Goal: Task Accomplishment & Management: Manage account settings

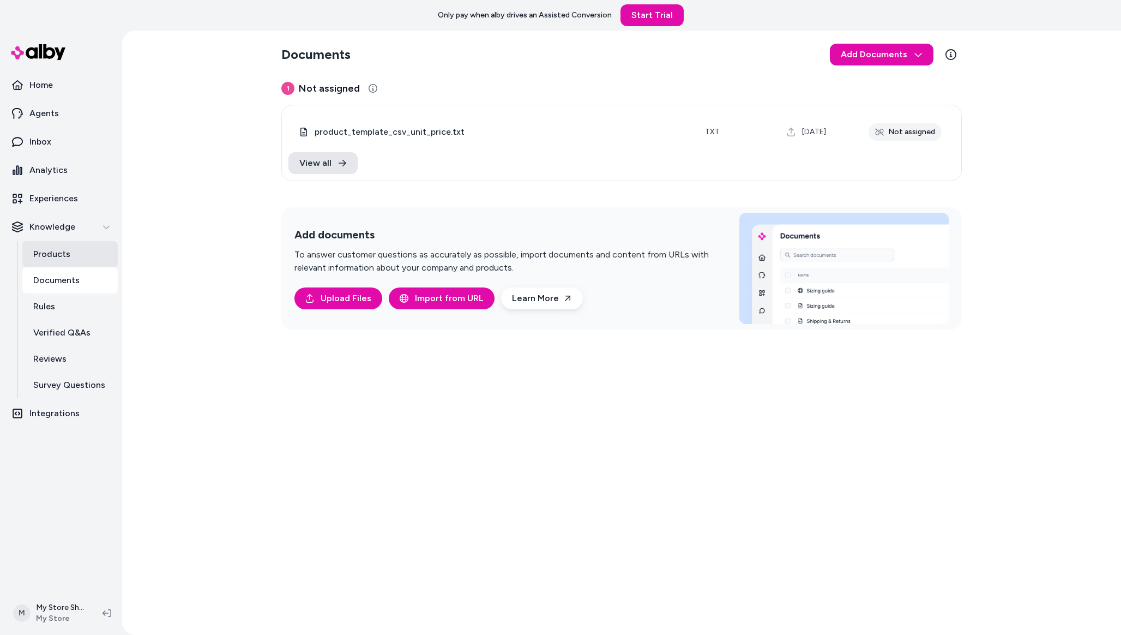
click at [82, 255] on link "Products" at bounding box center [69, 254] width 95 height 26
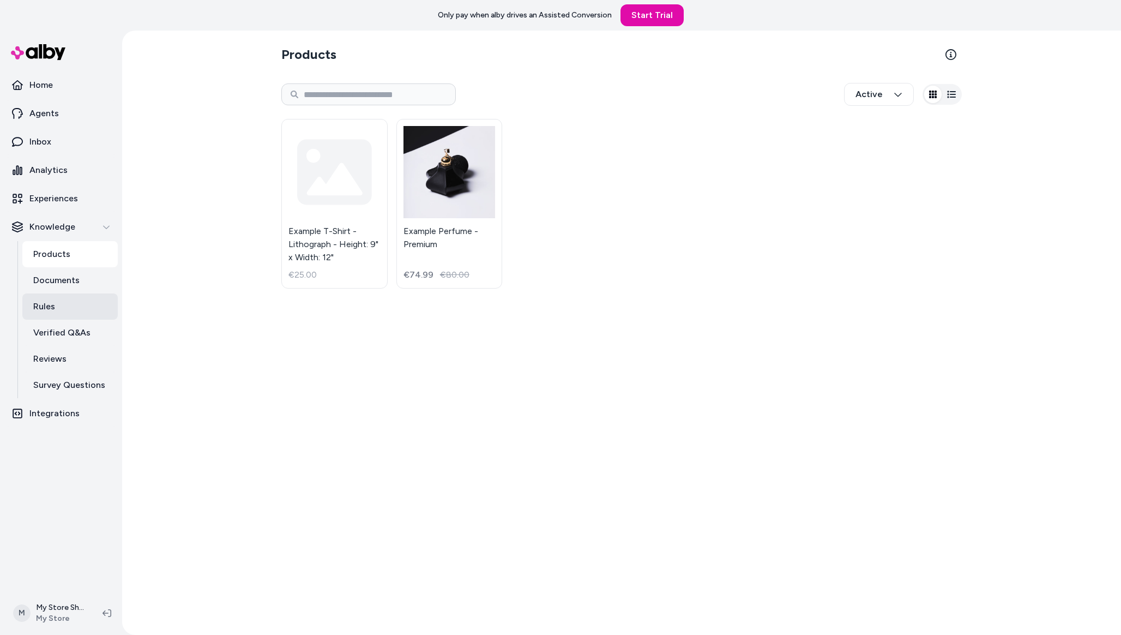
click at [70, 298] on link "Rules" at bounding box center [69, 306] width 95 height 26
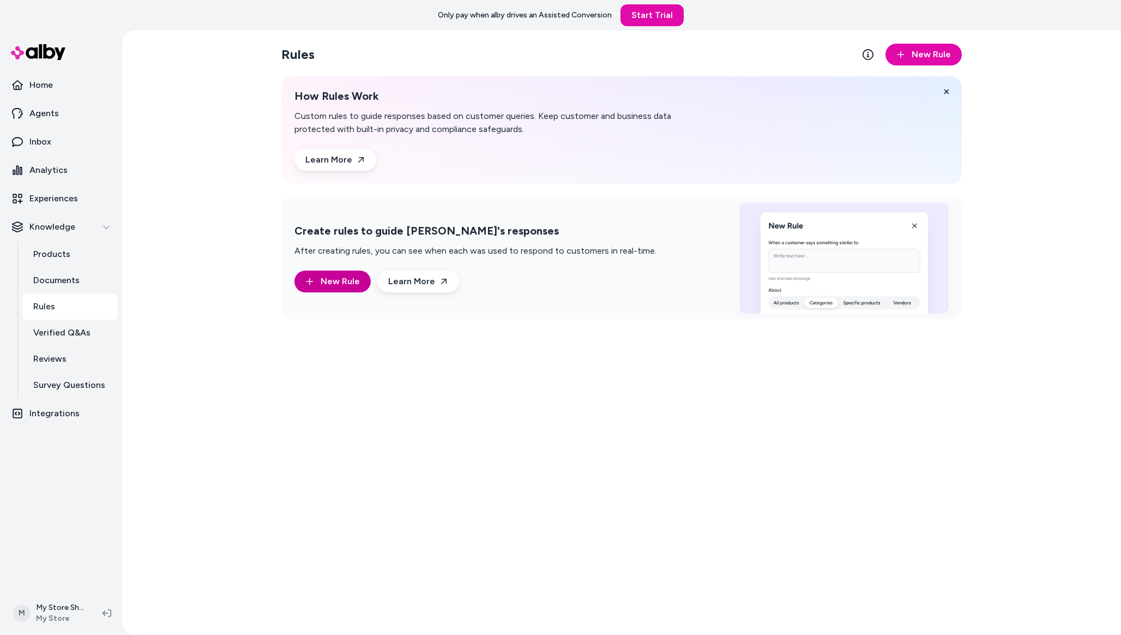
click at [333, 277] on span "New Rule" at bounding box center [340, 281] width 39 height 13
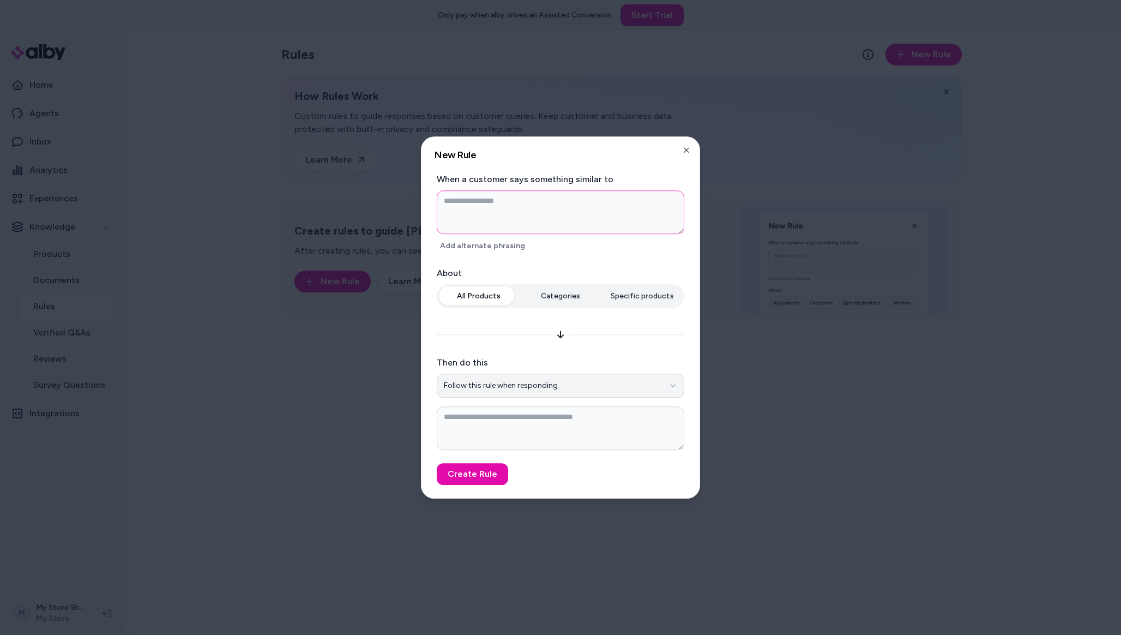
click at [524, 385] on button "Follow this rule when responding" at bounding box center [560, 385] width 247 height 24
click at [563, 289] on button "Categories" at bounding box center [561, 296] width 80 height 20
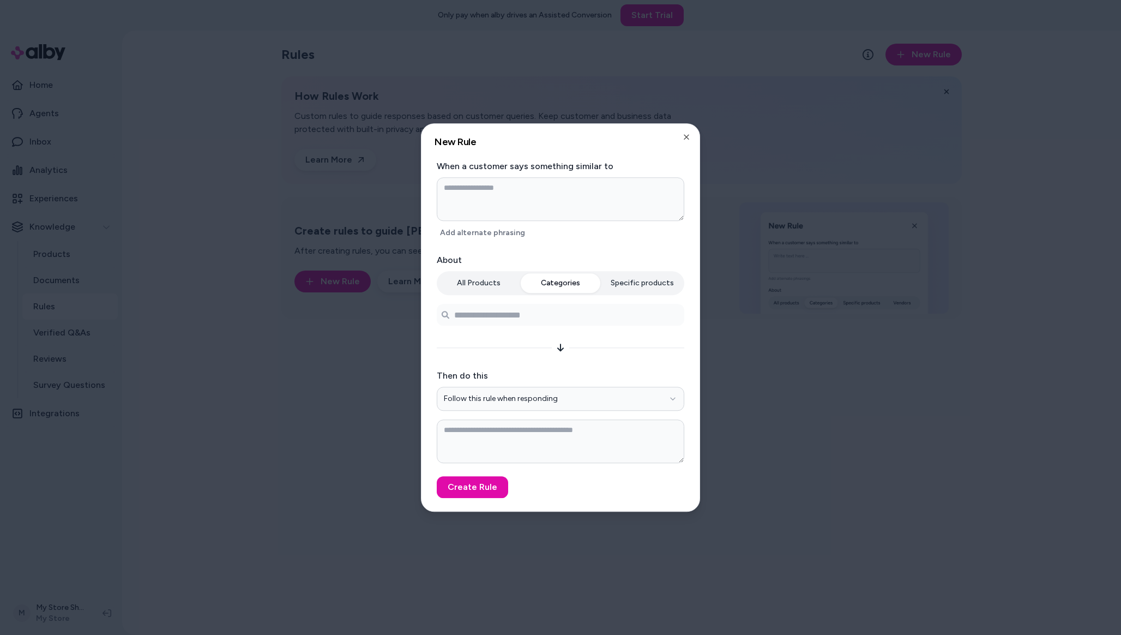
click at [630, 280] on button "Specific products" at bounding box center [642, 283] width 80 height 20
click at [530, 280] on button "Categories" at bounding box center [561, 283] width 80 height 20
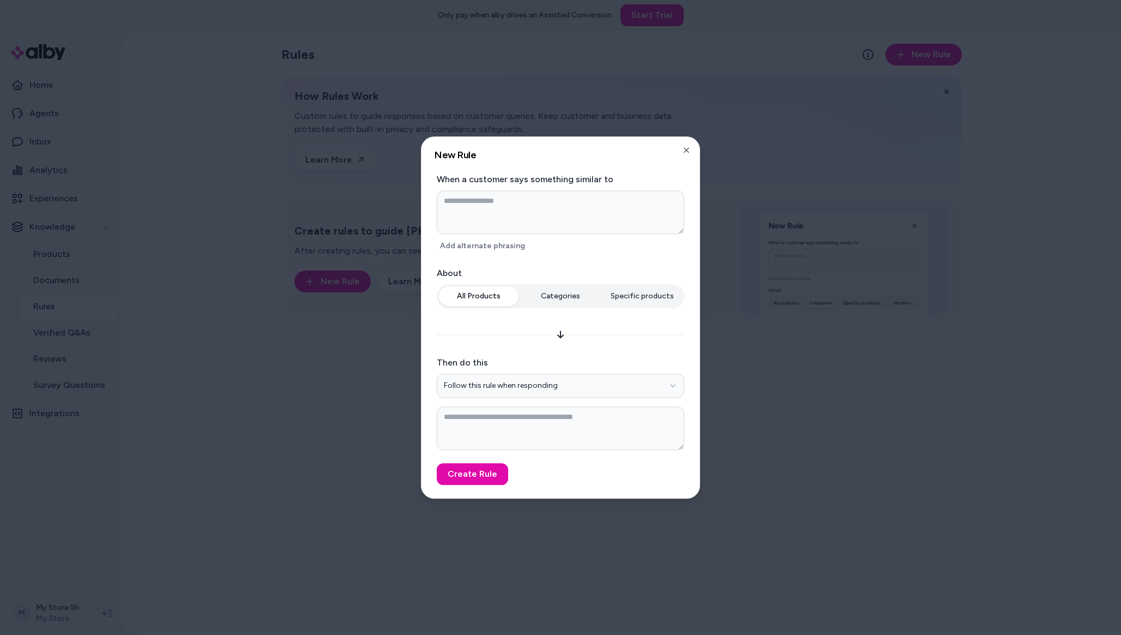
click at [485, 280] on div "**********" at bounding box center [560, 358] width 247 height 183
click at [566, 389] on button "Follow this rule when responding" at bounding box center [560, 385] width 247 height 24
type textarea "*"
click at [623, 296] on div "All Products Categories Specific products" at bounding box center [560, 298] width 247 height 28
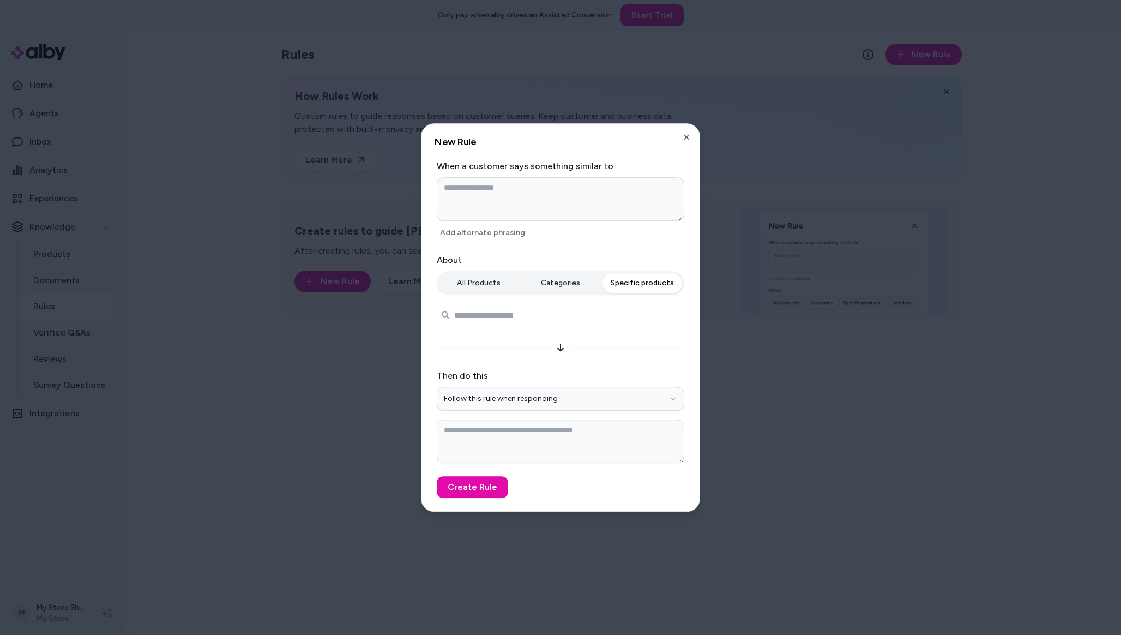
click at [518, 304] on input "Search products..." at bounding box center [560, 315] width 247 height 22
type input "**"
type input "*"
type input "*****"
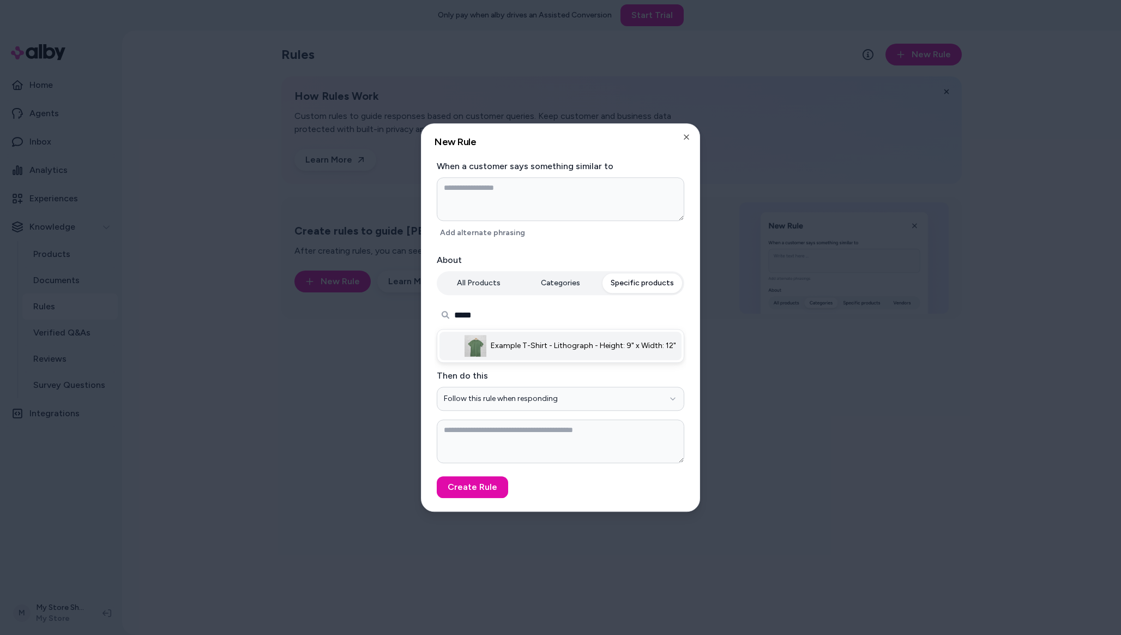
click at [504, 349] on span "Example T-Shirt - Lithograph - Height: 9" x Width: 12"" at bounding box center [583, 345] width 185 height 11
type textarea "*"
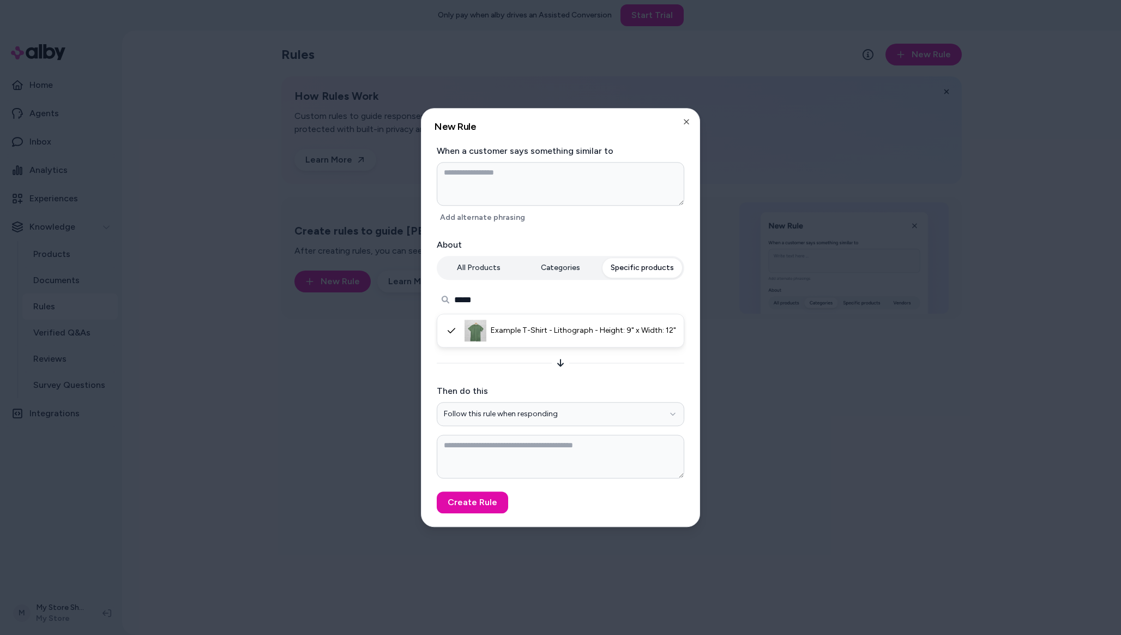
click at [496, 300] on input "*****" at bounding box center [560, 299] width 247 height 22
type input "*"
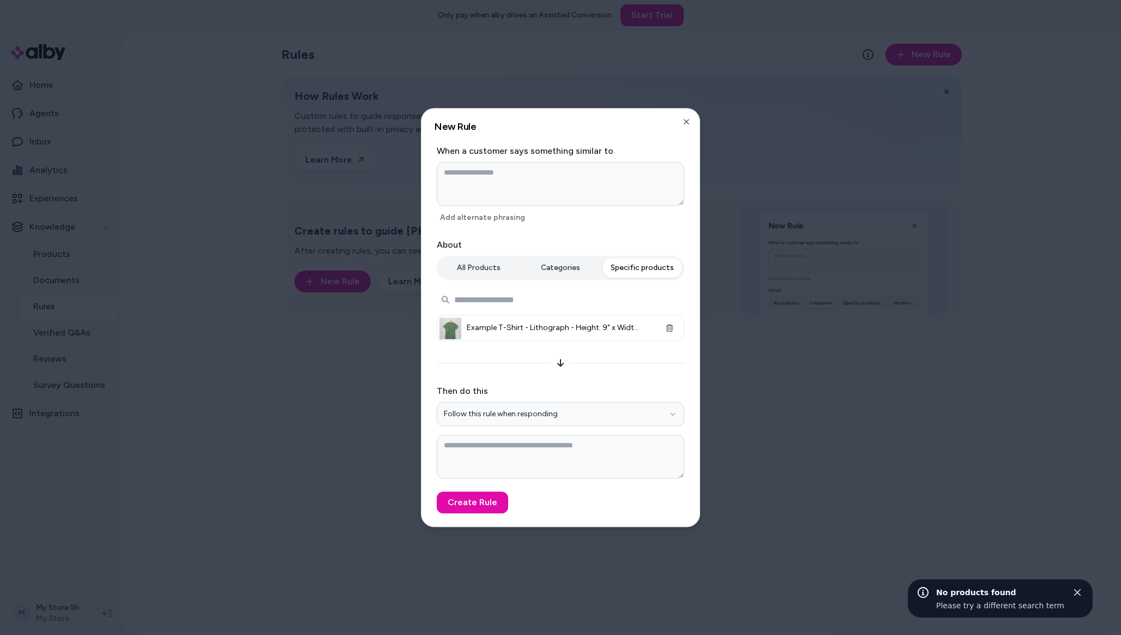
type input "*"
click at [460, 504] on button "Create Rule" at bounding box center [472, 502] width 71 height 22
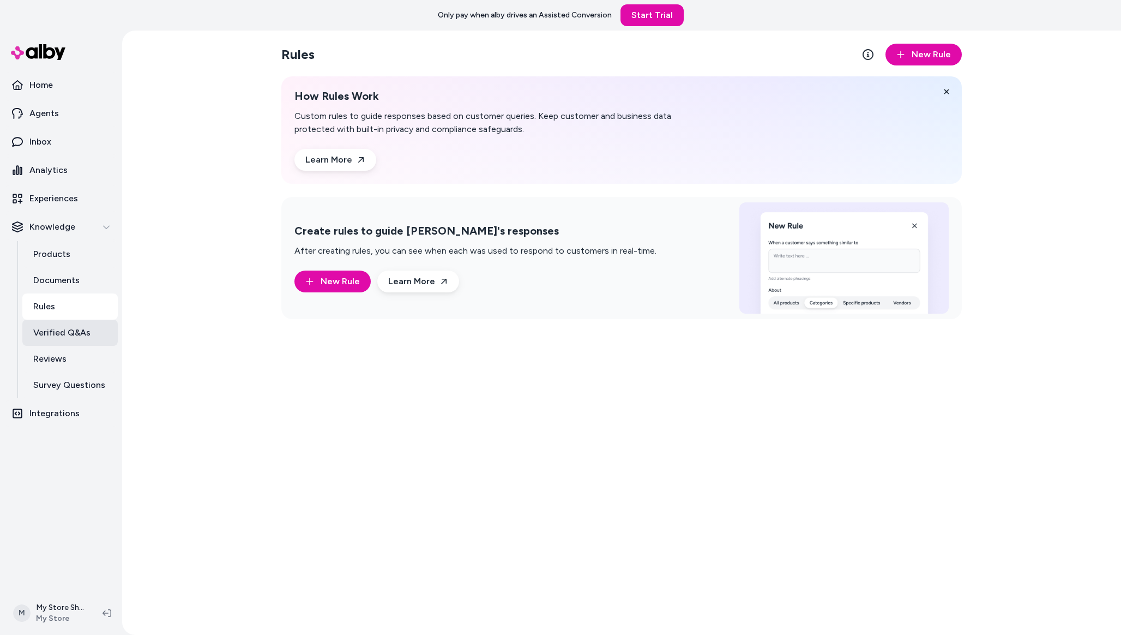
click at [69, 322] on link "Verified Q&As" at bounding box center [69, 332] width 95 height 26
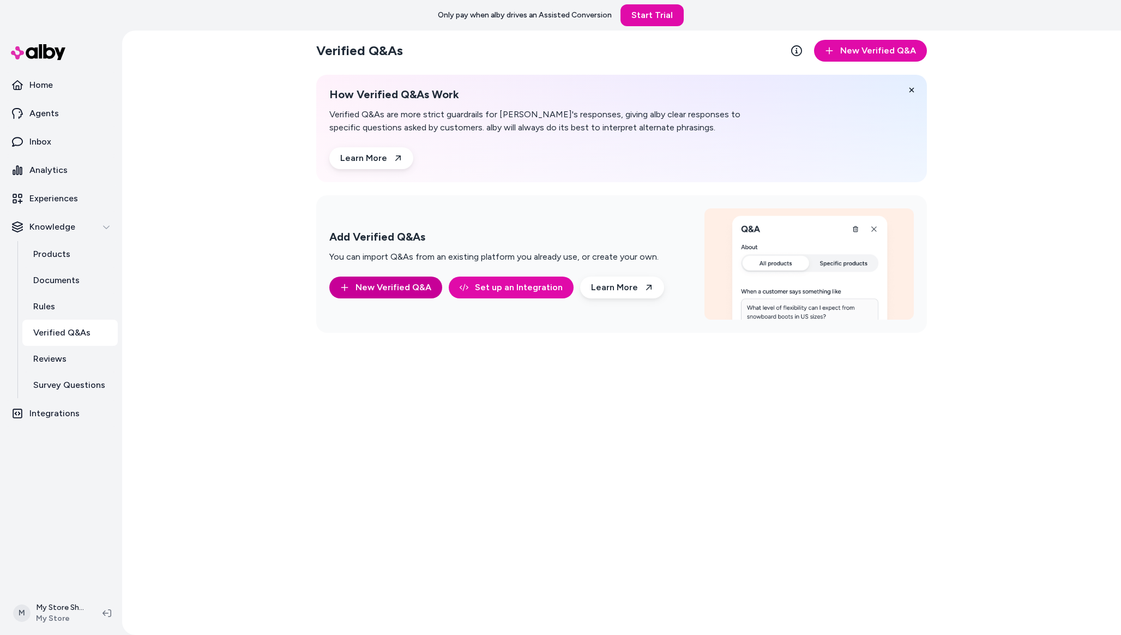
click at [385, 290] on button "New Verified Q&A" at bounding box center [385, 287] width 113 height 22
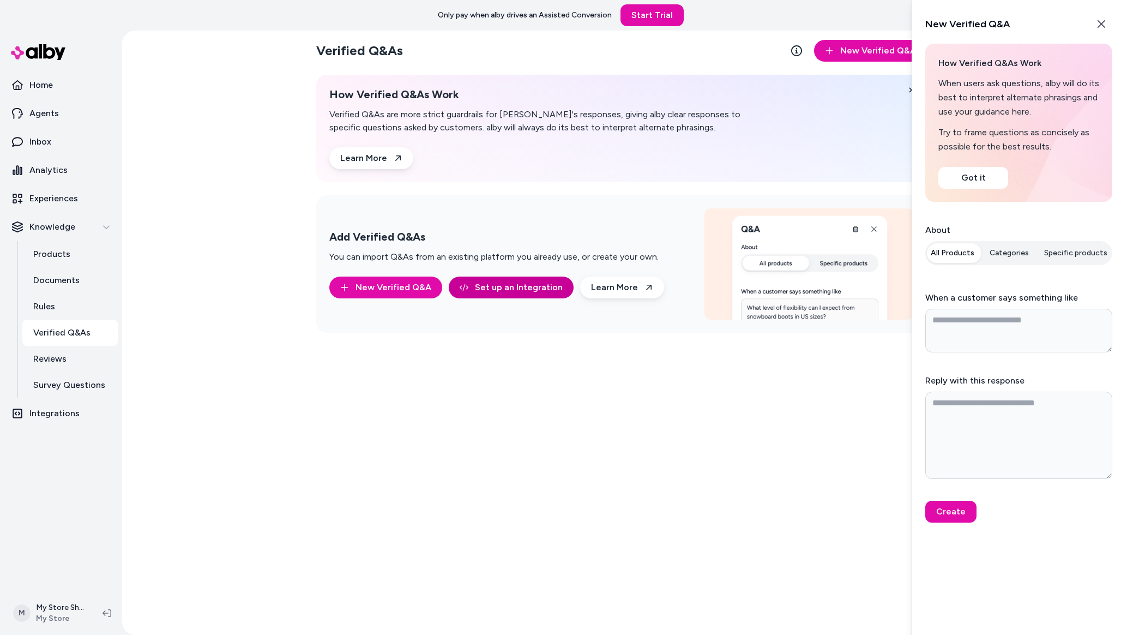
click at [539, 284] on link "Set up an Integration" at bounding box center [511, 287] width 125 height 22
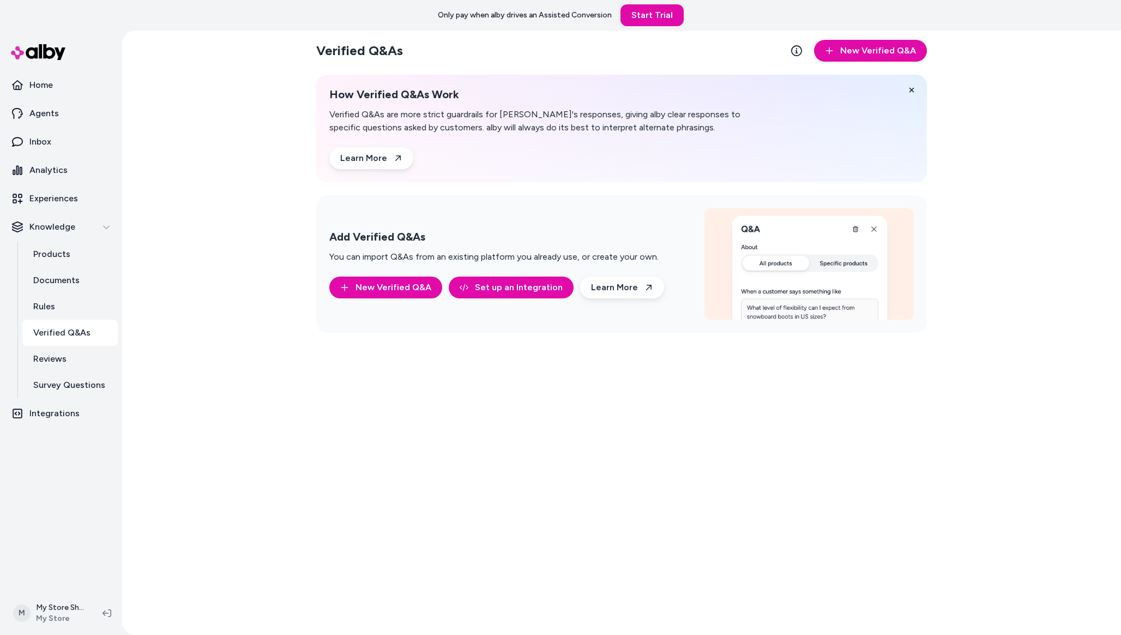
click at [379, 275] on div "Add Verified Q&As You can import Q&As from an existing platform you already use…" at bounding box center [496, 264] width 335 height 68
click at [376, 279] on button "New Verified Q&A" at bounding box center [385, 287] width 113 height 22
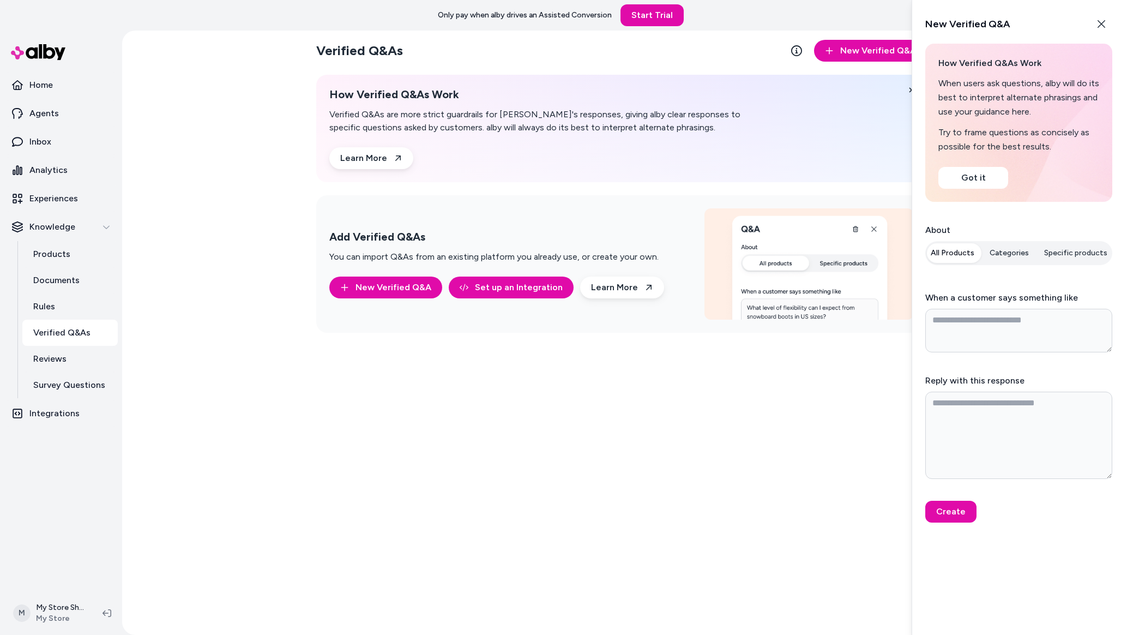
click at [1010, 257] on button "Categories" at bounding box center [1009, 253] width 52 height 20
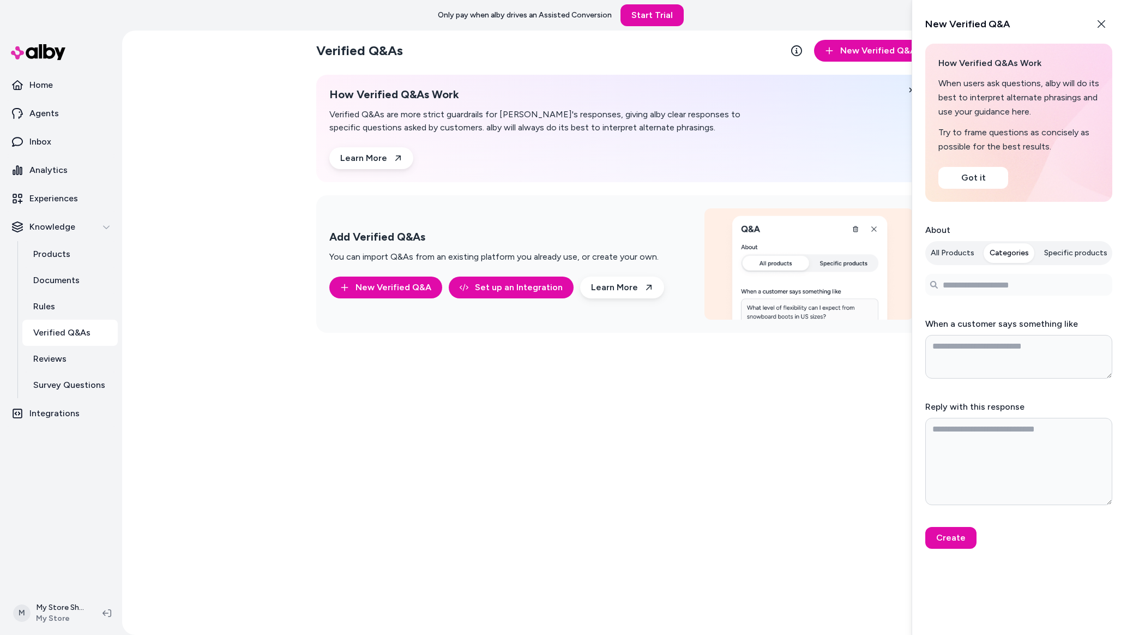
type textarea "*"
click at [1079, 255] on button "Specific products" at bounding box center [1075, 253] width 76 height 20
click at [995, 281] on input "Search products..." at bounding box center [1018, 285] width 187 height 22
type input "*"
click at [996, 363] on textarea "When a customer says something like" at bounding box center [1018, 357] width 187 height 44
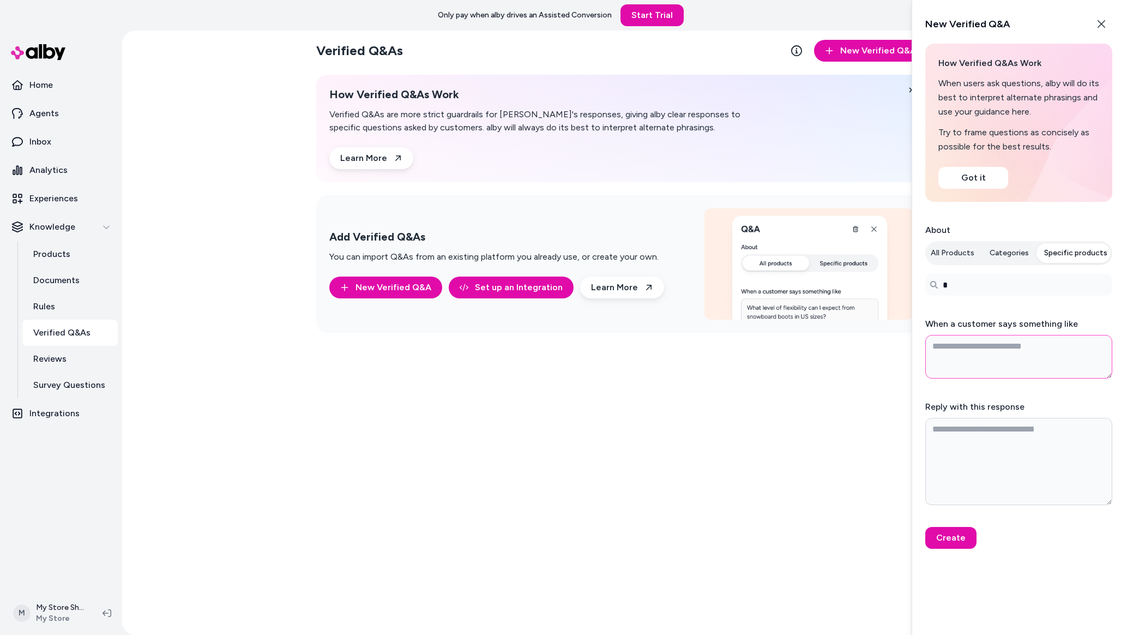
type textarea "*"
type textarea "**"
type textarea "*"
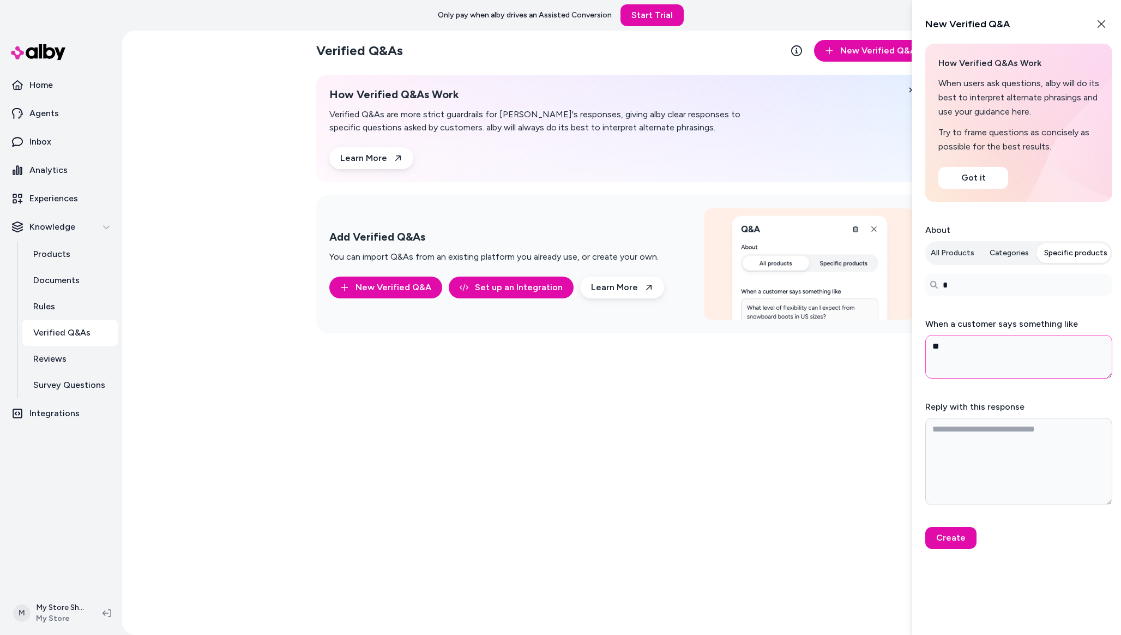
type textarea "***"
type textarea "*"
type textarea "****"
type textarea "*"
type textarea "****"
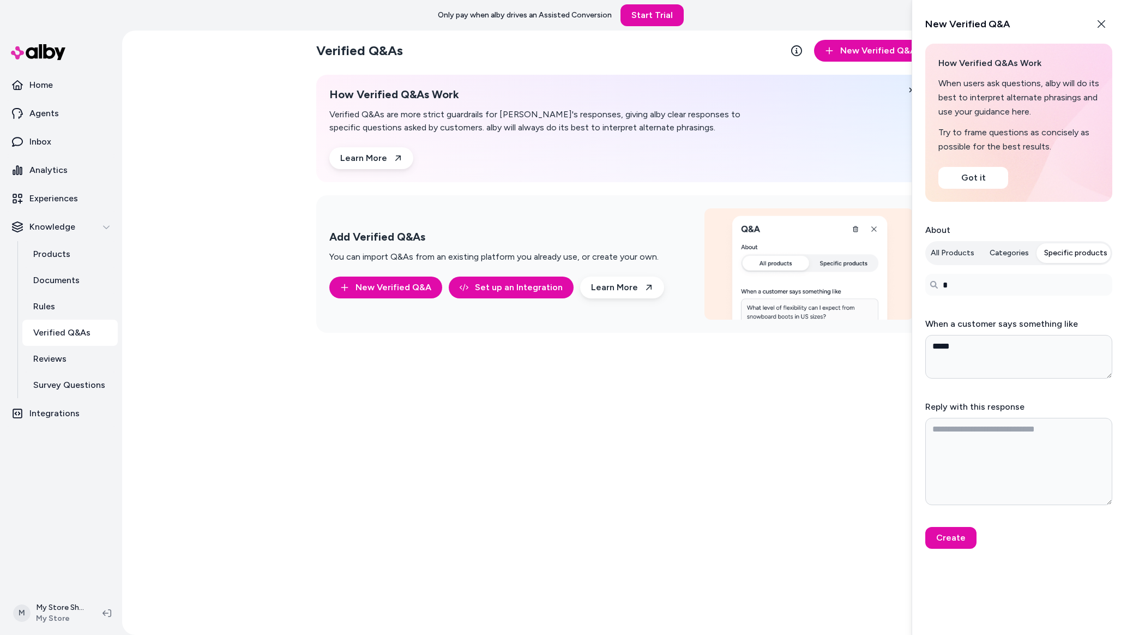
click at [967, 400] on form "About All Products Categories Specific products Search products... * When a cus…" at bounding box center [1018, 386] width 187 height 325
click at [967, 443] on textarea "Reply with this response" at bounding box center [1018, 461] width 187 height 87
type textarea "*"
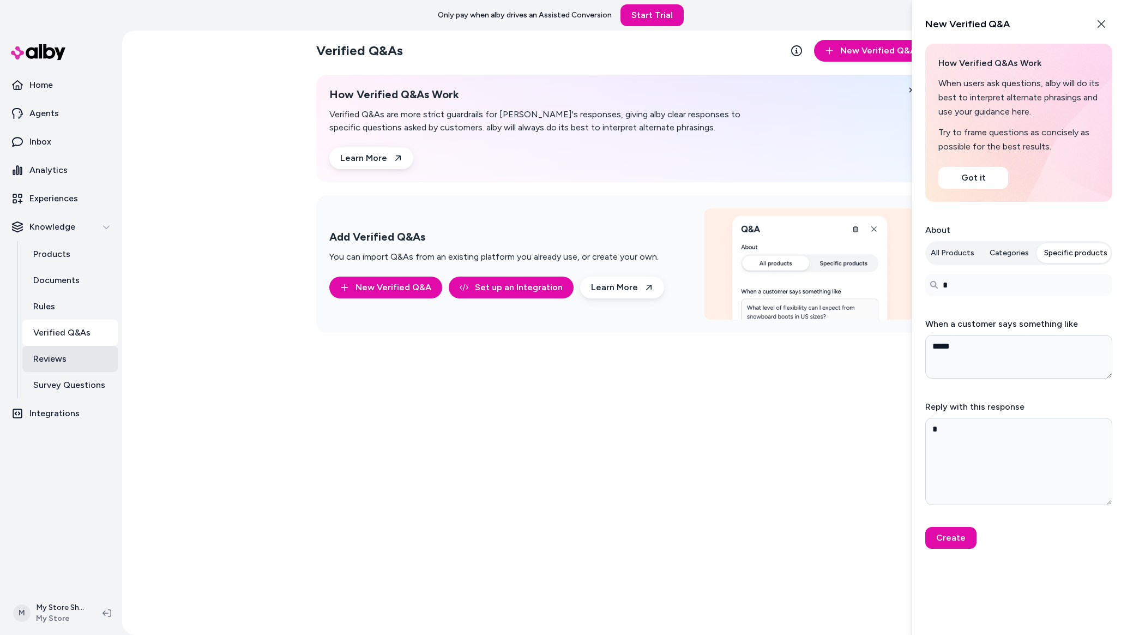
click at [58, 362] on p "Reviews" at bounding box center [49, 358] width 33 height 13
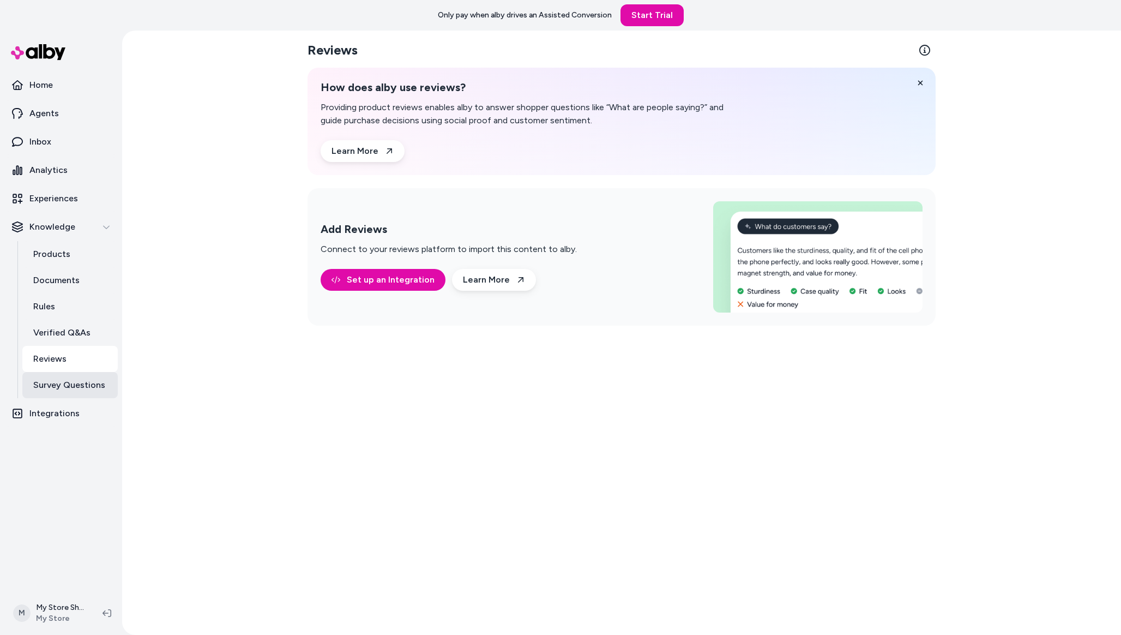
click at [75, 376] on link "Survey Questions" at bounding box center [69, 385] width 95 height 26
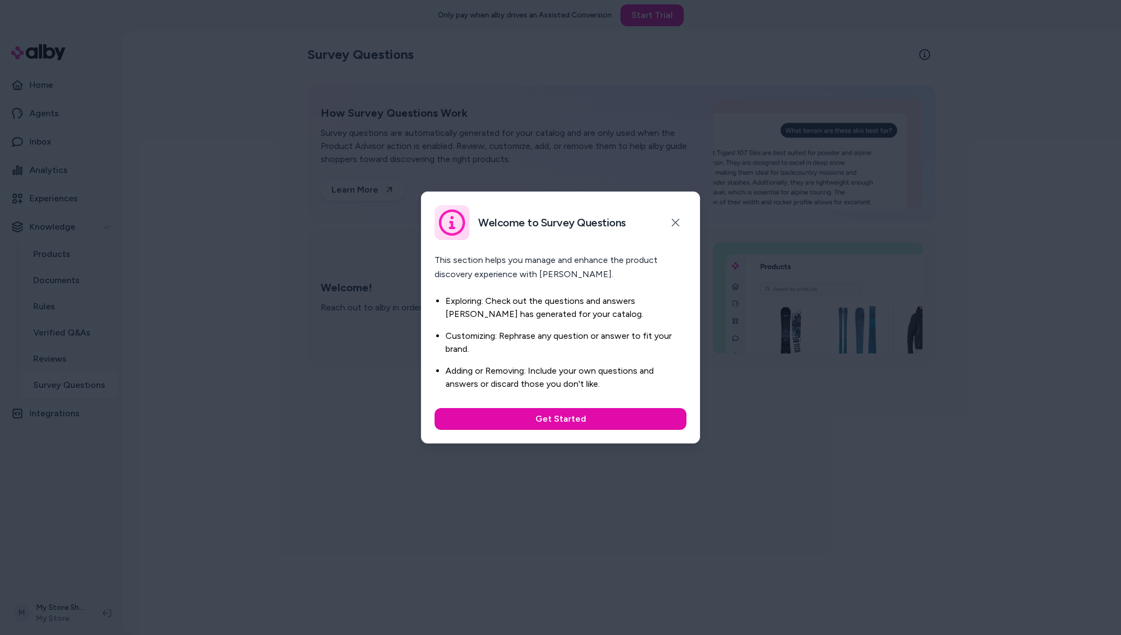
click at [536, 406] on div "Get Started" at bounding box center [560, 416] width 252 height 26
click at [515, 416] on button "Get Started" at bounding box center [560, 419] width 252 height 22
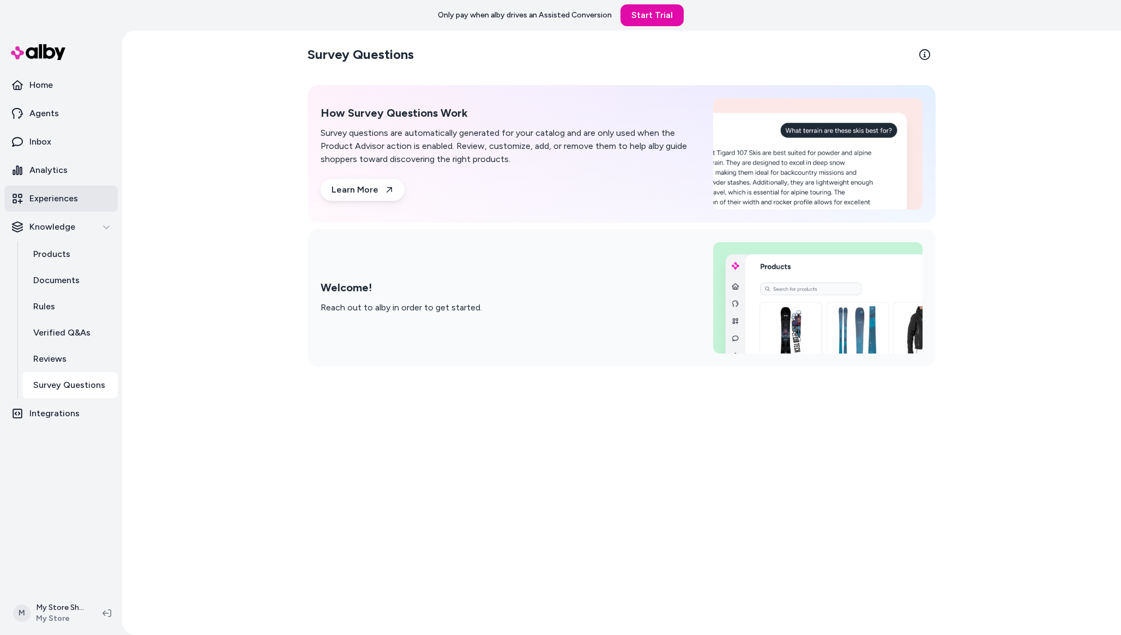
click at [89, 201] on link "Experiences" at bounding box center [60, 198] width 113 height 26
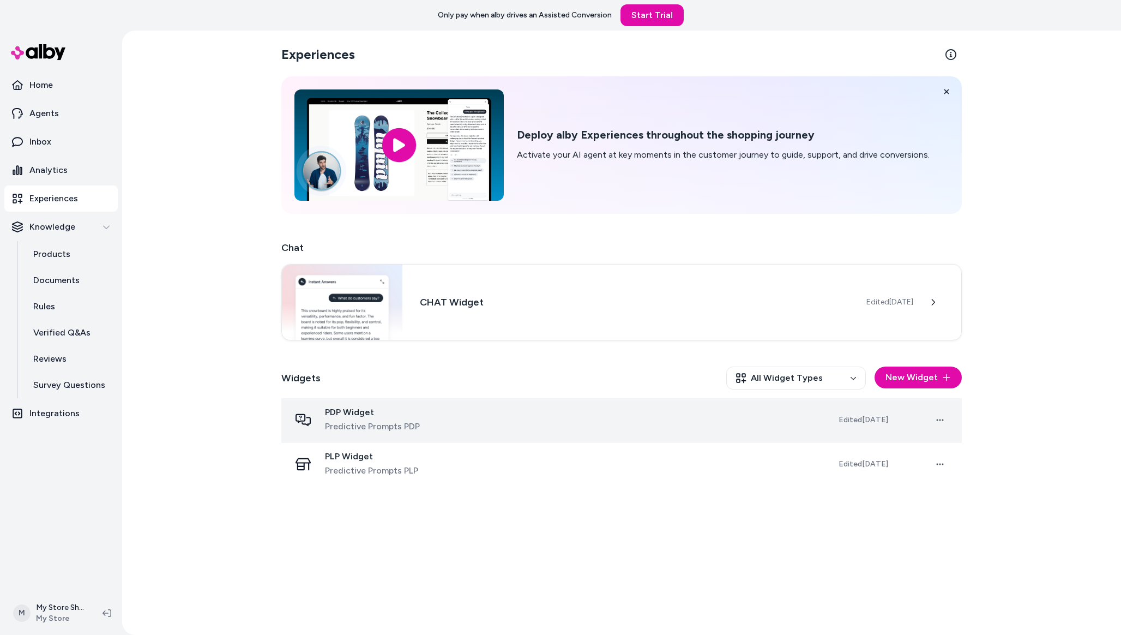
click at [500, 424] on div "PDP Widget Predictive Prompts PDP" at bounding box center [555, 420] width 531 height 26
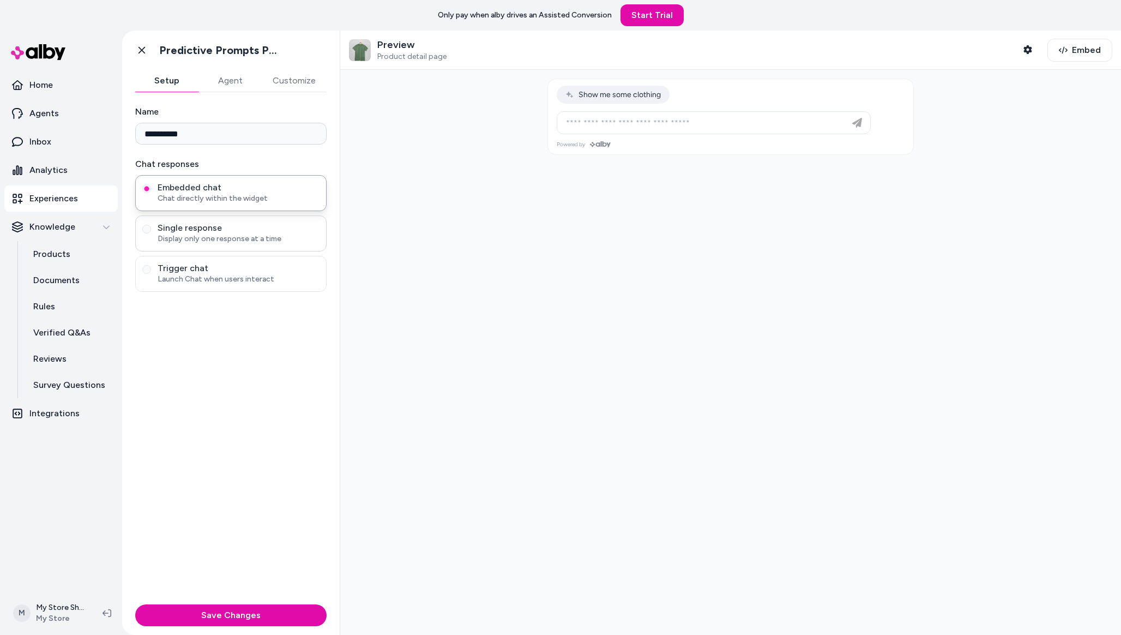
click at [220, 239] on span "Display only one response at a time" at bounding box center [239, 238] width 162 height 11
click at [151, 233] on button "Single response Display only one response at a time" at bounding box center [146, 229] width 9 height 9
click at [203, 282] on span "Launch Chat when users interact" at bounding box center [239, 279] width 162 height 11
click at [151, 274] on button "Trigger chat Launch Chat when users interact" at bounding box center [146, 269] width 9 height 9
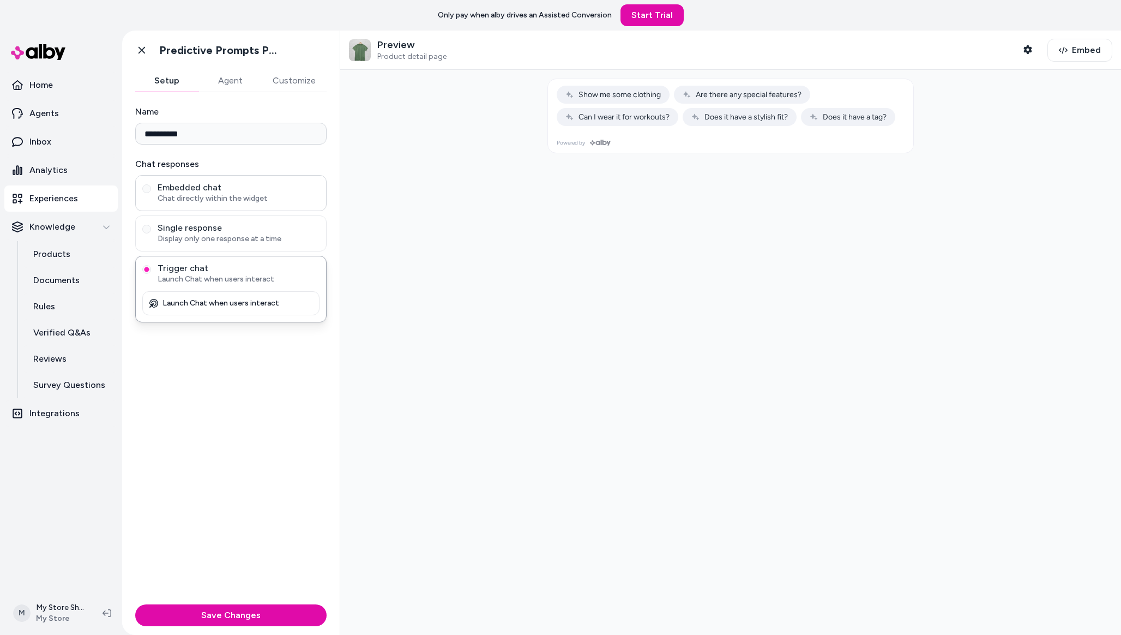
click at [204, 195] on span "Chat directly within the widget" at bounding box center [239, 198] width 162 height 11
click at [151, 193] on button "Embedded chat Chat directly within the widget" at bounding box center [146, 188] width 9 height 9
click at [210, 226] on span "Single response" at bounding box center [239, 227] width 162 height 11
click at [151, 226] on button "Single response Display only one response at a time" at bounding box center [146, 229] width 9 height 9
click at [207, 244] on div "Single response Display only one response at a time" at bounding box center [230, 233] width 191 height 36
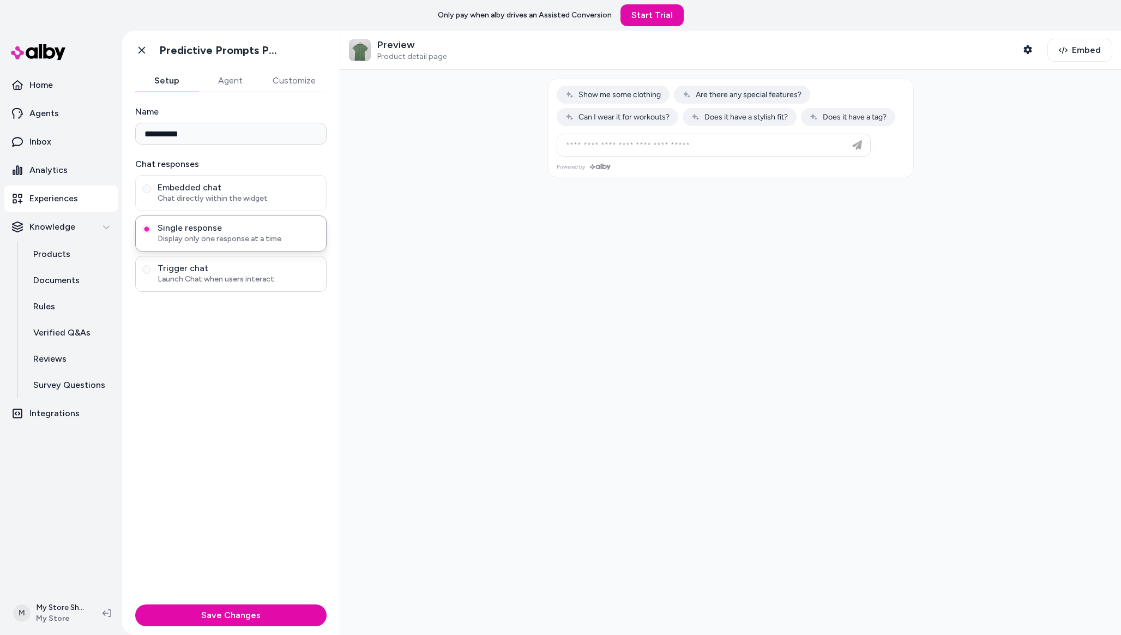
click at [207, 272] on span "Trigger chat" at bounding box center [239, 268] width 162 height 11
click at [151, 272] on button "Trigger chat Launch Chat when users interact" at bounding box center [146, 269] width 9 height 9
click at [233, 252] on div "Embedded chat Chat directly within the widget Single response Display only one …" at bounding box center [230, 248] width 191 height 147
click at [241, 227] on span "Single response" at bounding box center [239, 227] width 162 height 11
click at [151, 227] on button "Single response Display only one response at a time" at bounding box center [146, 229] width 9 height 9
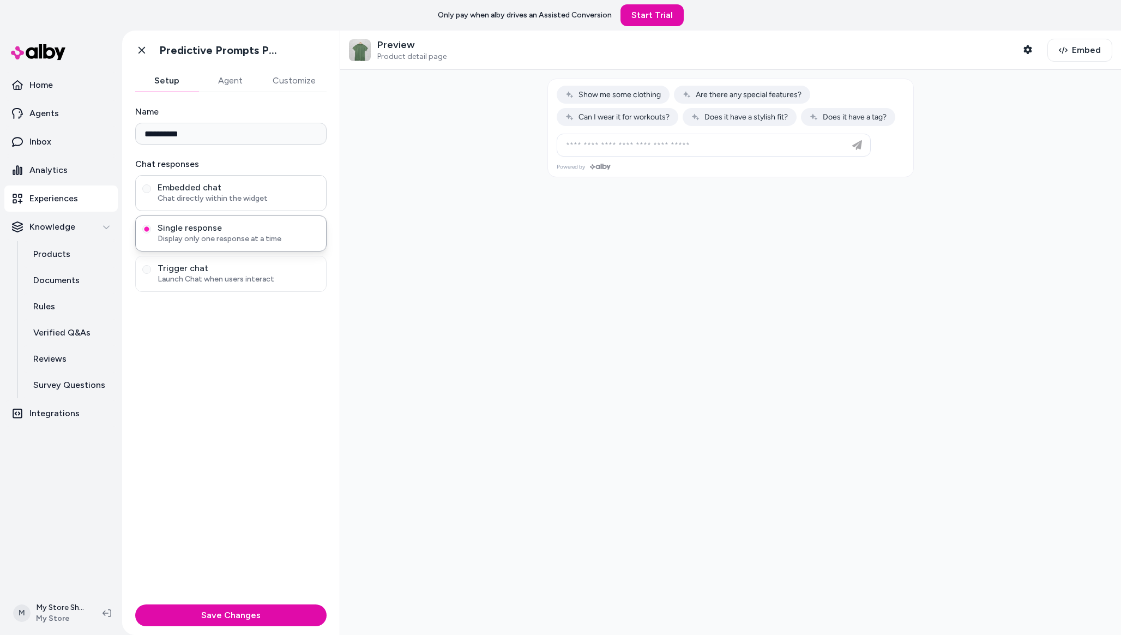
click at [222, 196] on span "Chat directly within the widget" at bounding box center [239, 198] width 162 height 11
click at [151, 193] on button "Embedded chat Chat directly within the widget" at bounding box center [146, 188] width 9 height 9
click at [226, 89] on button "Agent" at bounding box center [229, 81] width 63 height 22
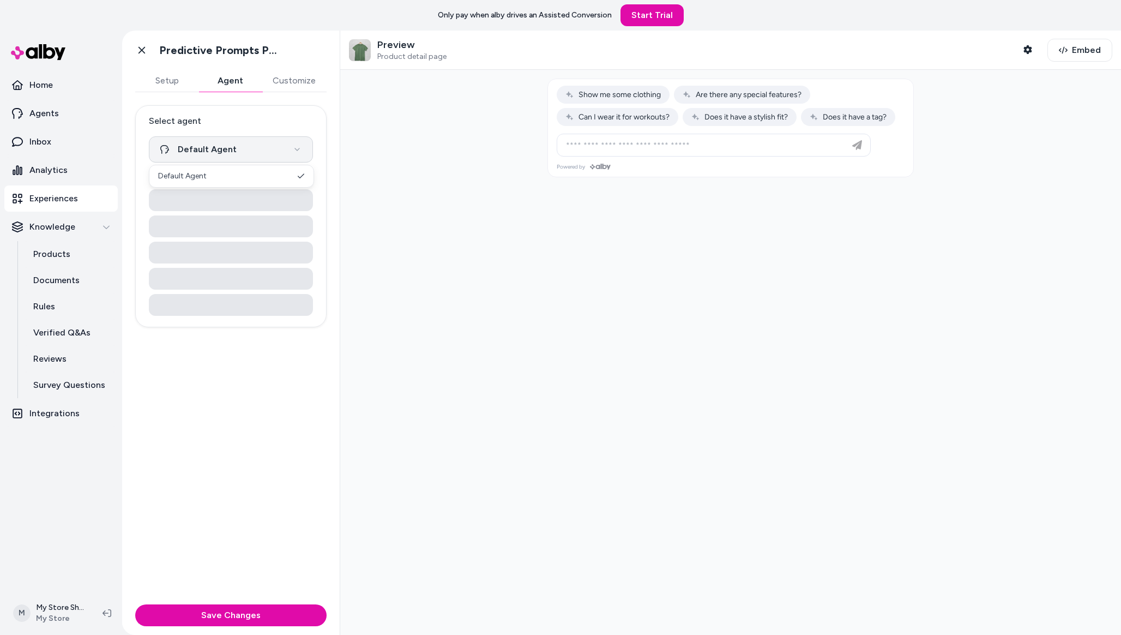
click at [227, 160] on html "**********" at bounding box center [560, 317] width 1121 height 635
click at [230, 150] on html "**********" at bounding box center [560, 317] width 1121 height 635
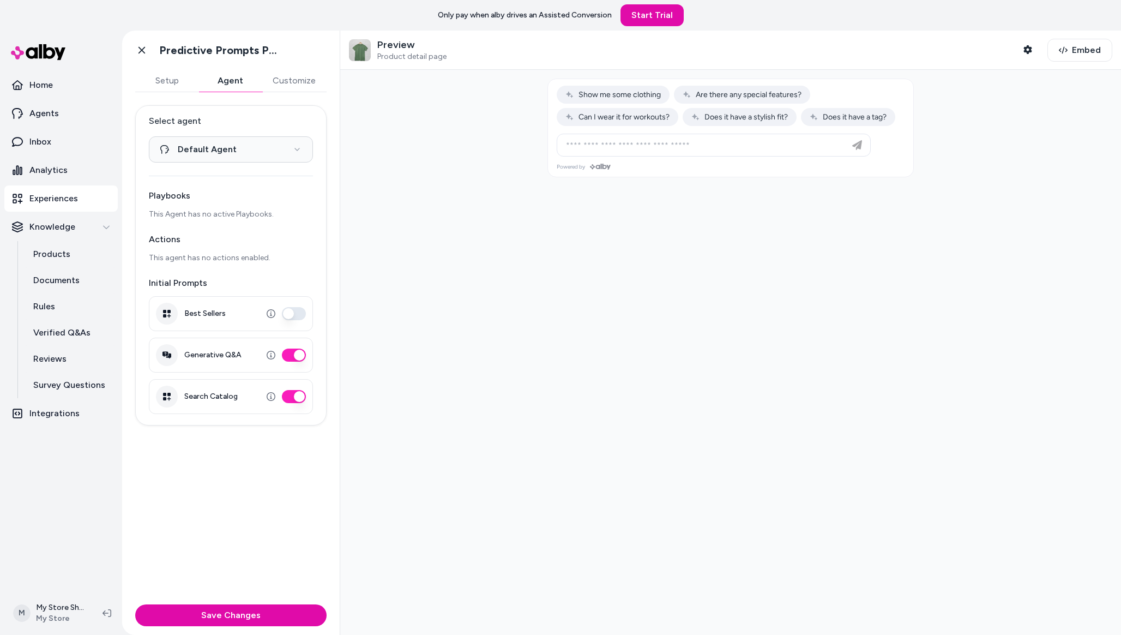
click at [293, 315] on button "Best Sellers" at bounding box center [294, 313] width 24 height 13
click at [290, 351] on button "Generative Q&A" at bounding box center [294, 354] width 24 height 13
click at [290, 352] on button "Generative Q&A" at bounding box center [294, 354] width 24 height 13
click at [292, 405] on div "Search Catalog" at bounding box center [231, 396] width 164 height 35
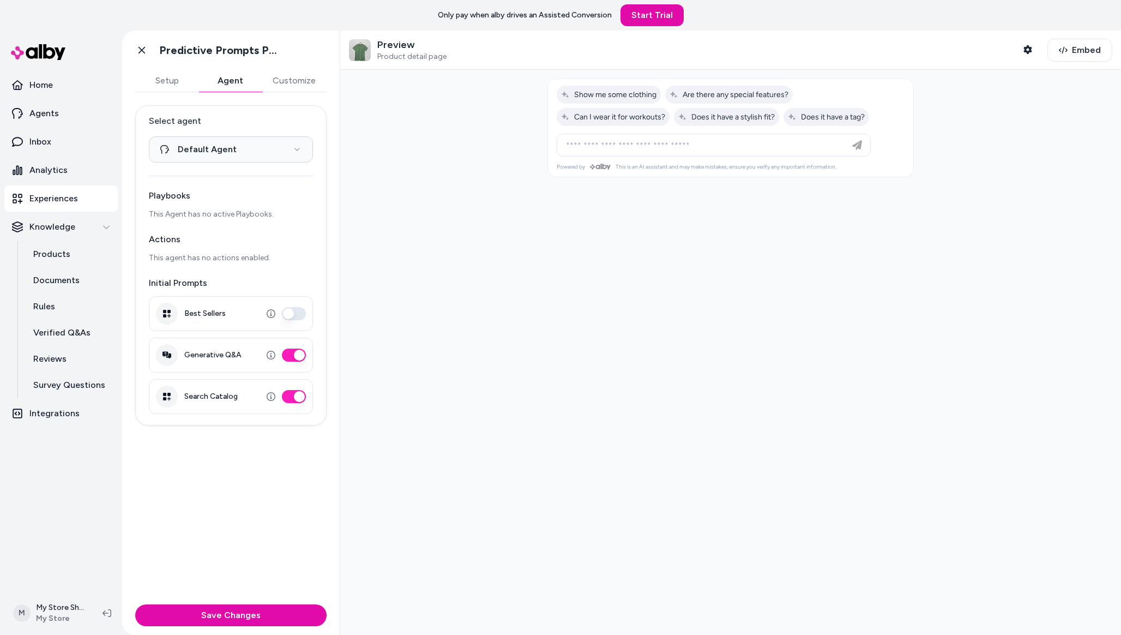
click at [294, 396] on button "Search Catalog" at bounding box center [294, 396] width 24 height 13
type button "on"
click at [288, 308] on button "Best Sellers" at bounding box center [294, 313] width 24 height 13
click at [277, 152] on html "**********" at bounding box center [560, 317] width 1121 height 635
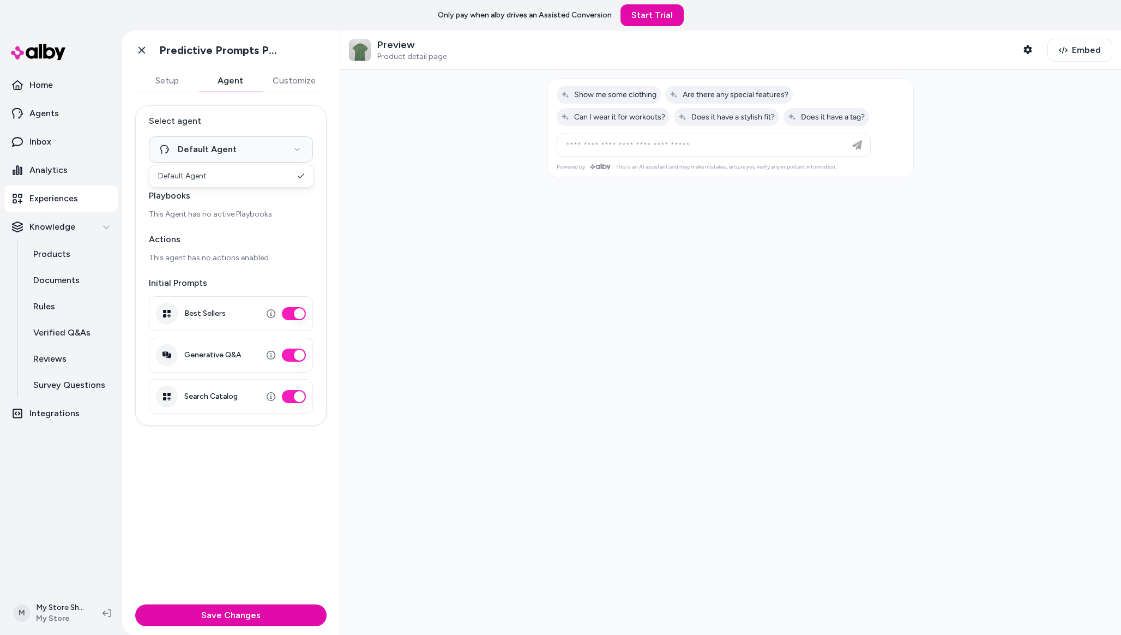
click at [275, 150] on html "**********" at bounding box center [560, 317] width 1121 height 635
click at [294, 96] on div "**********" at bounding box center [231, 346] width 218 height 508
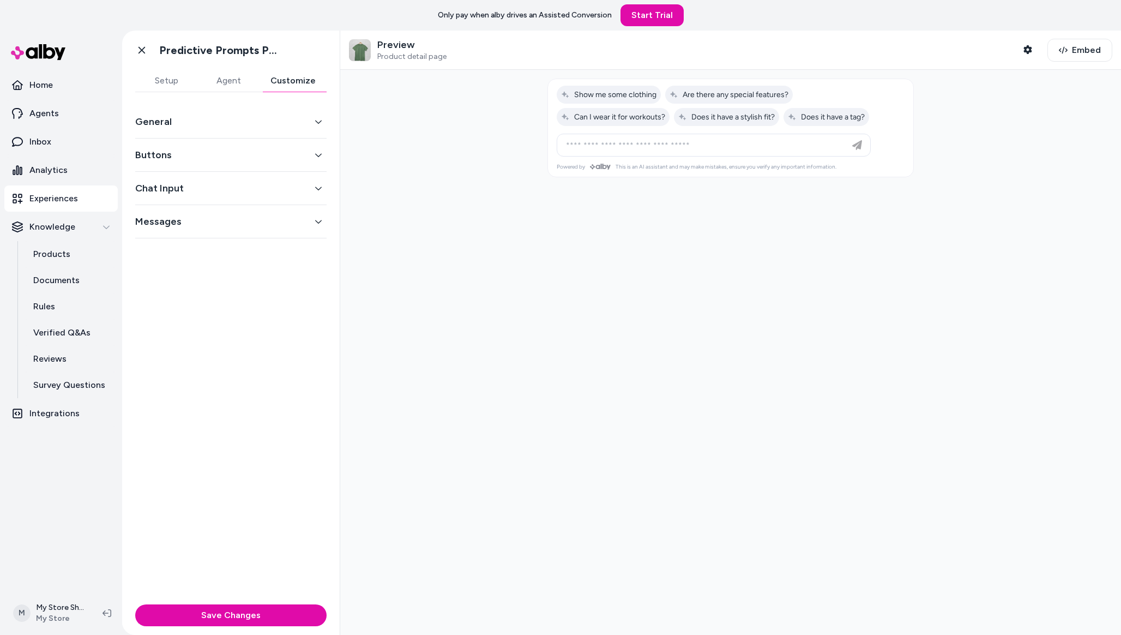
click at [298, 81] on button "Customize" at bounding box center [292, 81] width 67 height 22
click at [158, 80] on button "Setup" at bounding box center [166, 81] width 62 height 22
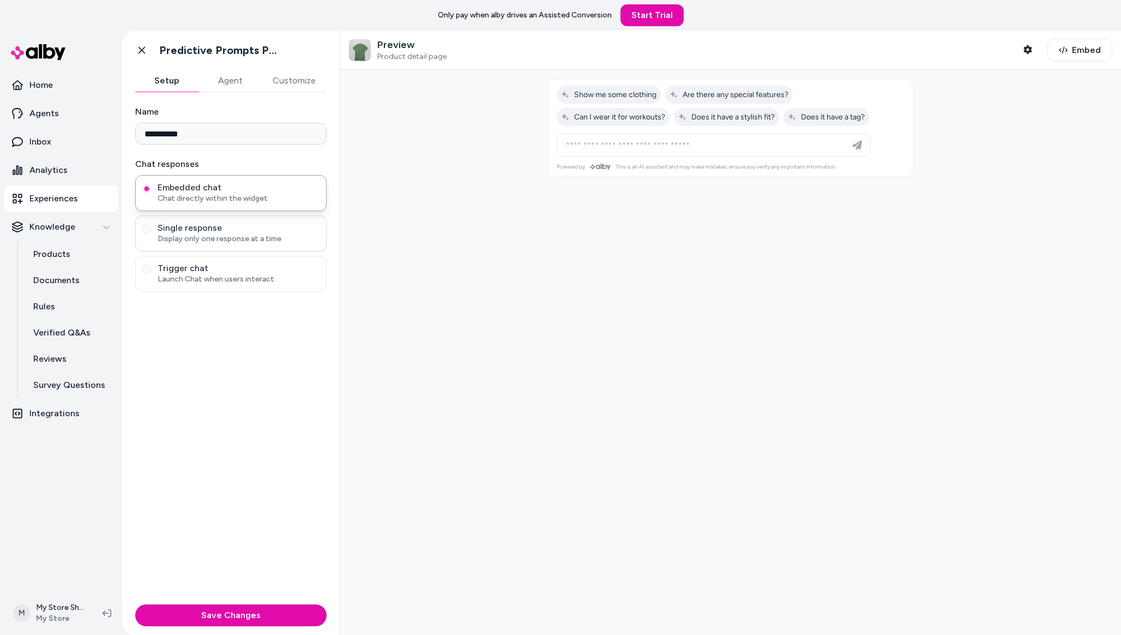
click at [202, 239] on span "Display only one response at a time" at bounding box center [239, 238] width 162 height 11
click at [151, 233] on button "Single response Display only one response at a time" at bounding box center [146, 229] width 9 height 9
click at [202, 208] on div "Embedded chat Chat directly within the widget" at bounding box center [230, 193] width 191 height 36
click at [202, 202] on span "Chat directly within the widget" at bounding box center [239, 198] width 162 height 11
click at [151, 193] on button "Embedded chat Chat directly within the widget" at bounding box center [146, 188] width 9 height 9
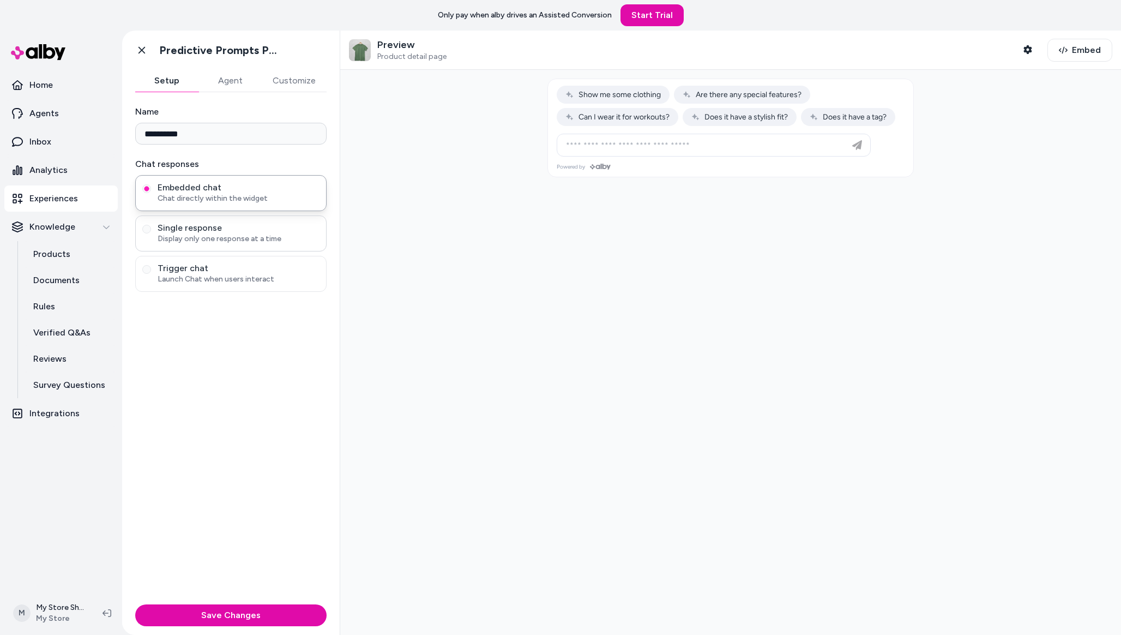
click at [202, 238] on span "Display only one response at a time" at bounding box center [239, 238] width 162 height 11
click at [151, 233] on button "Single response Display only one response at a time" at bounding box center [146, 229] width 9 height 9
click at [201, 279] on span "Launch Chat when users interact" at bounding box center [239, 279] width 162 height 11
click at [151, 274] on button "Trigger chat Launch Chat when users interact" at bounding box center [146, 269] width 9 height 9
click at [207, 231] on span "Single response" at bounding box center [239, 227] width 162 height 11
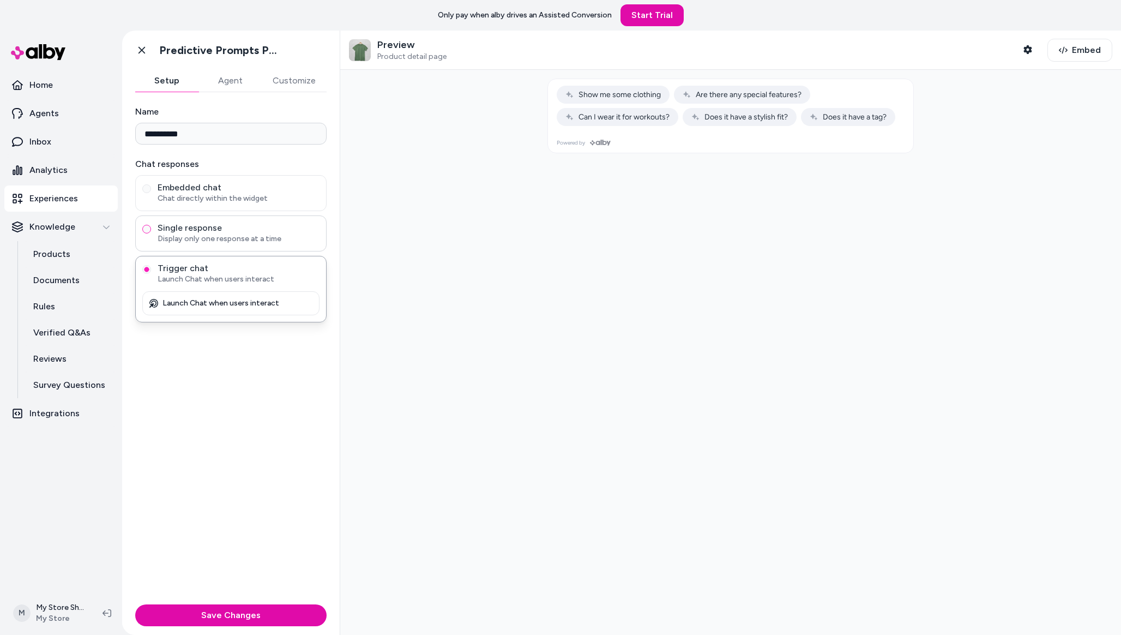
click at [151, 231] on button "Single response Display only one response at a time" at bounding box center [146, 229] width 9 height 9
click at [207, 206] on div "Embedded chat Chat directly within the widget" at bounding box center [230, 193] width 191 height 36
click at [205, 194] on span "Chat directly within the widget" at bounding box center [239, 198] width 162 height 11
click at [151, 193] on button "Embedded chat Chat directly within the widget" at bounding box center [146, 188] width 9 height 9
click at [239, 238] on span "Display only one response at a time" at bounding box center [239, 238] width 162 height 11
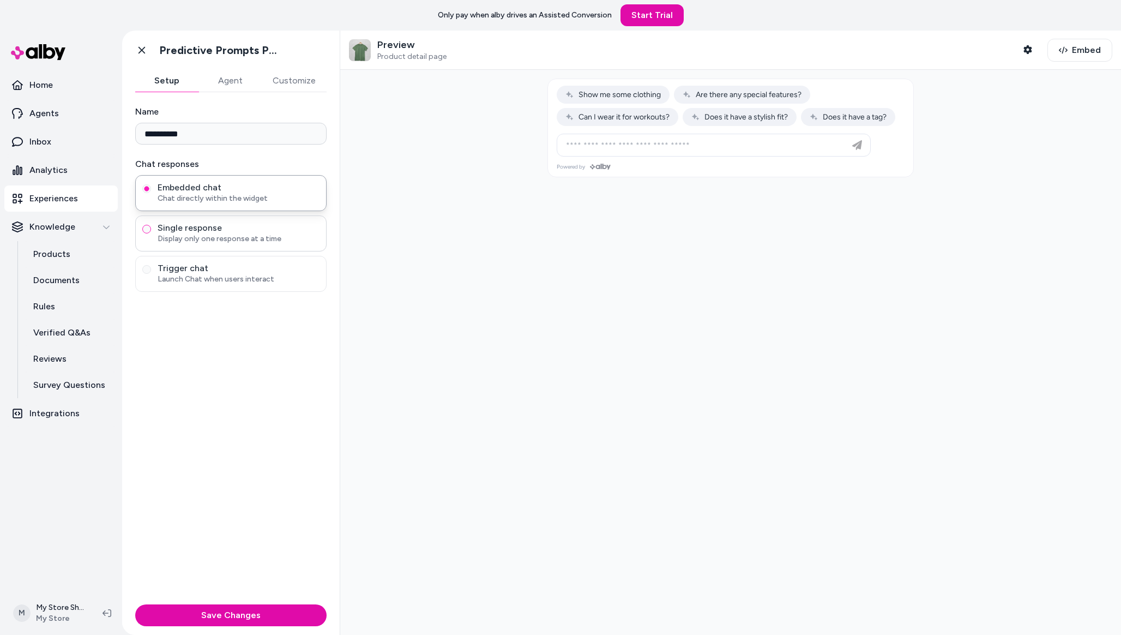
click at [151, 233] on button "Single response Display only one response at a time" at bounding box center [146, 229] width 9 height 9
click at [601, 120] on span "Can I wear it for workouts?" at bounding box center [617, 116] width 104 height 9
type input "**********"
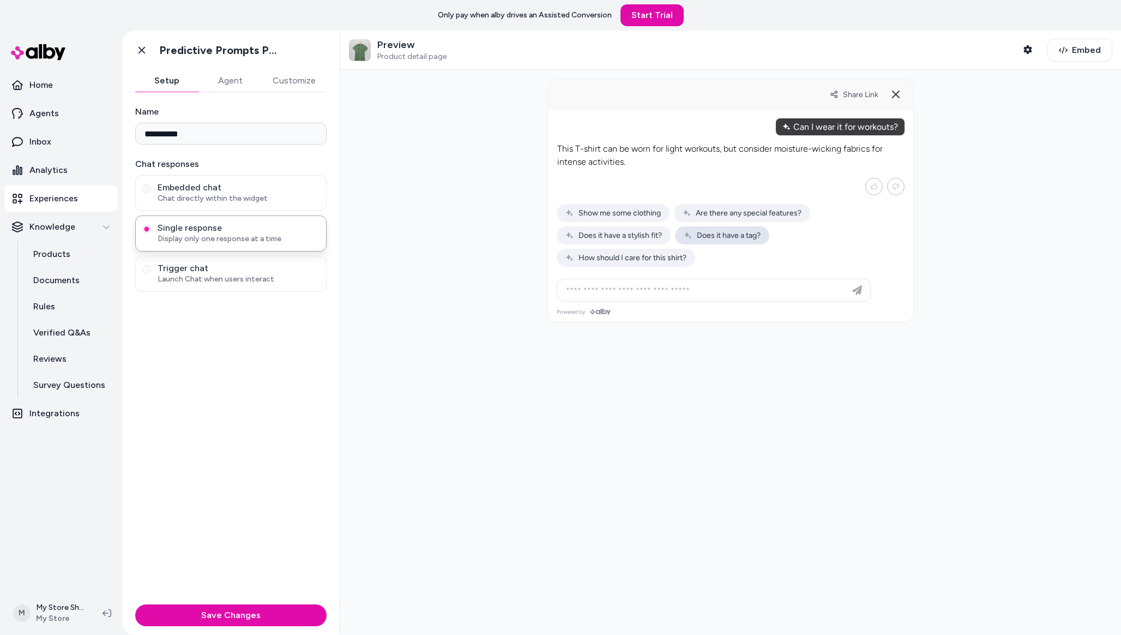
click at [733, 233] on span "Does it have a tag?" at bounding box center [722, 235] width 77 height 9
type input "**********"
click at [189, 270] on span "Trigger chat" at bounding box center [239, 268] width 162 height 11
click at [151, 270] on button "Trigger chat Launch Chat when users interact" at bounding box center [146, 269] width 9 height 9
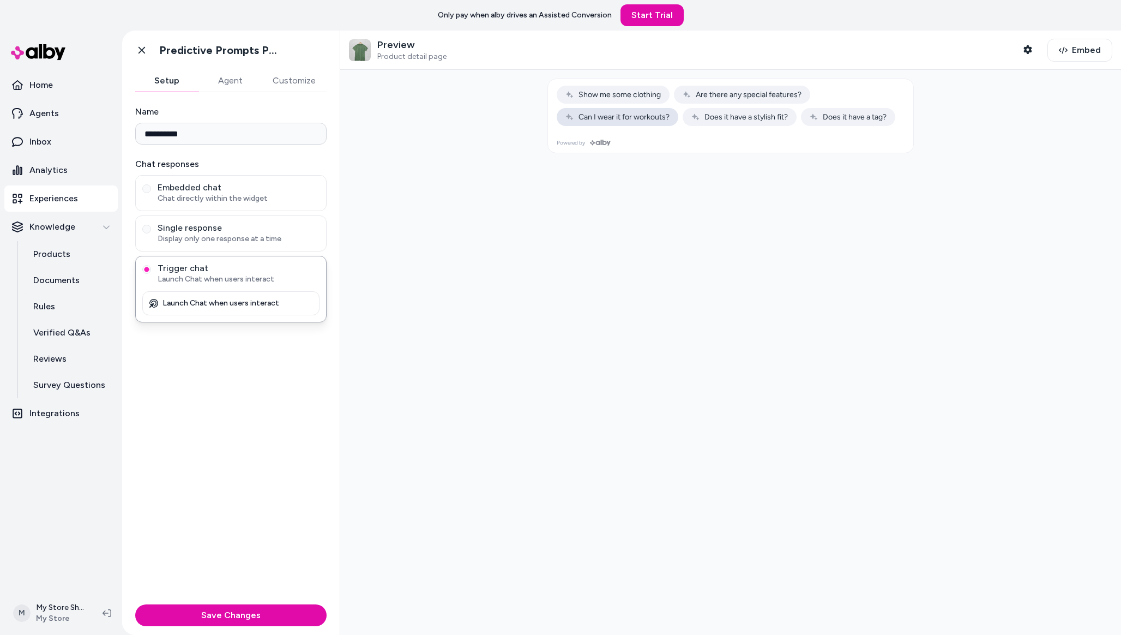
click at [601, 115] on span "Can I wear it for workouts?" at bounding box center [617, 116] width 104 height 9
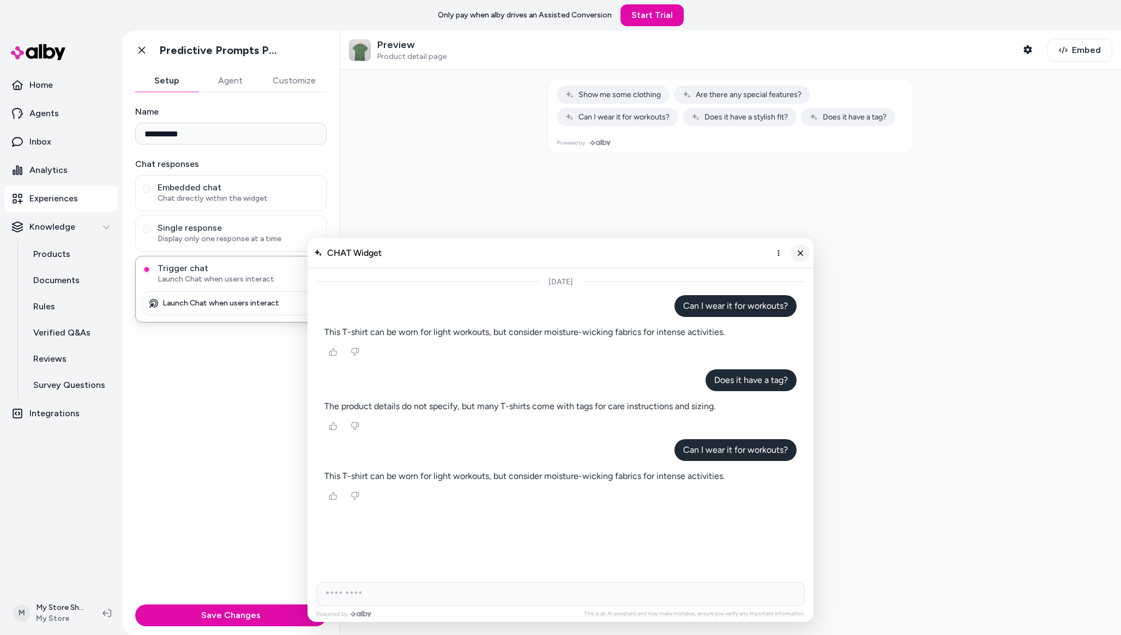
click at [795, 250] on button "Close chat" at bounding box center [800, 253] width 19 height 19
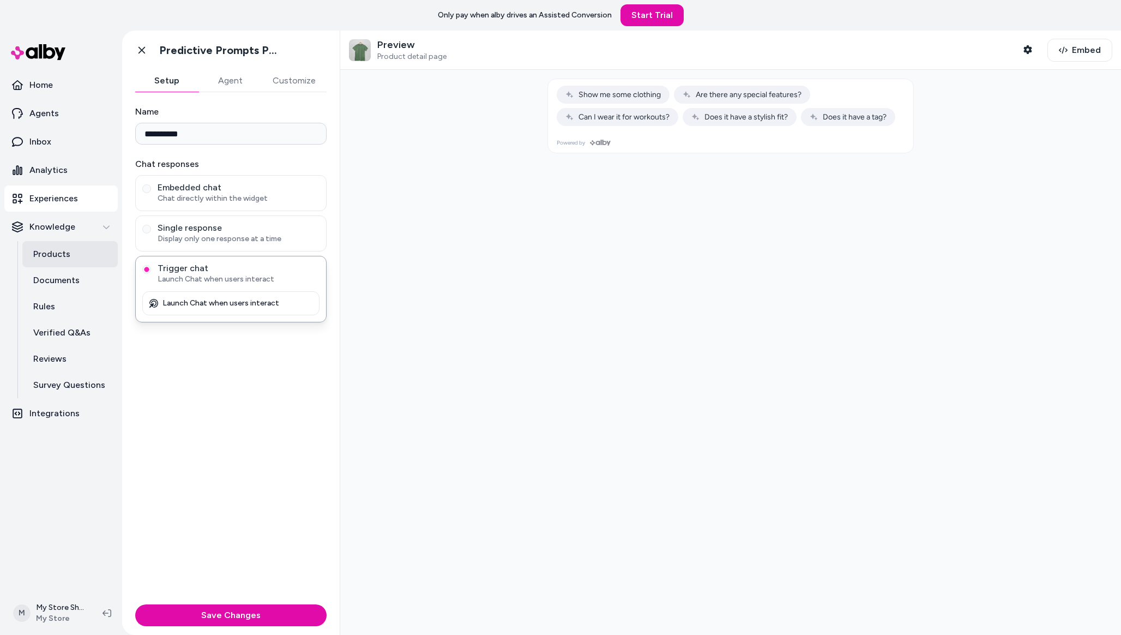
click at [59, 262] on link "Products" at bounding box center [69, 254] width 95 height 26
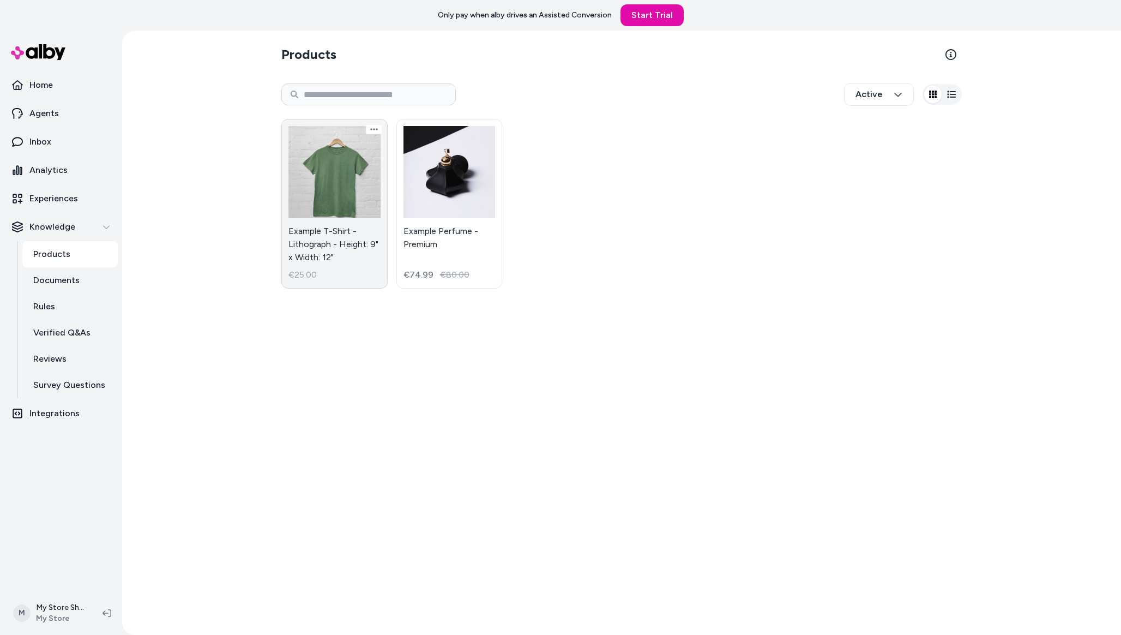
click at [360, 206] on link "Example T-Shirt - Lithograph - Height: 9" x Width: 12" €25.00" at bounding box center [334, 204] width 106 height 170
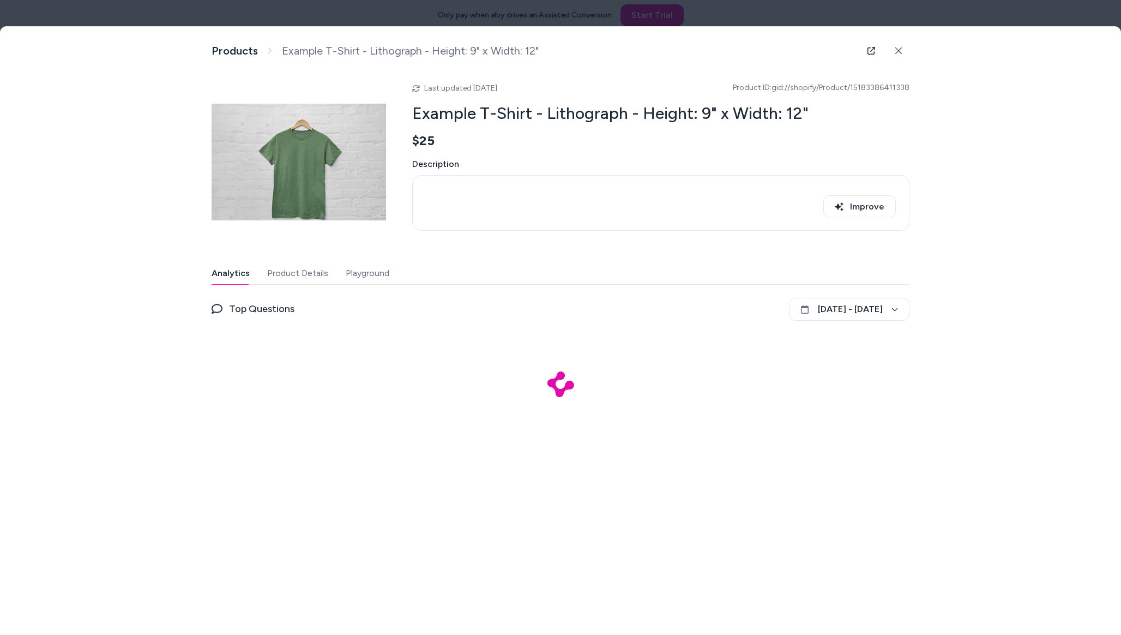
click at [443, 184] on div "Improve" at bounding box center [661, 202] width 470 height 37
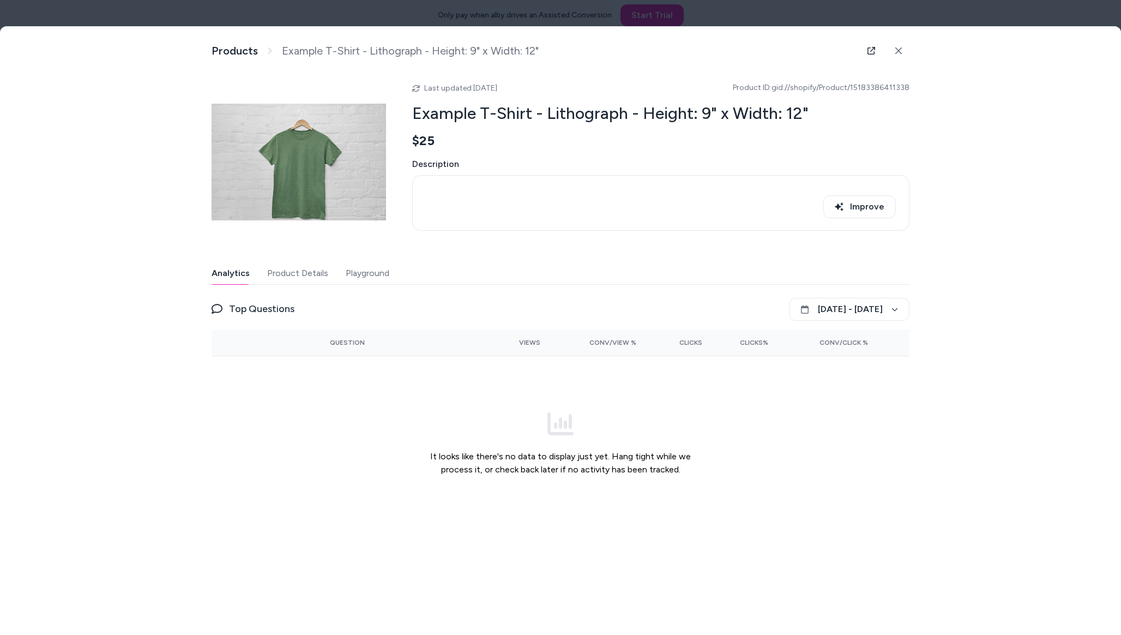
click at [442, 184] on div "Improve" at bounding box center [661, 202] width 470 height 37
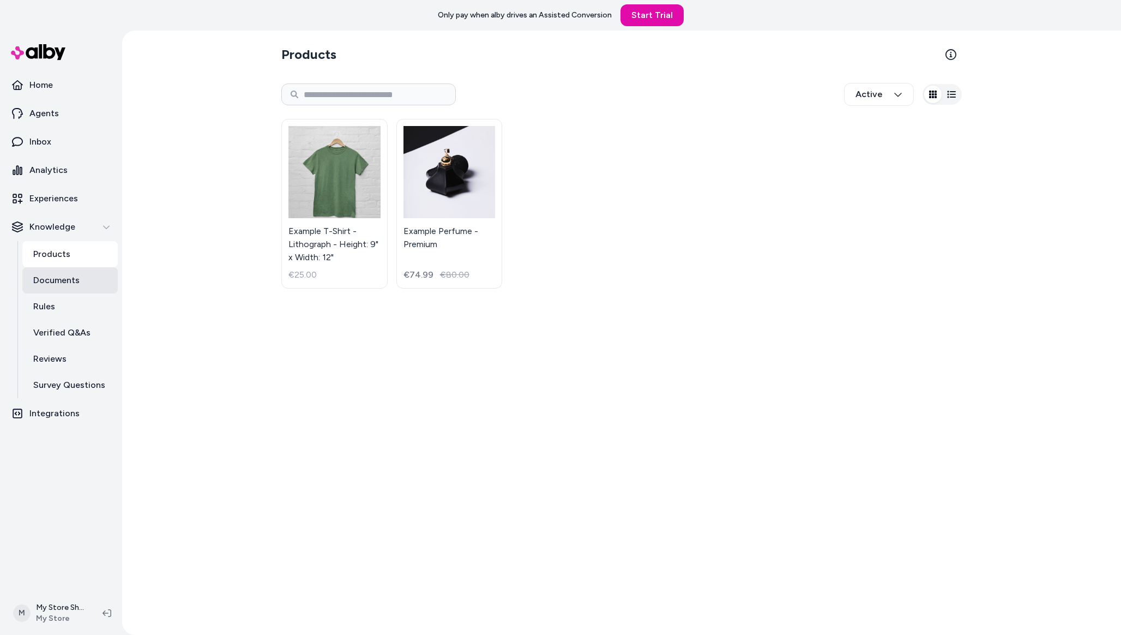
click at [86, 277] on link "Documents" at bounding box center [69, 280] width 95 height 26
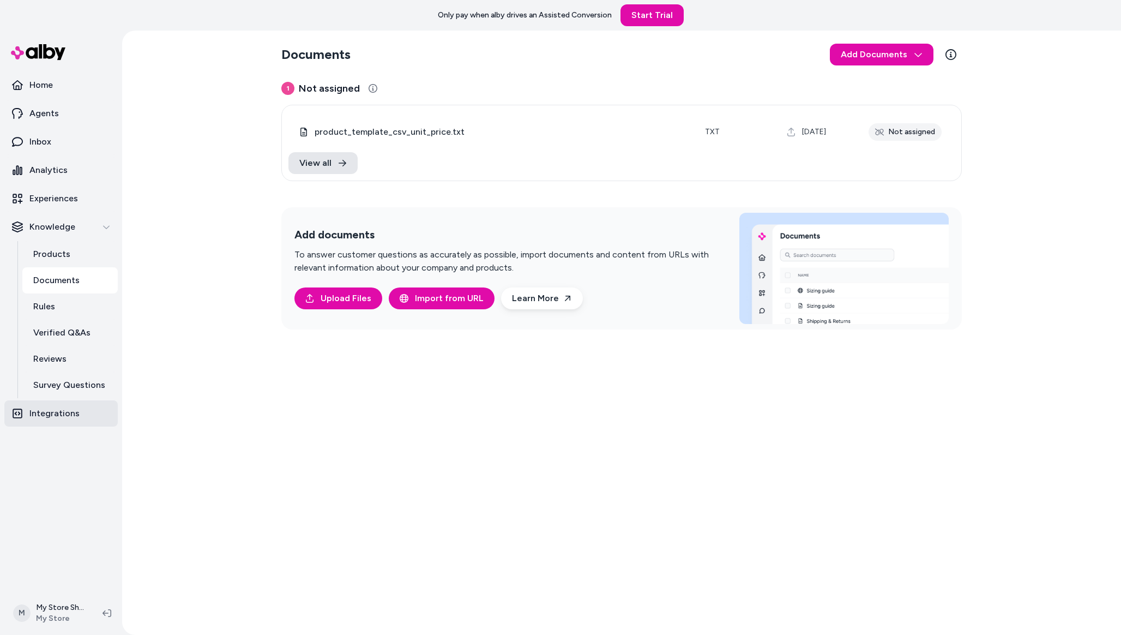
click at [74, 412] on p "Integrations" at bounding box center [54, 413] width 50 height 13
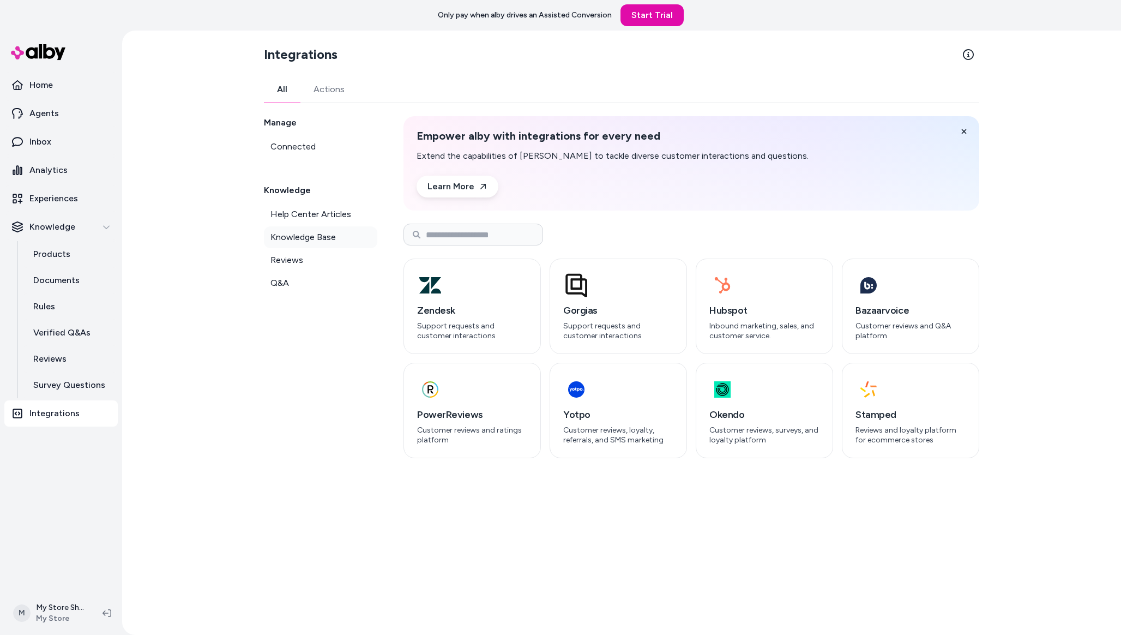
click at [341, 231] on link "Knowledge Base" at bounding box center [320, 237] width 113 height 22
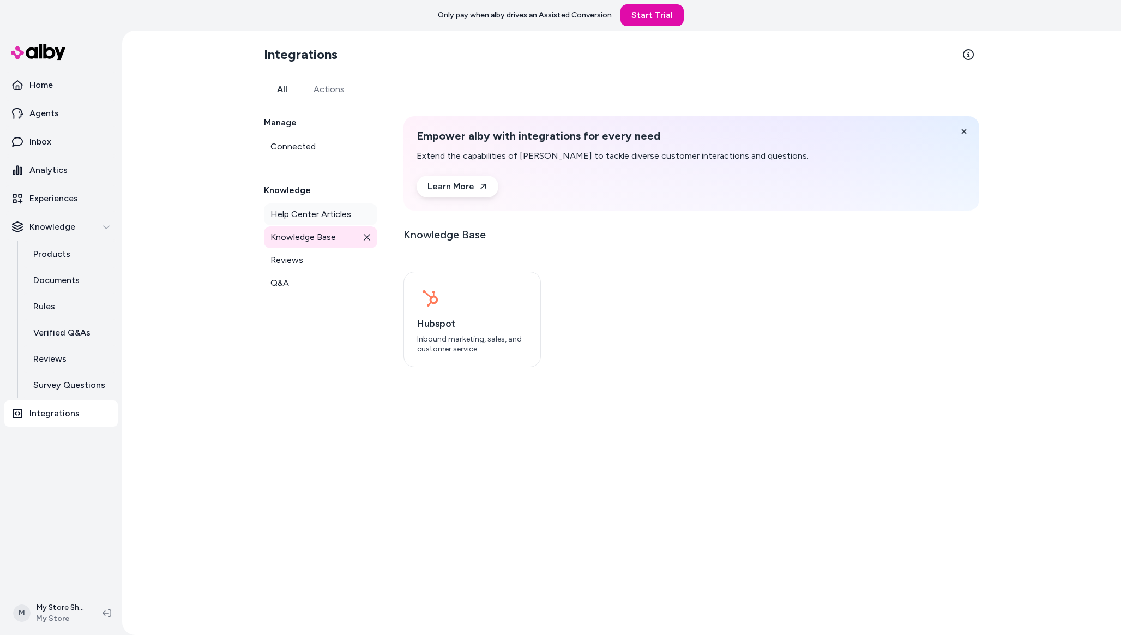
click at [340, 224] on link "Help Center Articles" at bounding box center [320, 214] width 113 height 22
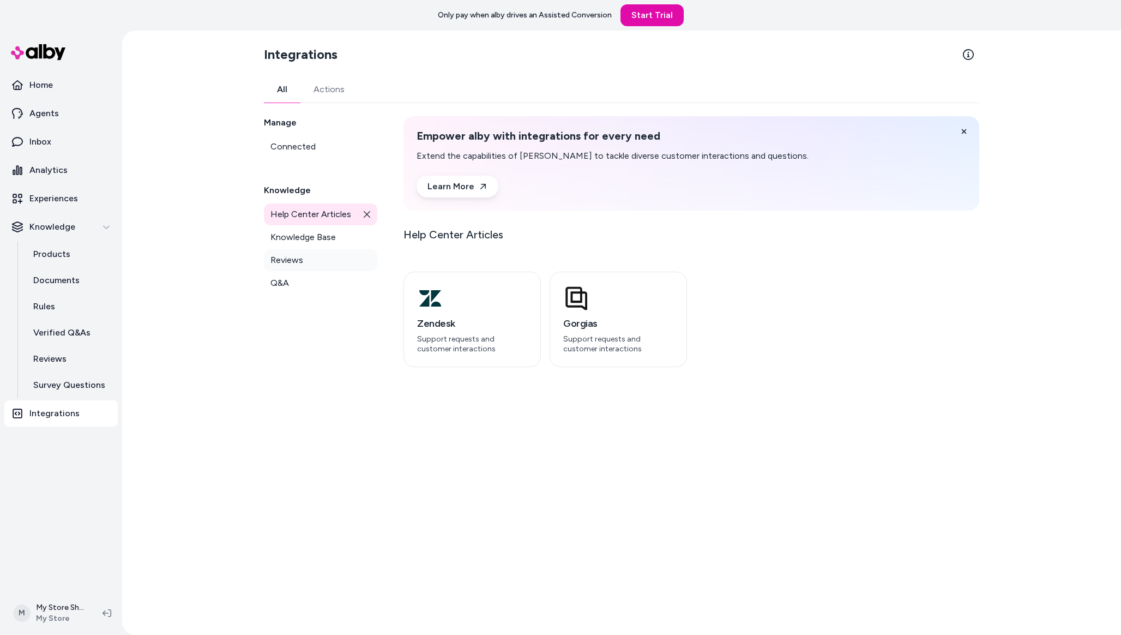
click at [317, 264] on link "Reviews" at bounding box center [320, 260] width 113 height 22
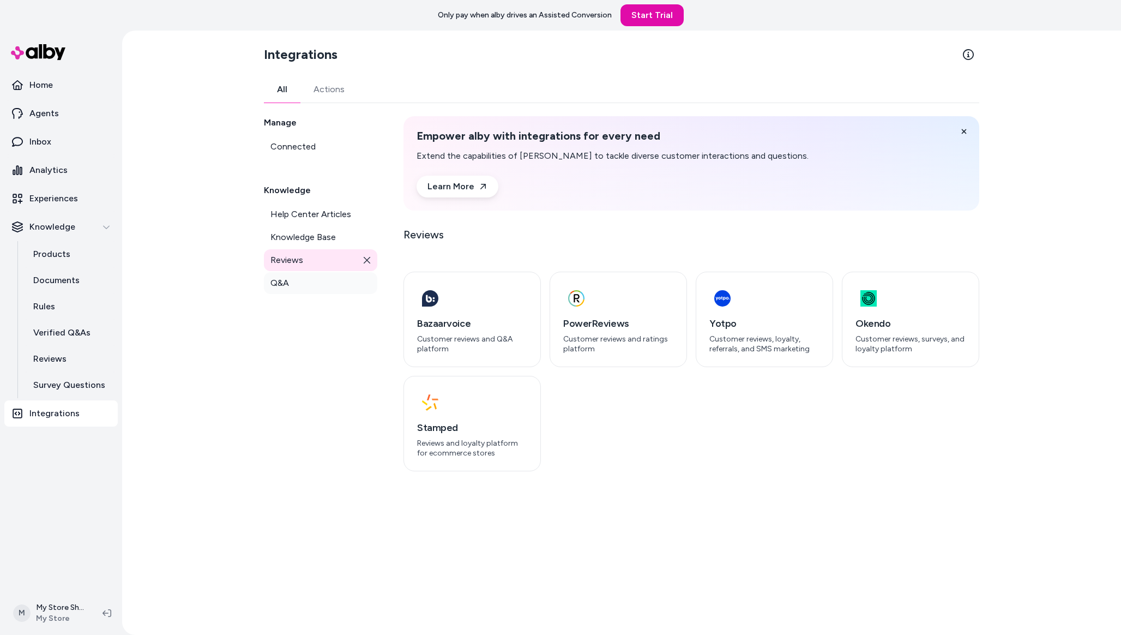
click at [292, 283] on link "Q&A" at bounding box center [320, 283] width 113 height 22
click at [289, 260] on span "Reviews" at bounding box center [286, 259] width 33 height 13
click at [291, 283] on link "Q&A" at bounding box center [320, 283] width 113 height 22
click at [301, 216] on span "Help Center Articles" at bounding box center [310, 214] width 81 height 13
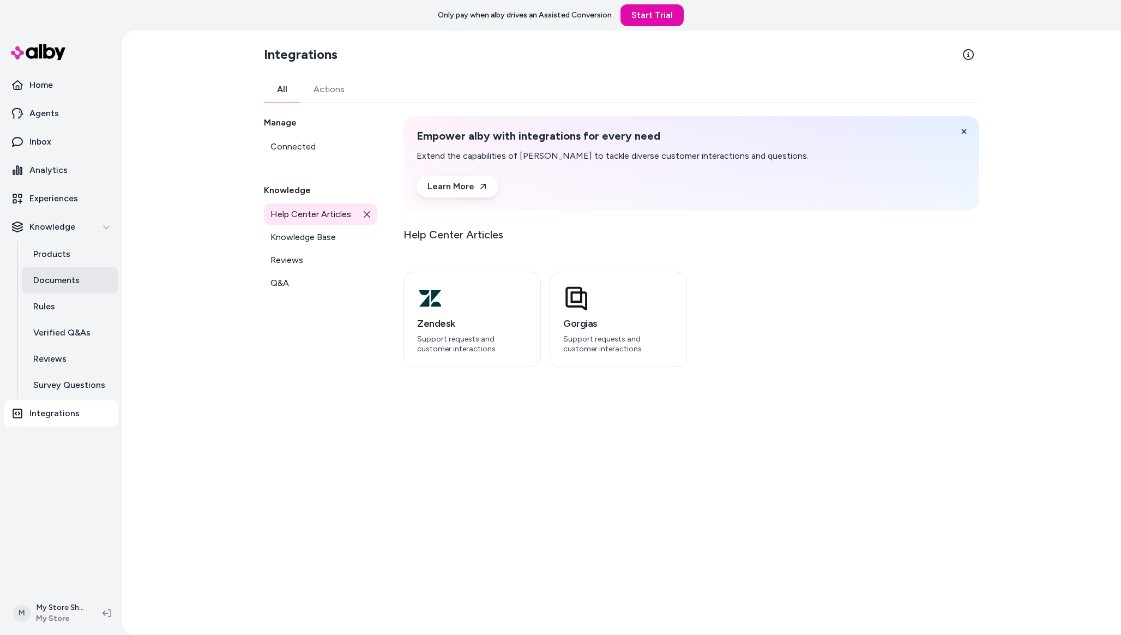
click at [59, 282] on p "Documents" at bounding box center [56, 280] width 46 height 13
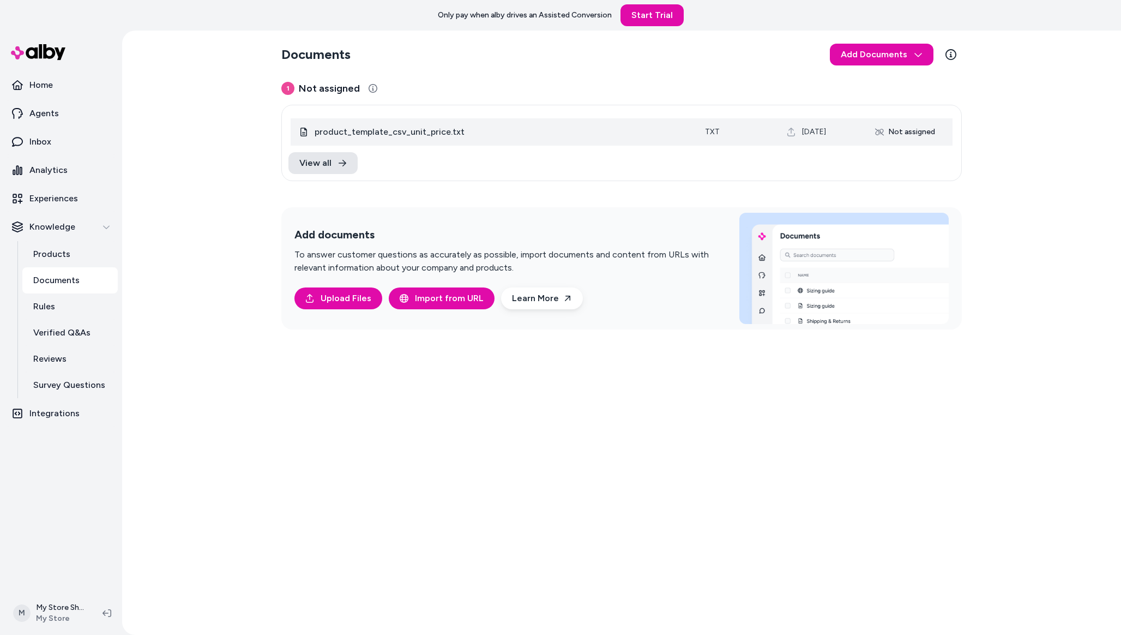
click at [524, 133] on span "product_template_csv_unit_price.txt" at bounding box center [501, 131] width 373 height 13
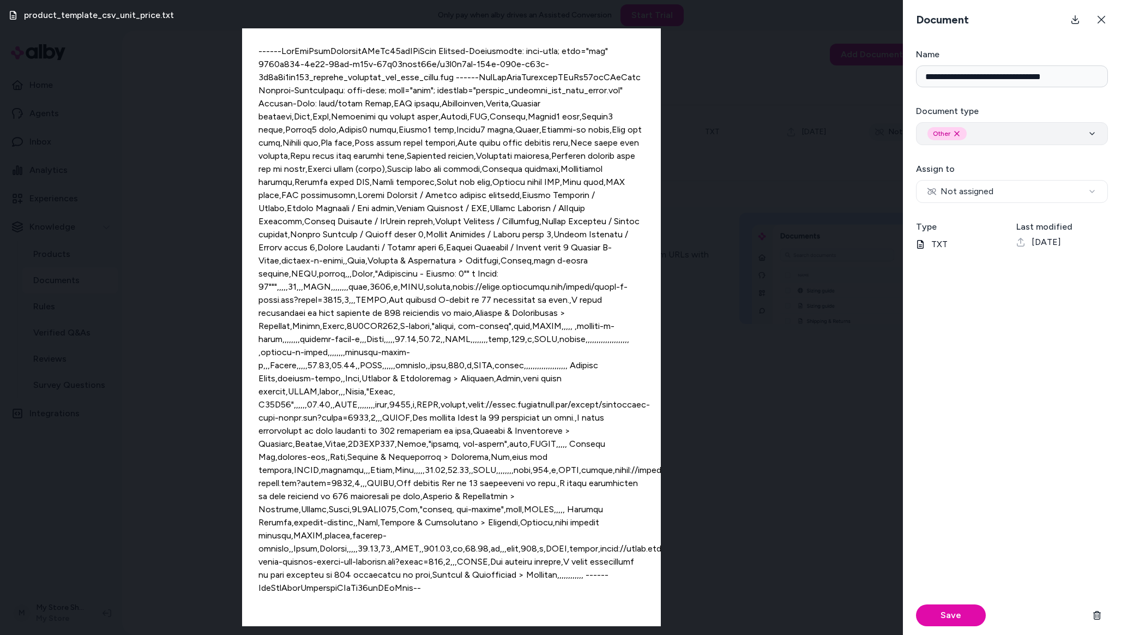
click at [1012, 131] on div "Other Remove other option" at bounding box center [1011, 133] width 169 height 13
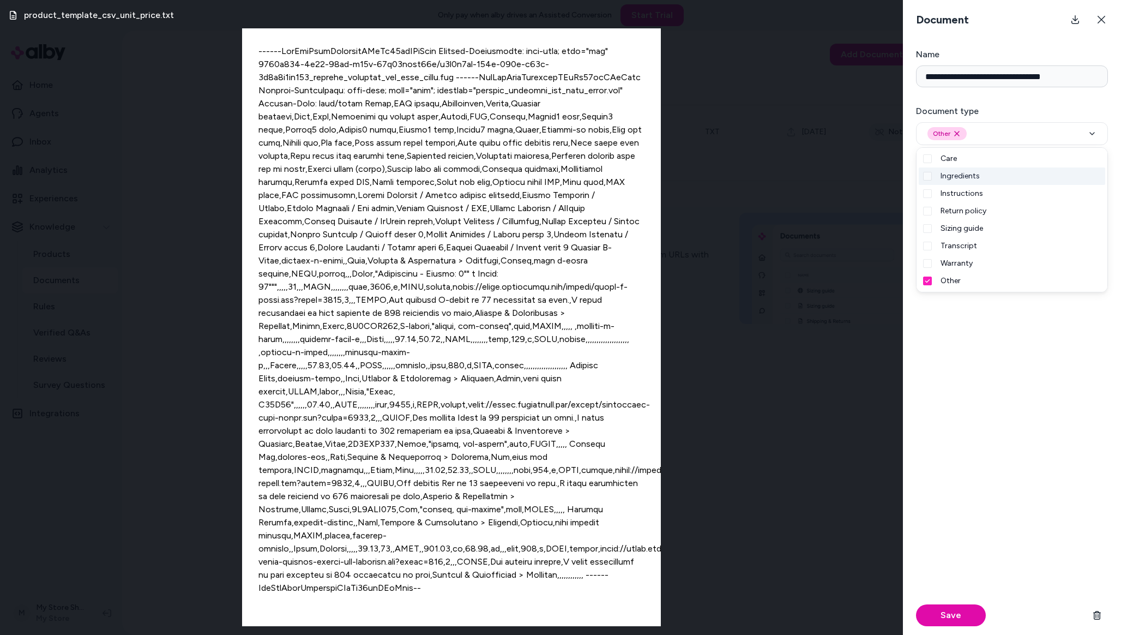
type button "on"
click at [993, 369] on div "Save" at bounding box center [1012, 451] width 192 height 366
click at [998, 71] on input "**********" at bounding box center [1012, 76] width 192 height 22
click at [856, 102] on div "product_template_csv_unit_price.txt" at bounding box center [451, 317] width 903 height 635
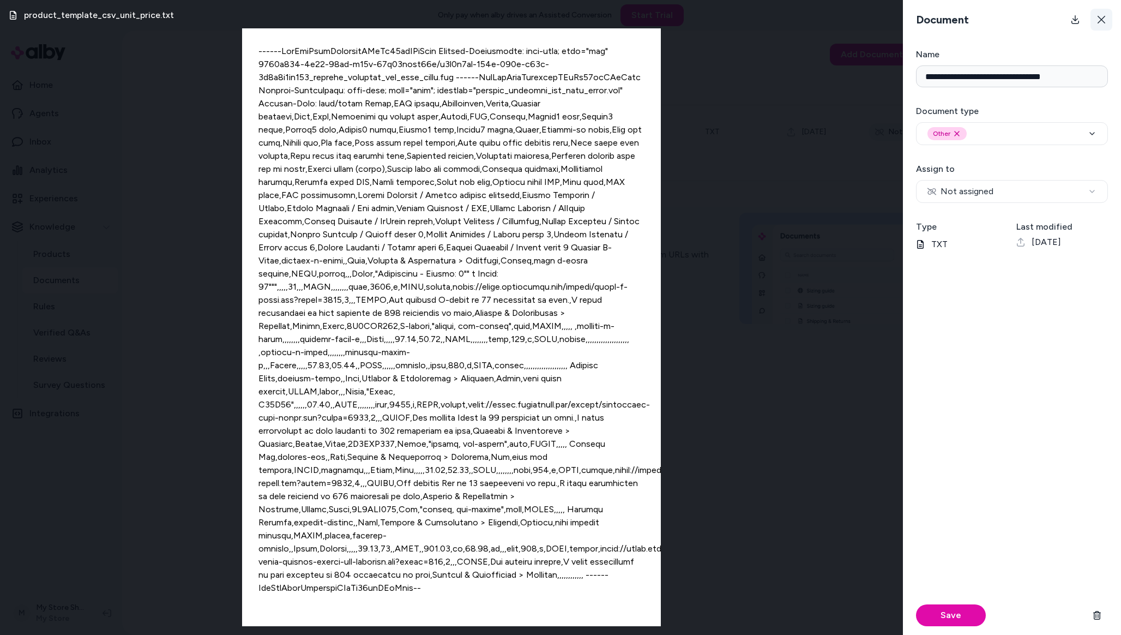
click at [1107, 18] on button at bounding box center [1101, 20] width 22 height 22
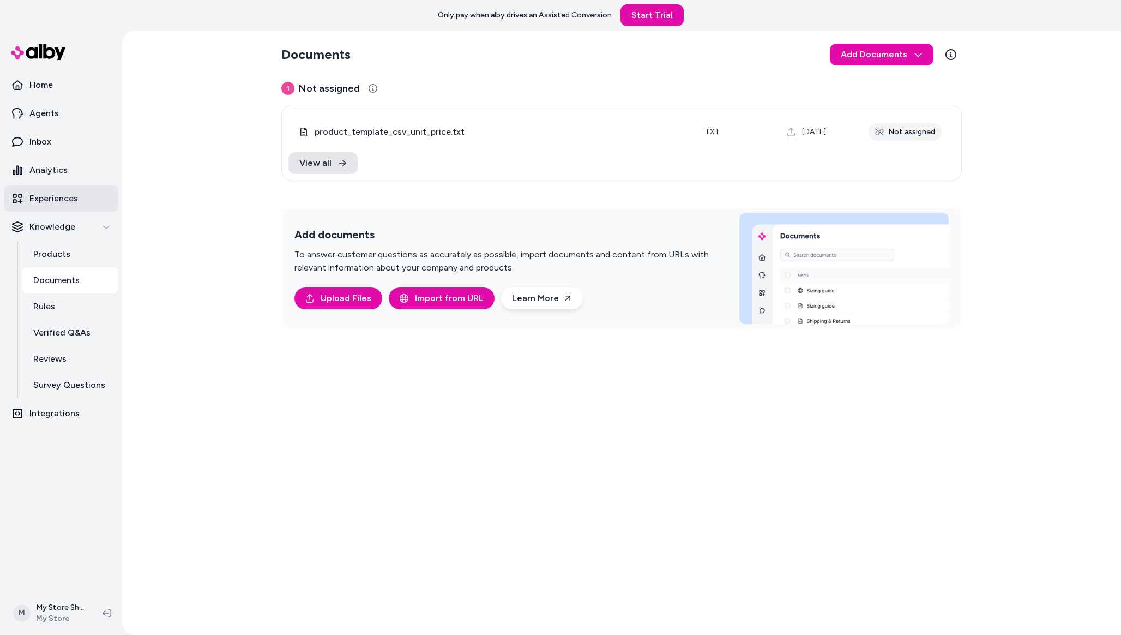
click at [80, 199] on link "Experiences" at bounding box center [60, 198] width 113 height 26
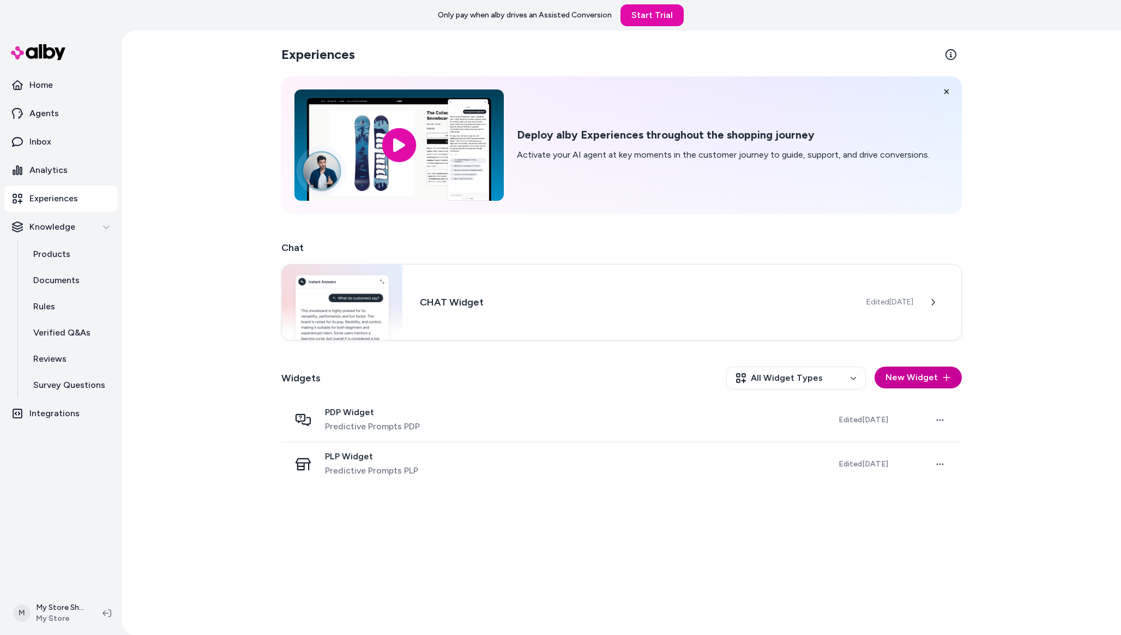
click at [907, 373] on button "New Widget" at bounding box center [917, 377] width 87 height 22
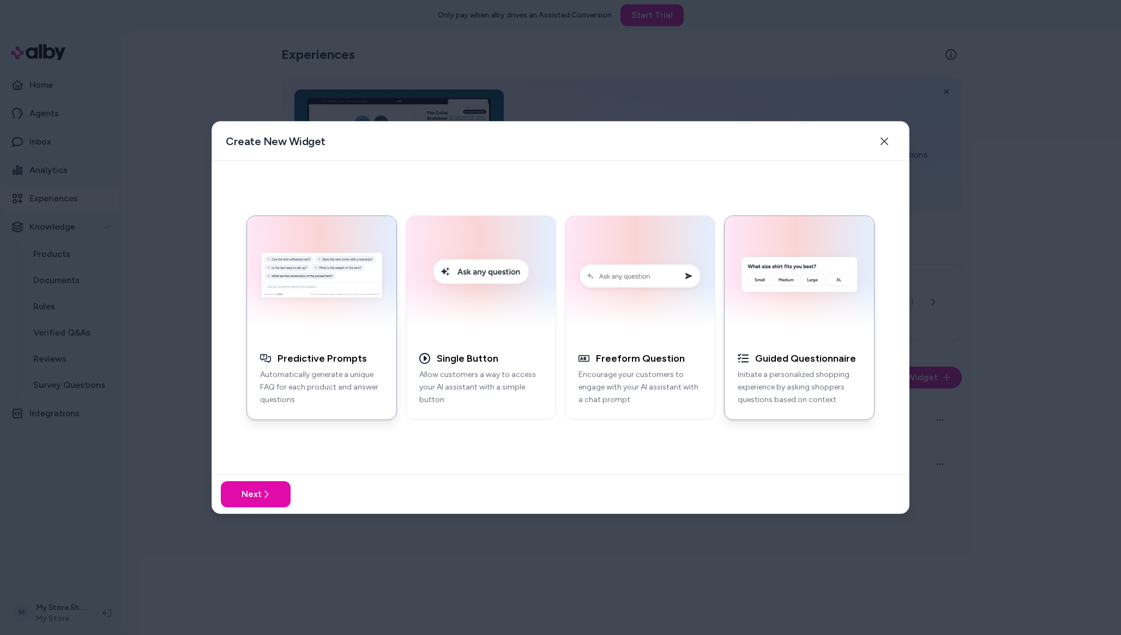
click at [850, 321] on img "button" at bounding box center [799, 277] width 136 height 110
click at [259, 503] on button "Next" at bounding box center [256, 494] width 70 height 26
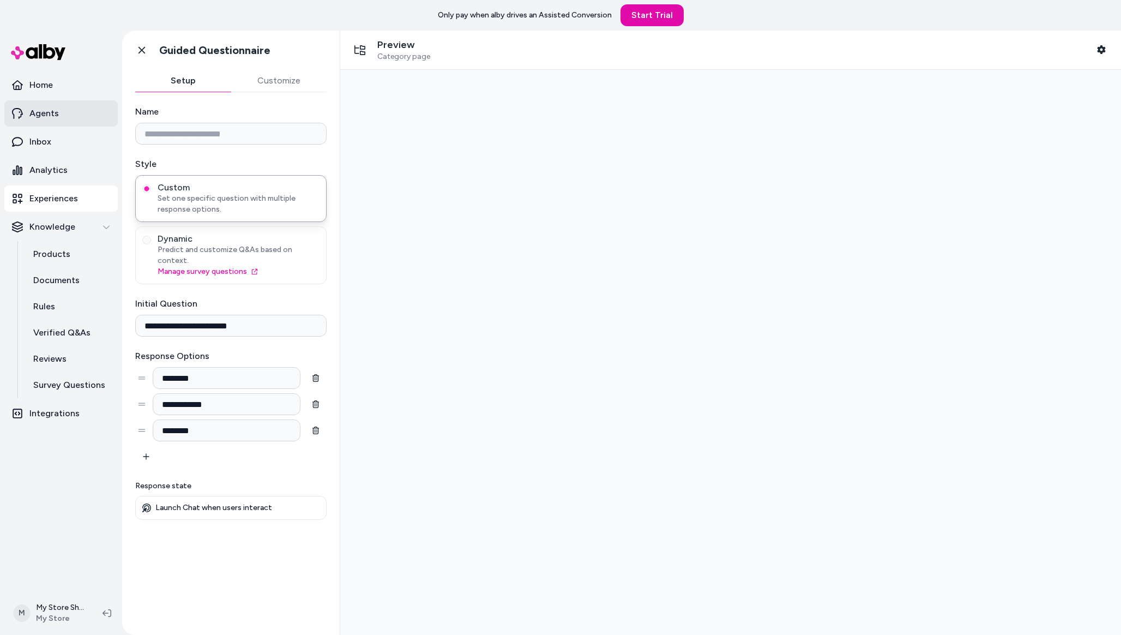
click at [43, 117] on p "Agents" at bounding box center [43, 113] width 29 height 13
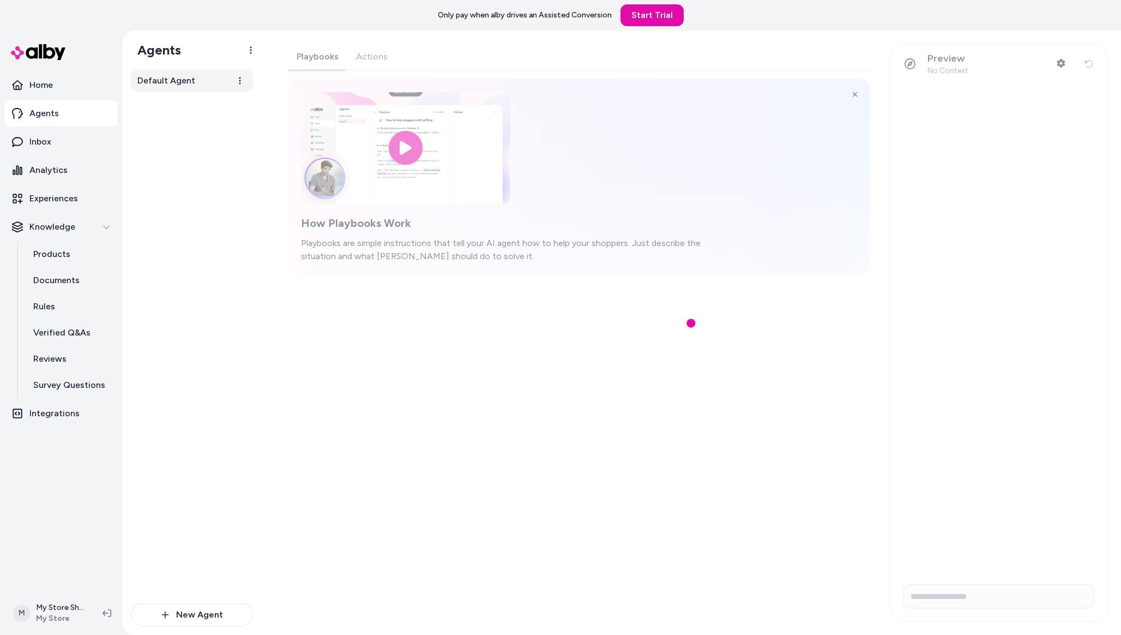
click at [172, 79] on span "Default Agent" at bounding box center [166, 80] width 58 height 13
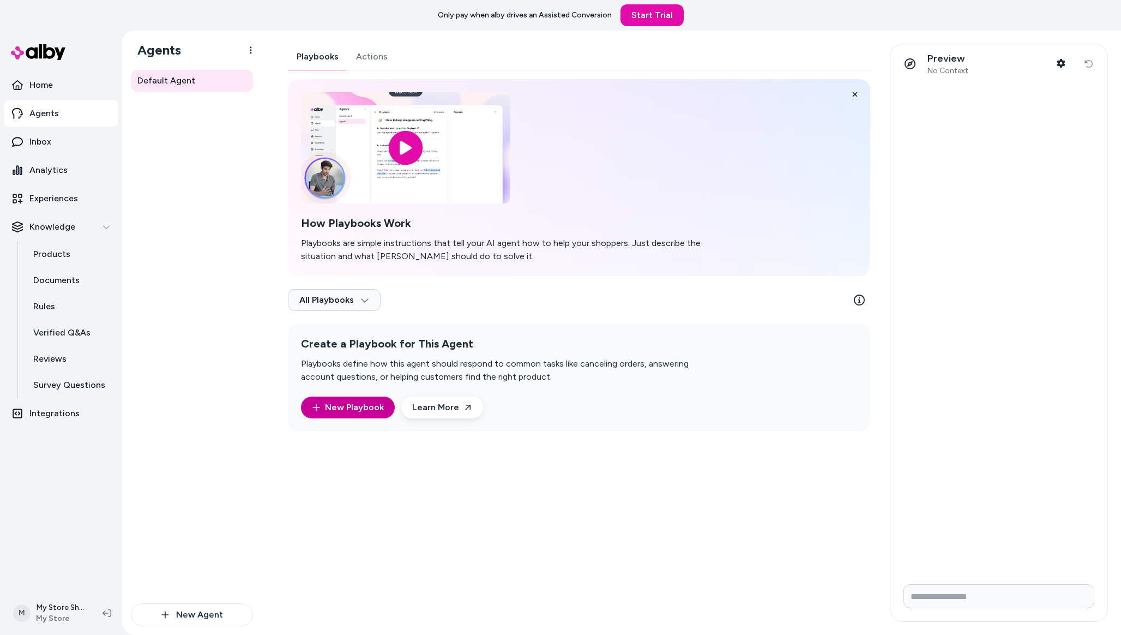
click at [356, 408] on link "New Playbook" at bounding box center [348, 407] width 72 height 13
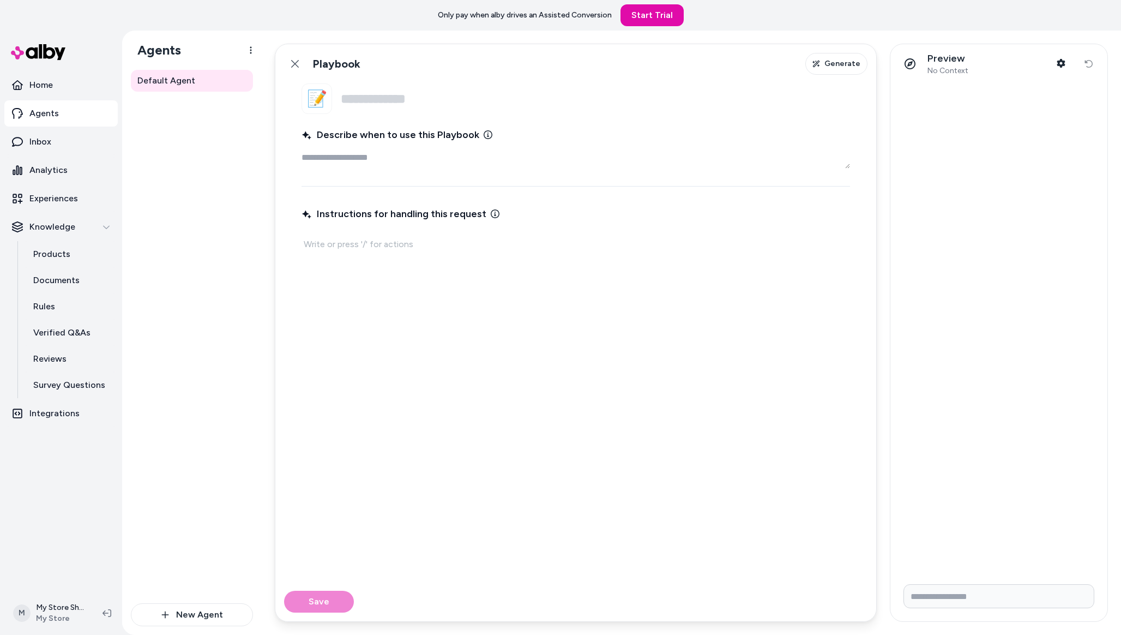
click at [389, 167] on textarea "Describe when to use this Playbook" at bounding box center [575, 158] width 548 height 22
type textarea "*"
click at [374, 240] on p at bounding box center [576, 244] width 544 height 15
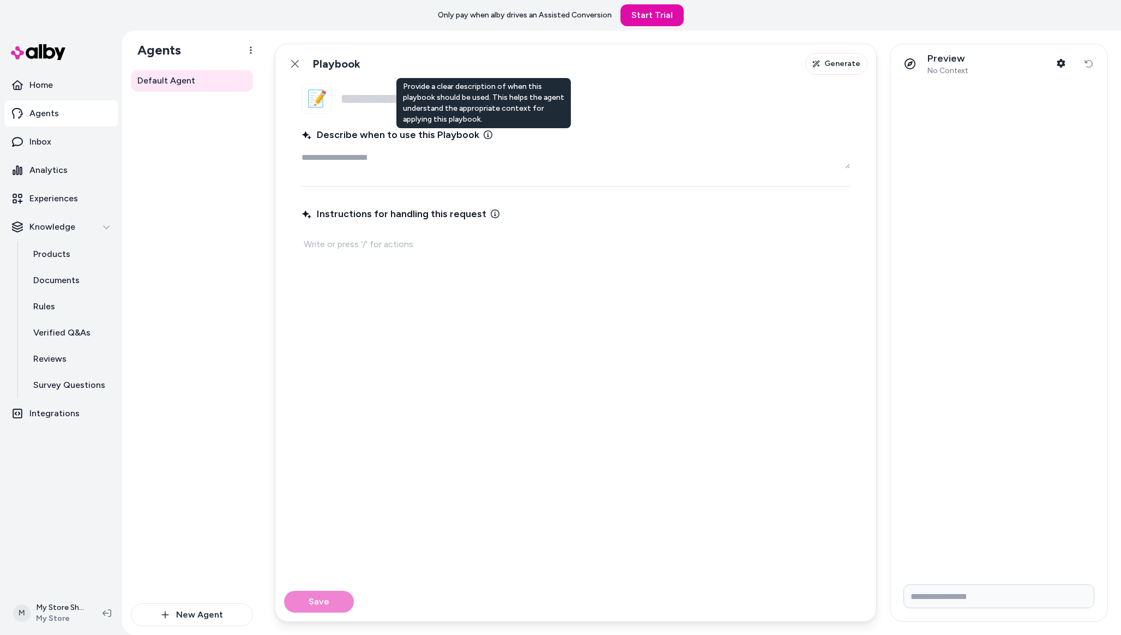
click at [484, 132] on icon at bounding box center [488, 134] width 9 height 9
click at [482, 147] on textarea "Describe when to use this Playbook Provide a clear description of when this pla…" at bounding box center [575, 158] width 548 height 22
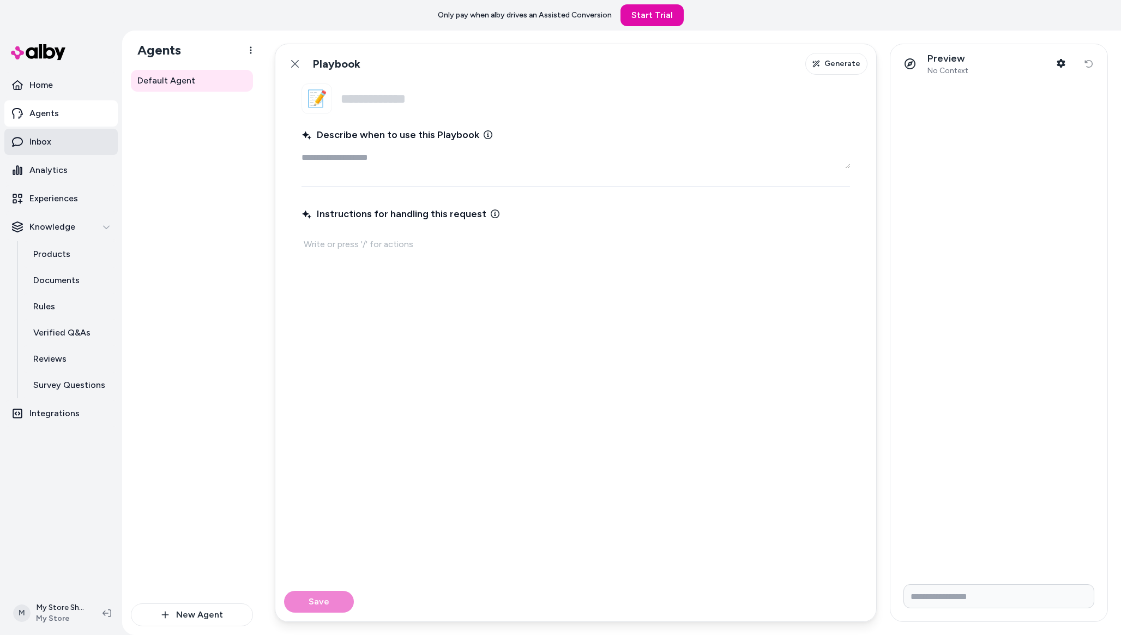
click at [75, 144] on link "Inbox" at bounding box center [60, 142] width 113 height 26
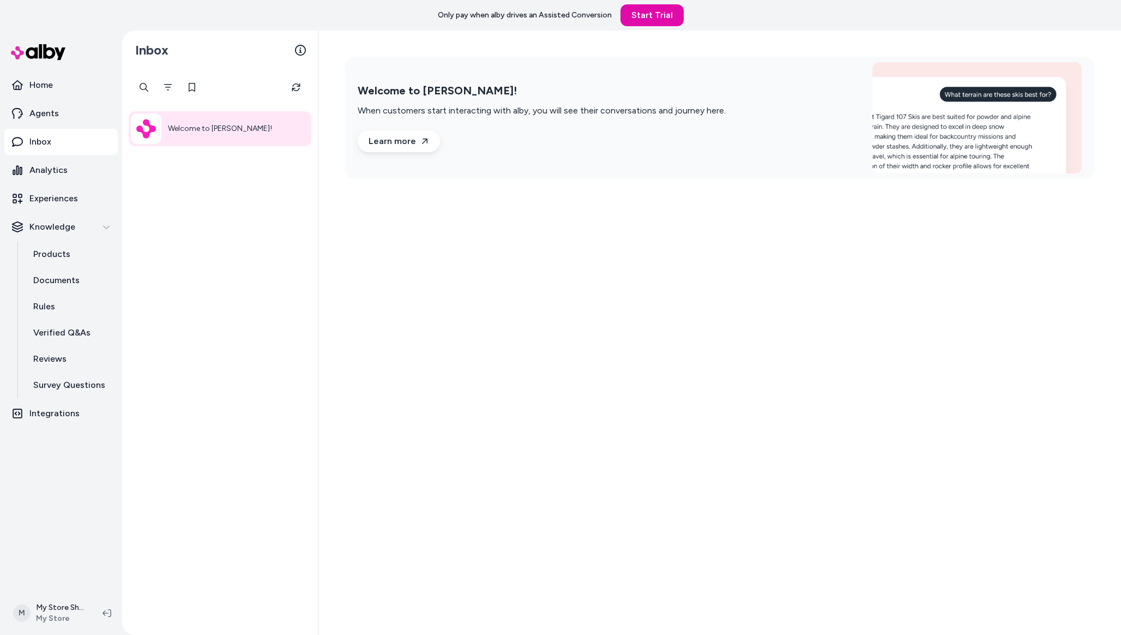
click at [238, 118] on div "Welcome to alby!" at bounding box center [220, 128] width 183 height 35
click at [73, 163] on link "Analytics" at bounding box center [60, 170] width 113 height 26
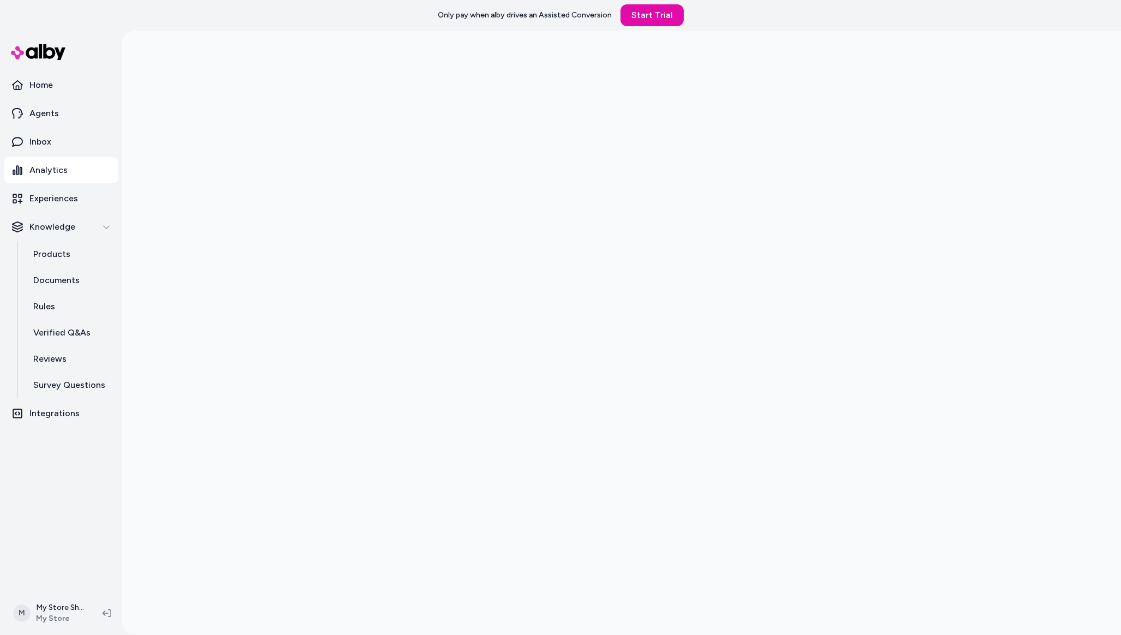
click at [265, 126] on div at bounding box center [621, 348] width 999 height 635
click at [67, 418] on p "Integrations" at bounding box center [54, 413] width 50 height 13
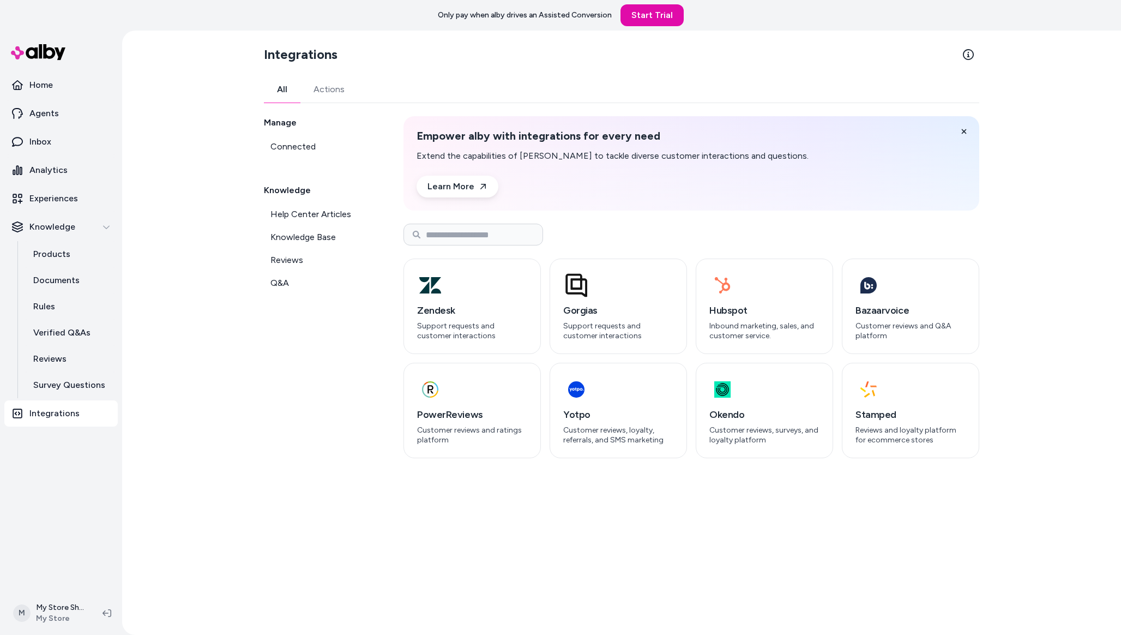
click at [321, 99] on button "Actions" at bounding box center [328, 89] width 57 height 26
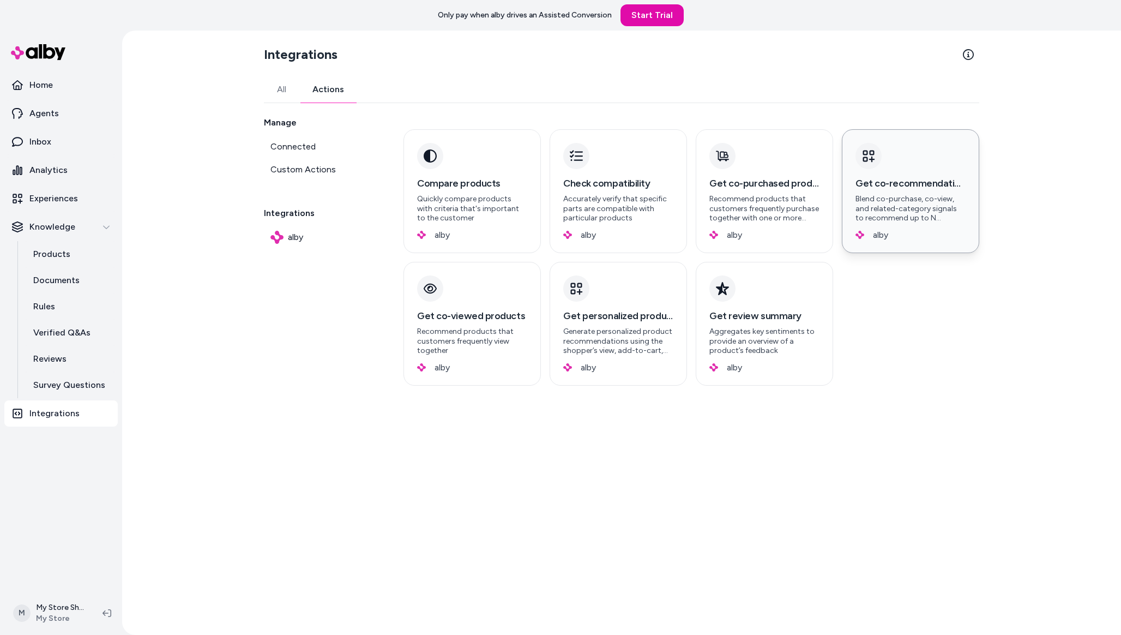
click at [957, 204] on p "Blend co-purchase, co-view, and related-category signals to recommend up to N p…" at bounding box center [910, 208] width 110 height 29
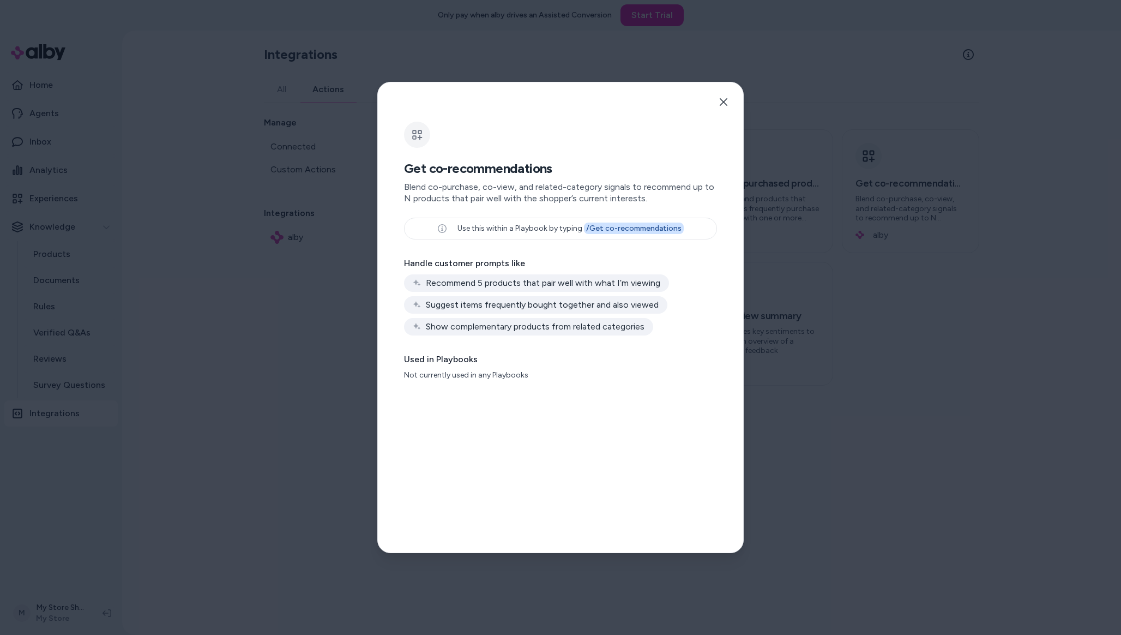
click at [498, 282] on div "Recommend 5 products that pair well with what I’m viewing" at bounding box center [536, 282] width 265 height 17
click at [280, 307] on div at bounding box center [560, 317] width 1121 height 635
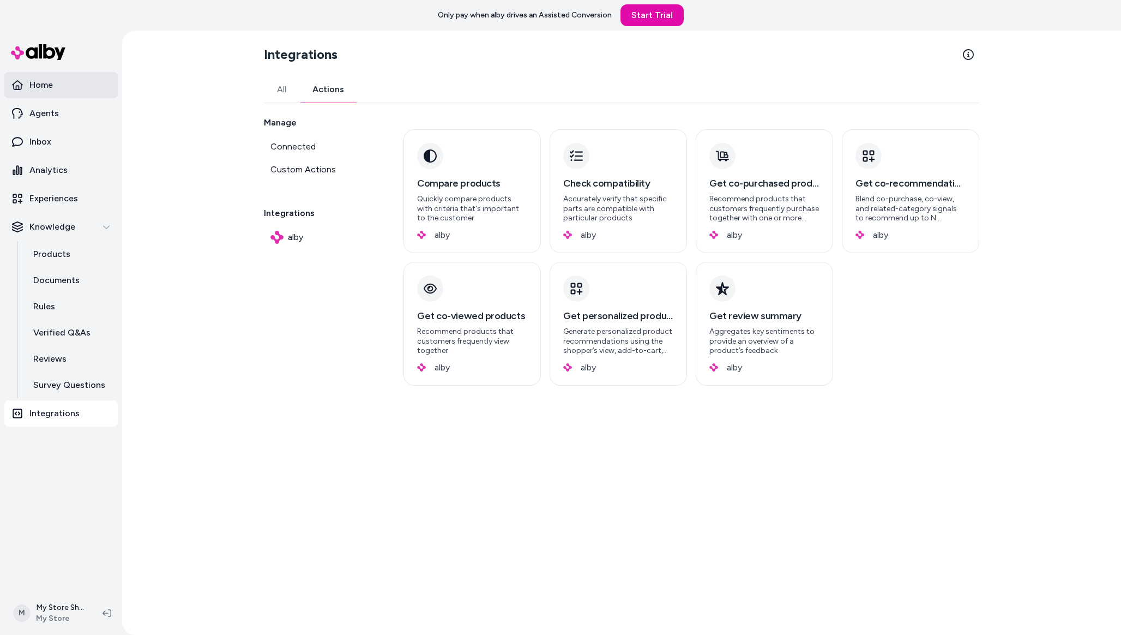
click at [60, 89] on link "Home" at bounding box center [60, 85] width 113 height 26
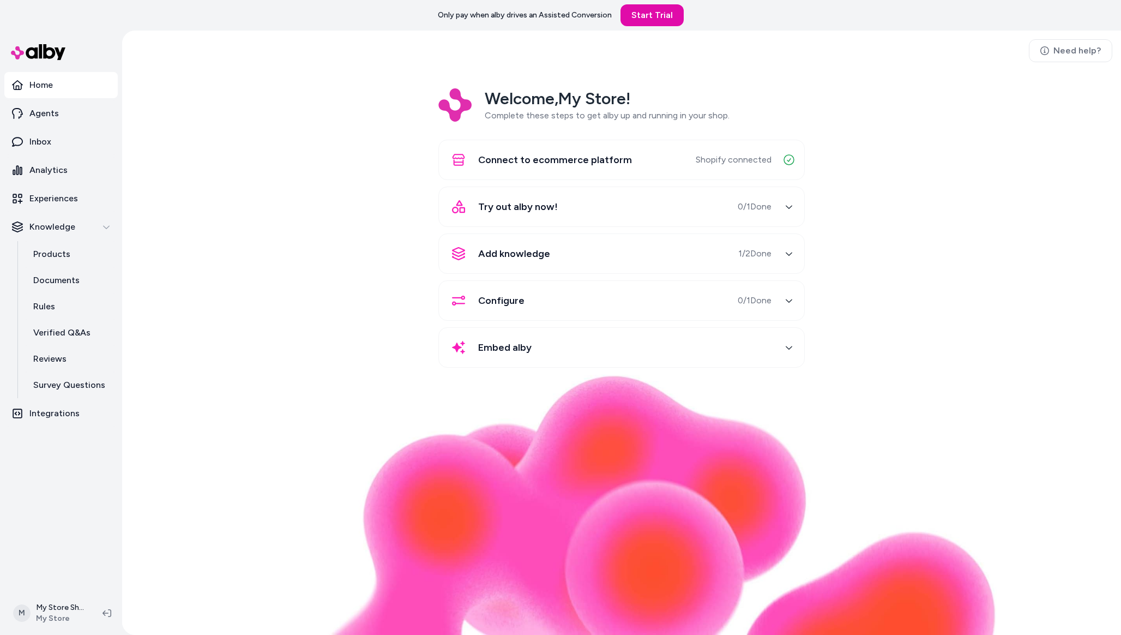
click at [649, 295] on div "Configure 0 / 1 Done" at bounding box center [608, 300] width 326 height 26
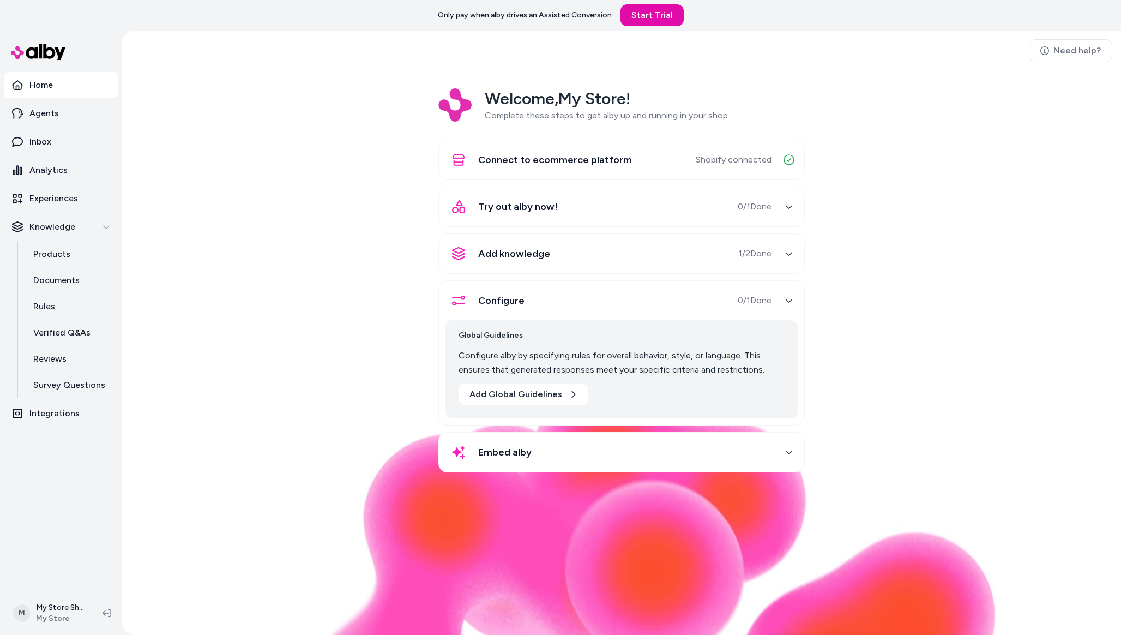
click at [550, 457] on div "Embed alby" at bounding box center [608, 452] width 326 height 26
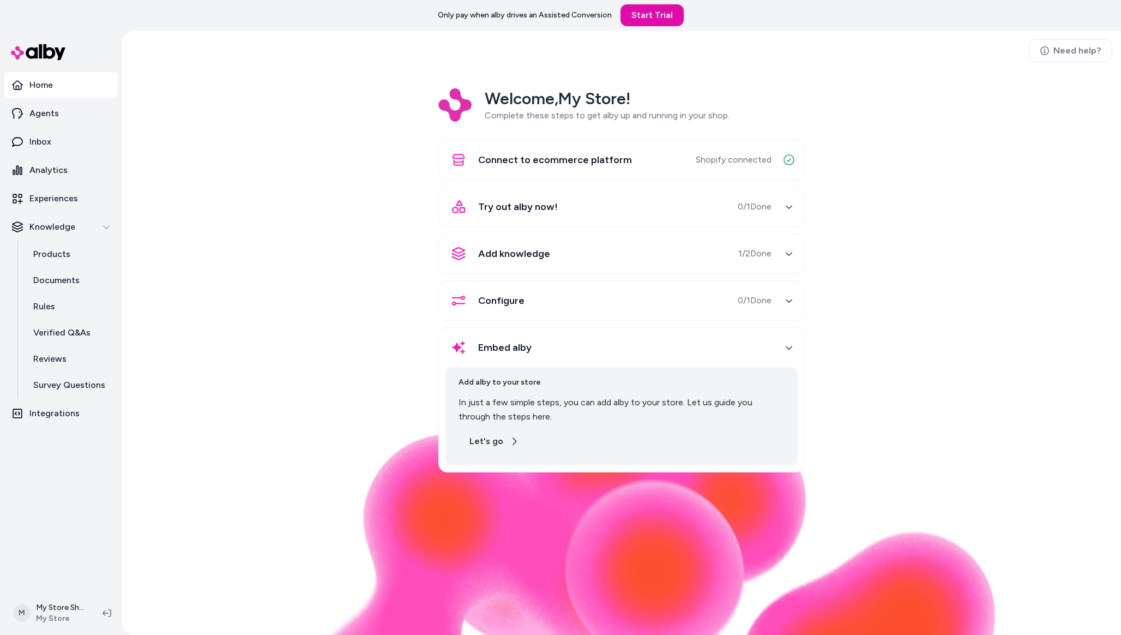
click at [503, 431] on button "Let's go" at bounding box center [493, 441] width 71 height 22
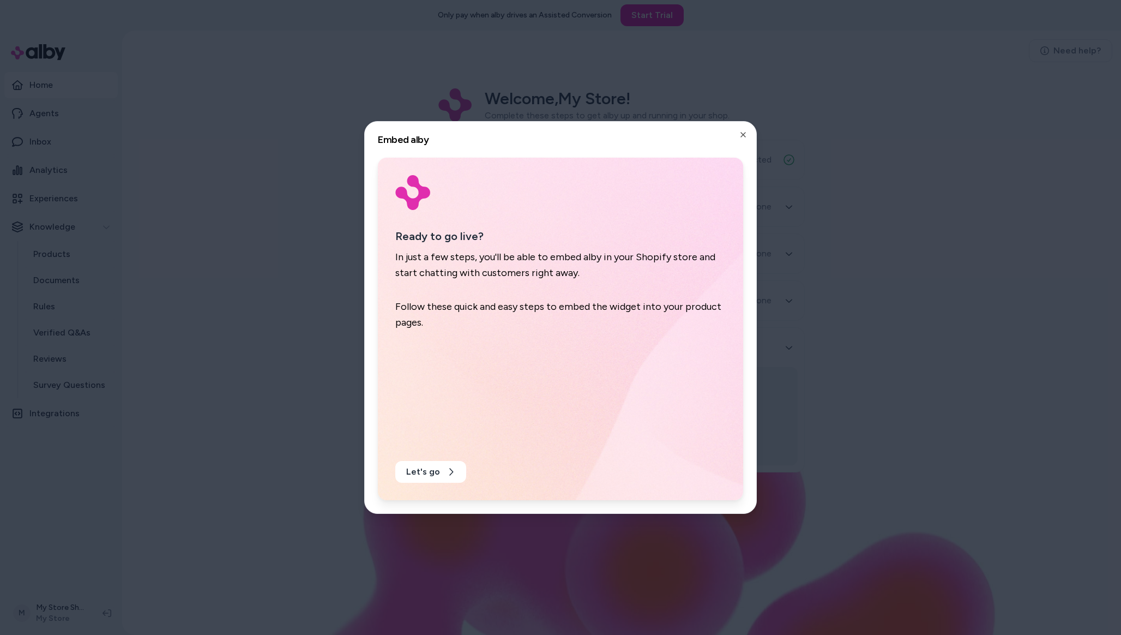
click at [429, 482] on div "Ready to go live? In just a few steps, you'll be able to embed alby in your Sho…" at bounding box center [560, 329] width 365 height 342
click at [431, 478] on button "Let's go" at bounding box center [430, 472] width 71 height 22
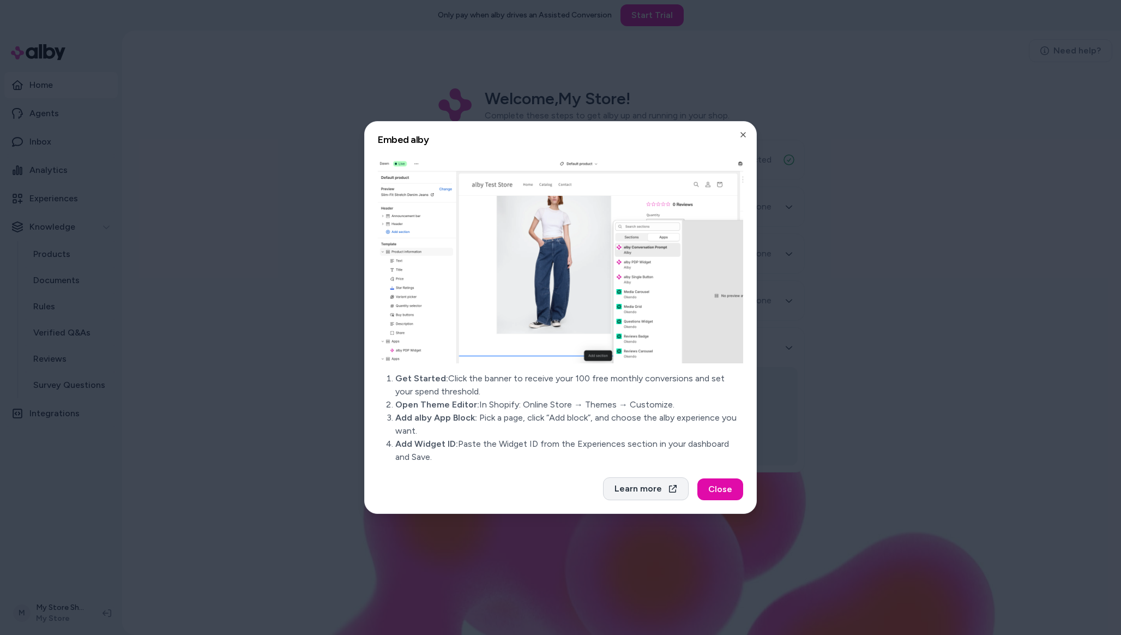
click at [647, 488] on button "Learn more" at bounding box center [646, 488] width 86 height 23
click at [722, 494] on button "Close" at bounding box center [720, 489] width 46 height 22
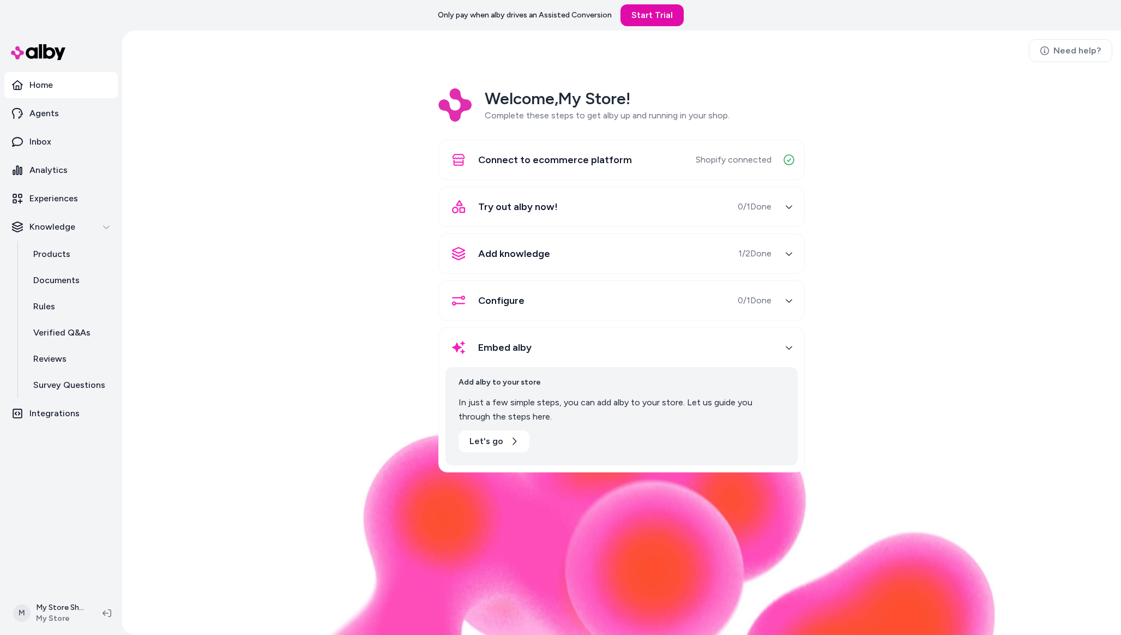
click at [582, 293] on div "Configure 0 / 1 Done" at bounding box center [608, 300] width 326 height 26
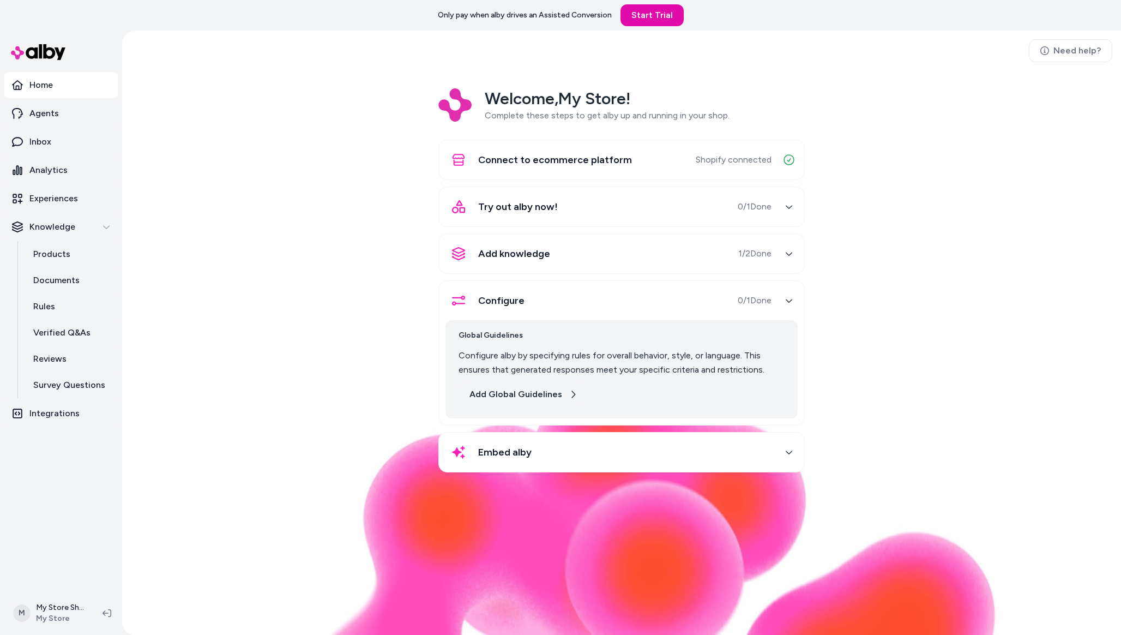
click at [535, 385] on button "Add Global Guidelines" at bounding box center [523, 394] width 130 height 22
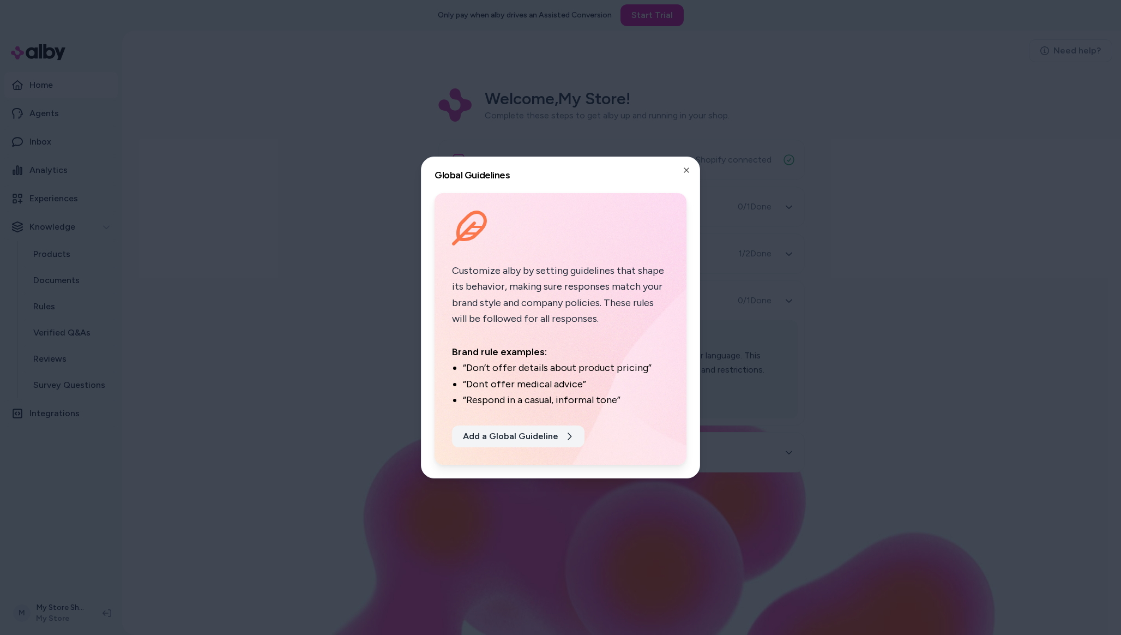
click at [524, 431] on button "Add a Global Guideline" at bounding box center [518, 436] width 132 height 22
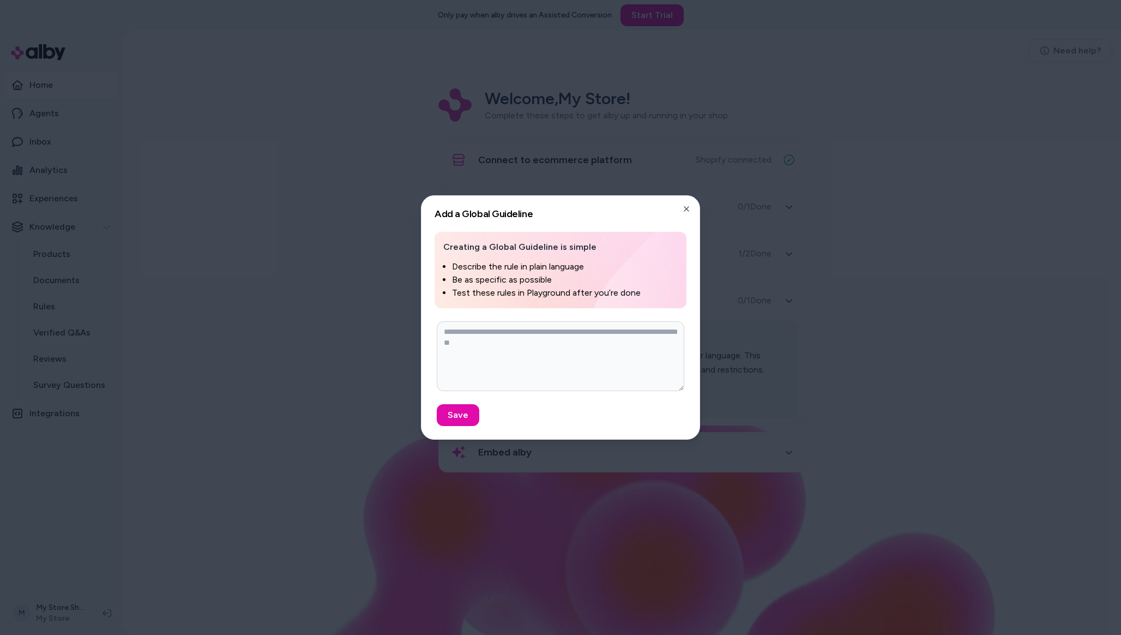
click at [679, 210] on h2 "Add a Global Guideline" at bounding box center [560, 214] width 252 height 10
click at [683, 210] on icon "button" at bounding box center [686, 208] width 9 height 9
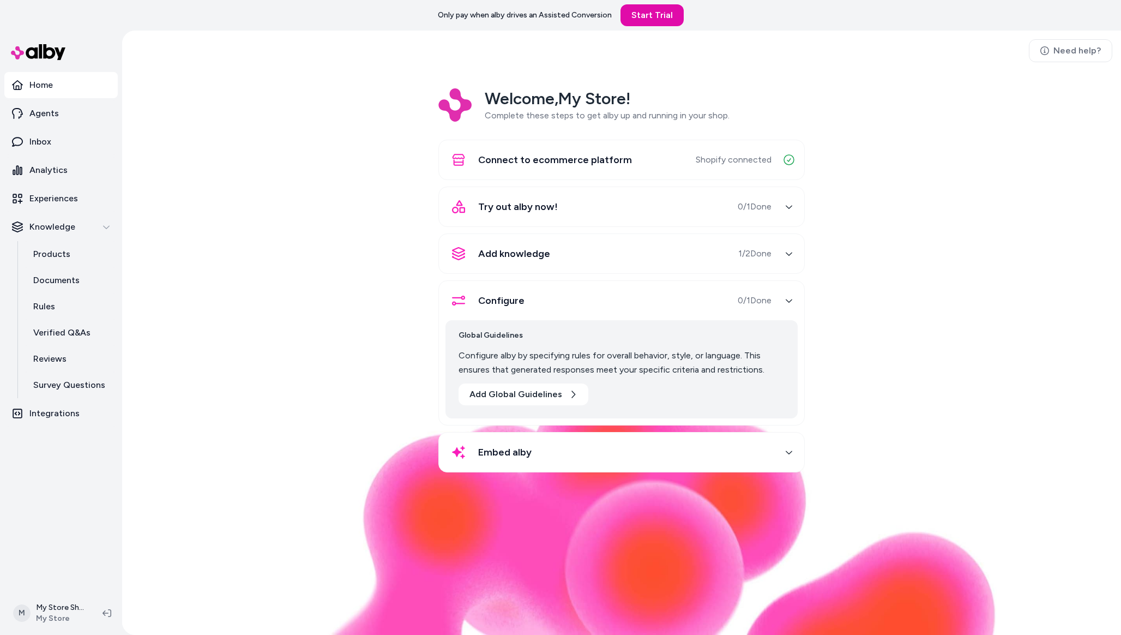
click at [504, 305] on span "Configure" at bounding box center [501, 300] width 46 height 15
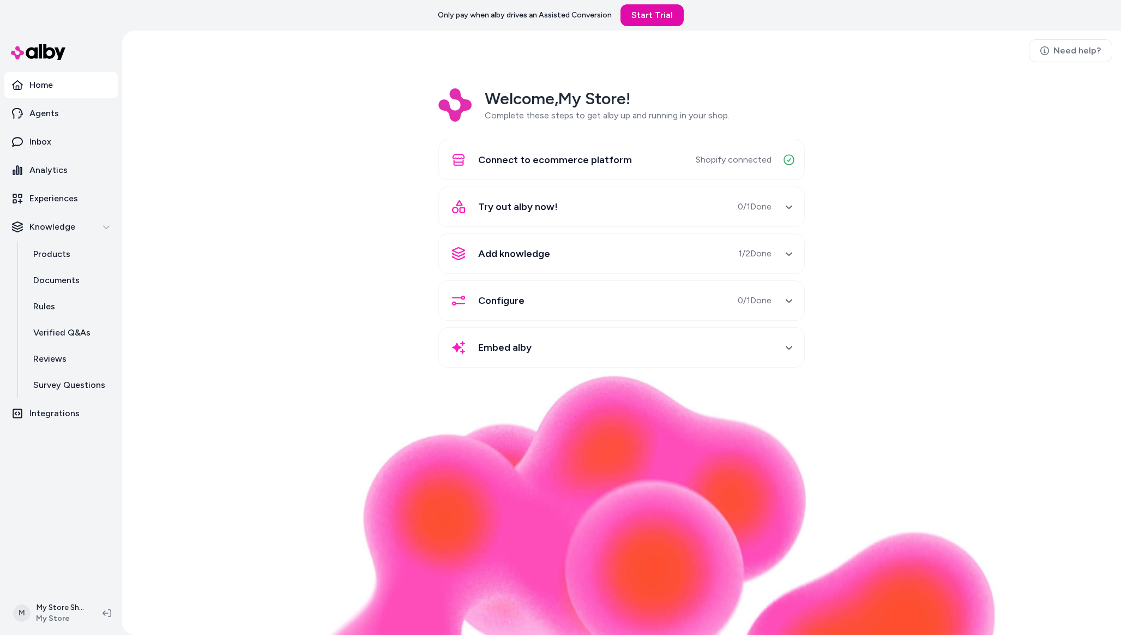
click at [64, 70] on div at bounding box center [69, 52] width 131 height 39
click at [61, 78] on link "Home" at bounding box center [60, 85] width 113 height 26
click at [64, 145] on link "Inbox" at bounding box center [60, 142] width 113 height 26
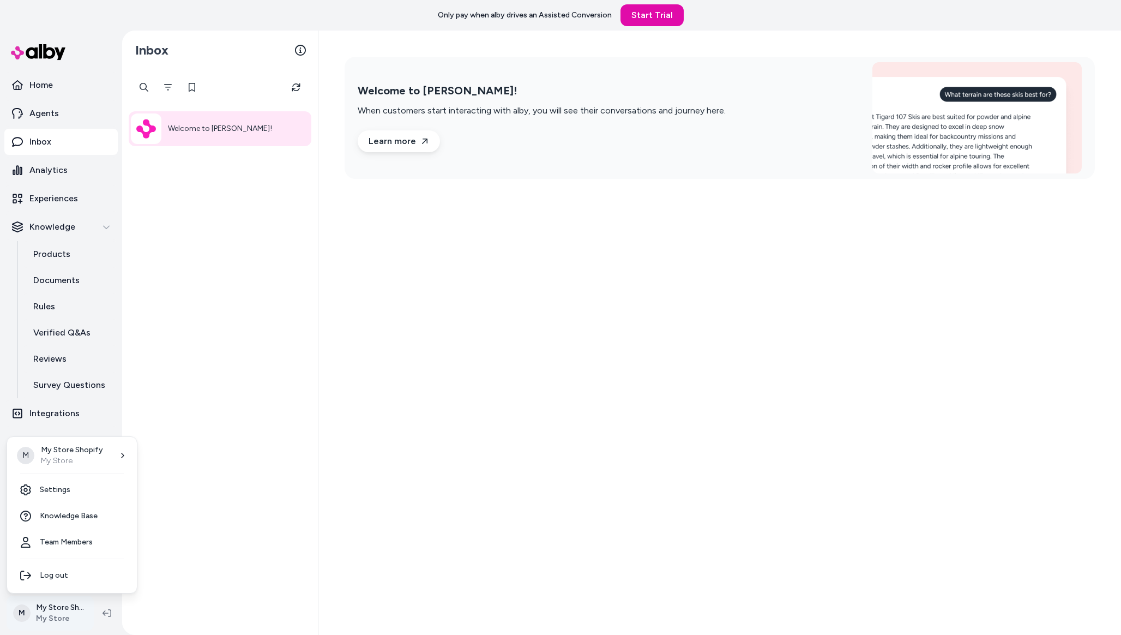
click at [56, 625] on html "Only pay when alby drives an Assisted Conversion Start Trial Home Agents Inbox …" at bounding box center [560, 317] width 1121 height 635
click at [67, 486] on link "Settings" at bounding box center [71, 489] width 121 height 26
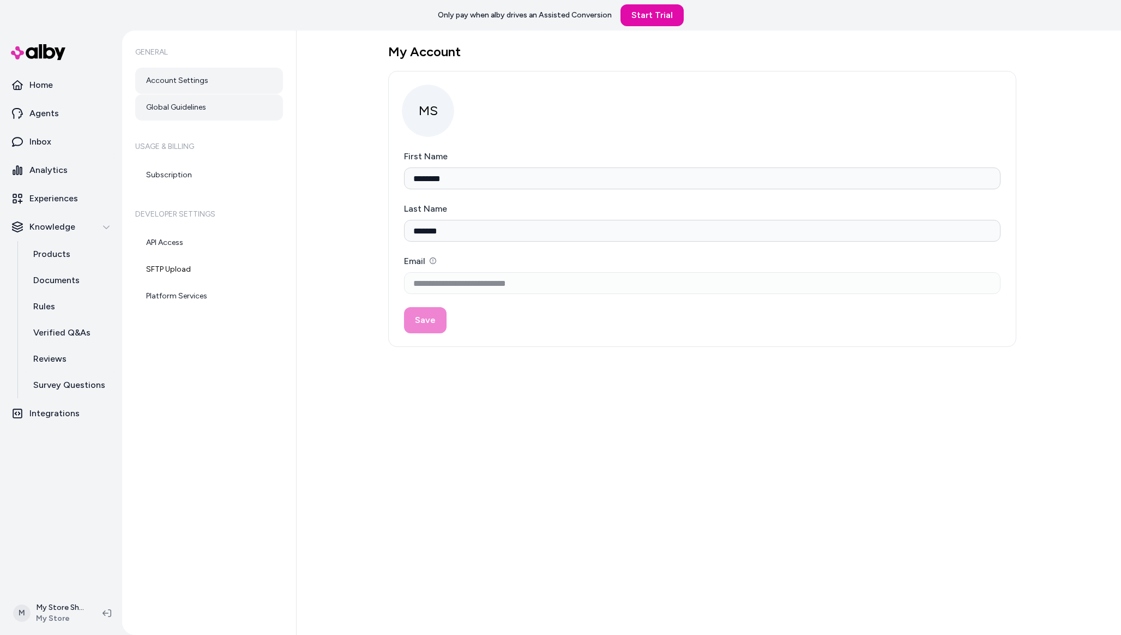
click at [211, 98] on link "Global Guidelines" at bounding box center [209, 107] width 148 height 26
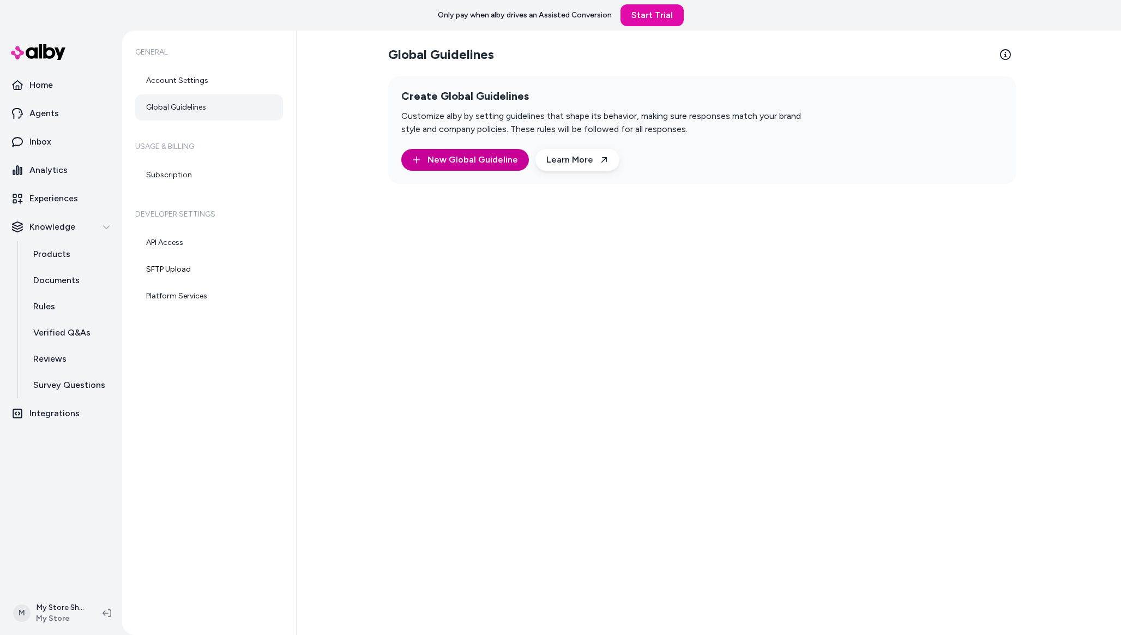
click at [476, 155] on span "New Global Guideline" at bounding box center [472, 159] width 90 height 13
type textarea "*"
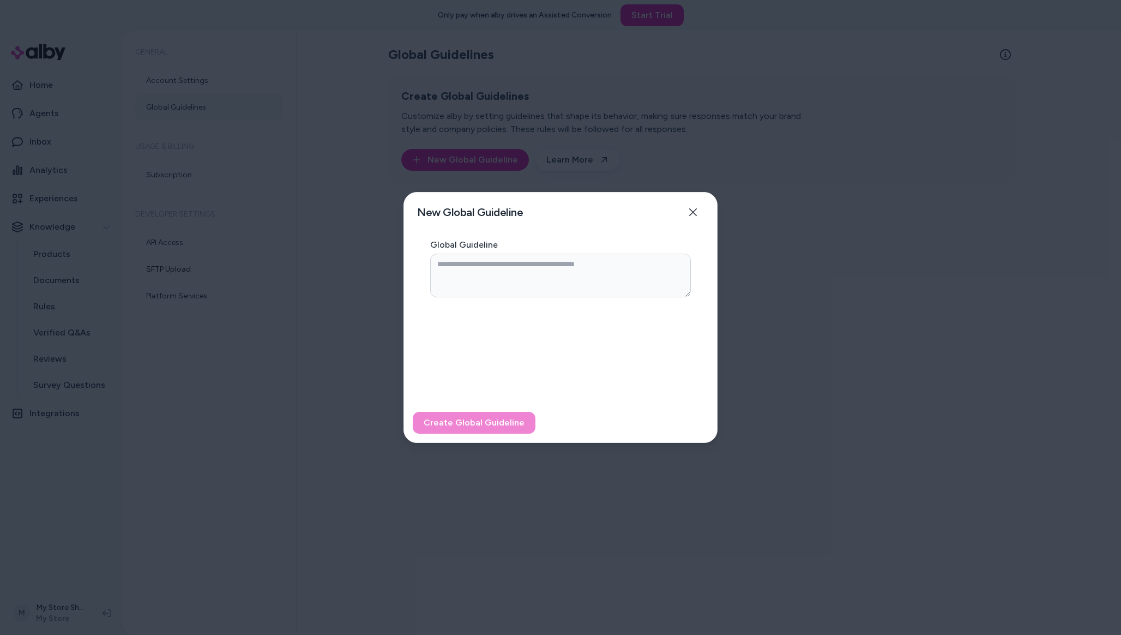
click at [222, 266] on div at bounding box center [560, 317] width 1121 height 635
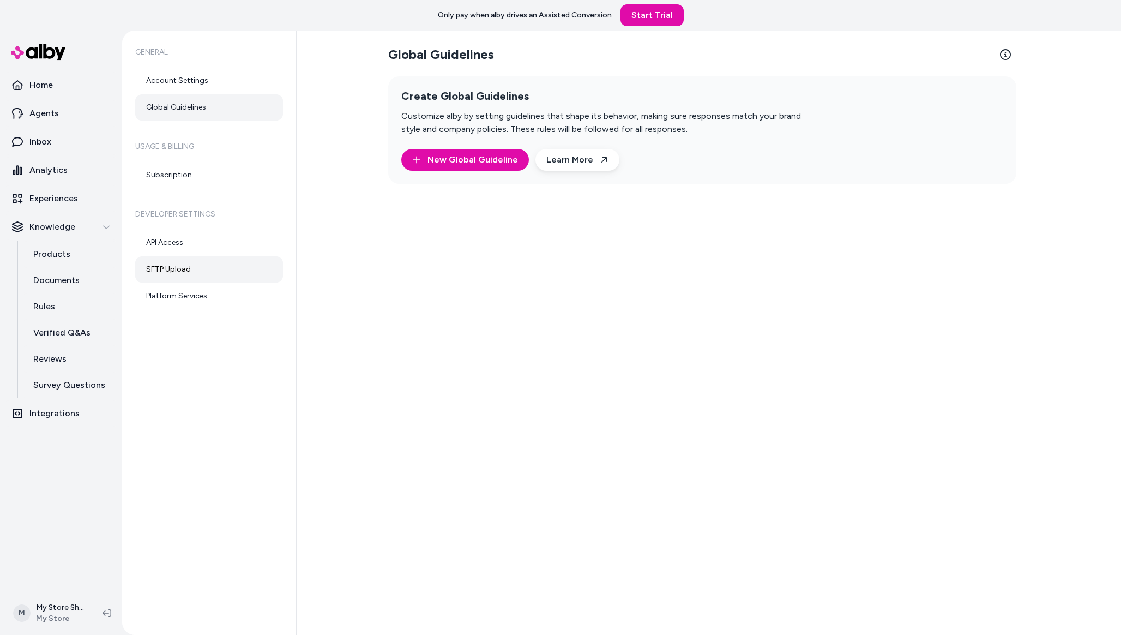
click at [190, 273] on link "SFTP Upload" at bounding box center [209, 269] width 148 height 26
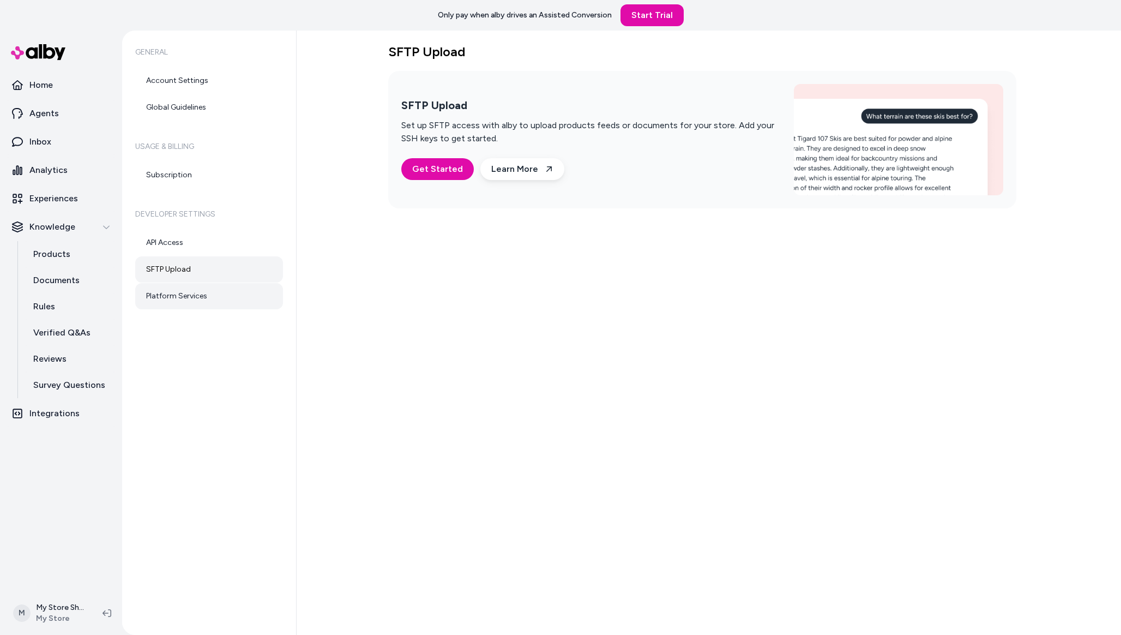
click at [190, 307] on link "Platform Services" at bounding box center [209, 296] width 148 height 26
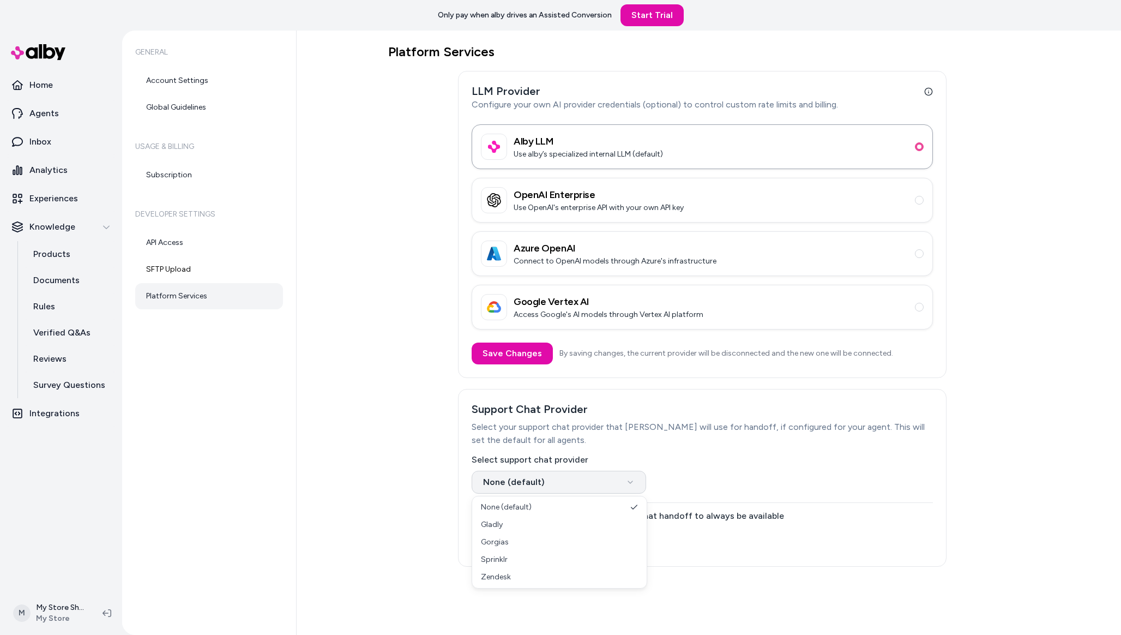
click at [539, 481] on html "Only pay when alby drives an Assisted Conversion Start Trial Home Agents Inbox …" at bounding box center [560, 317] width 1121 height 635
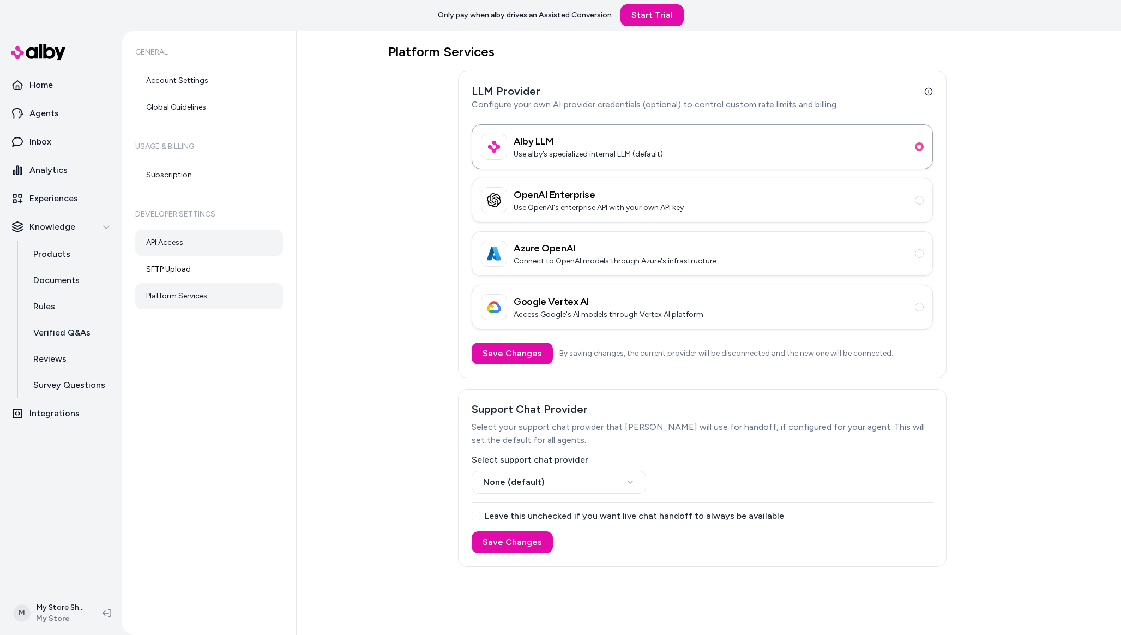
click at [212, 244] on link "API Access" at bounding box center [209, 243] width 148 height 26
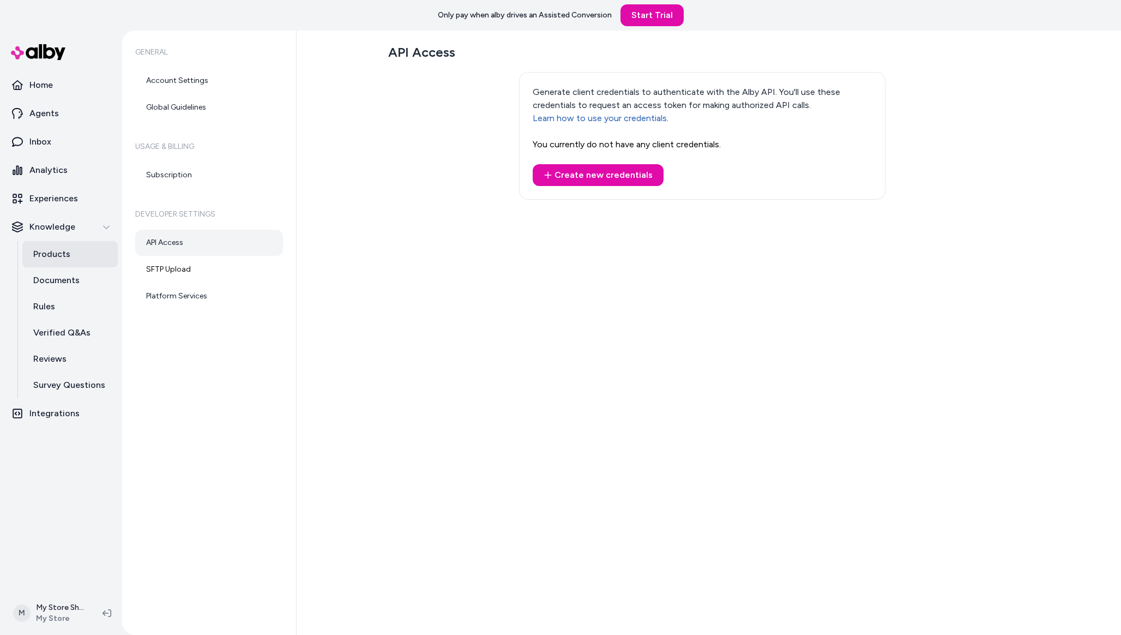
click at [59, 253] on p "Products" at bounding box center [51, 253] width 37 height 13
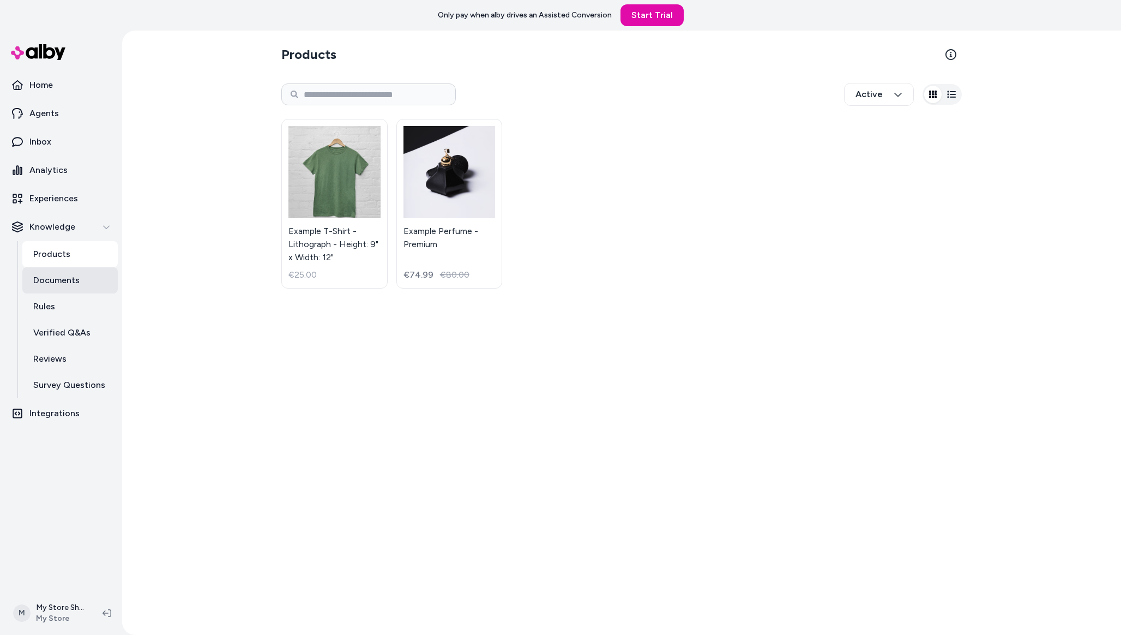
click at [73, 277] on p "Documents" at bounding box center [56, 280] width 46 height 13
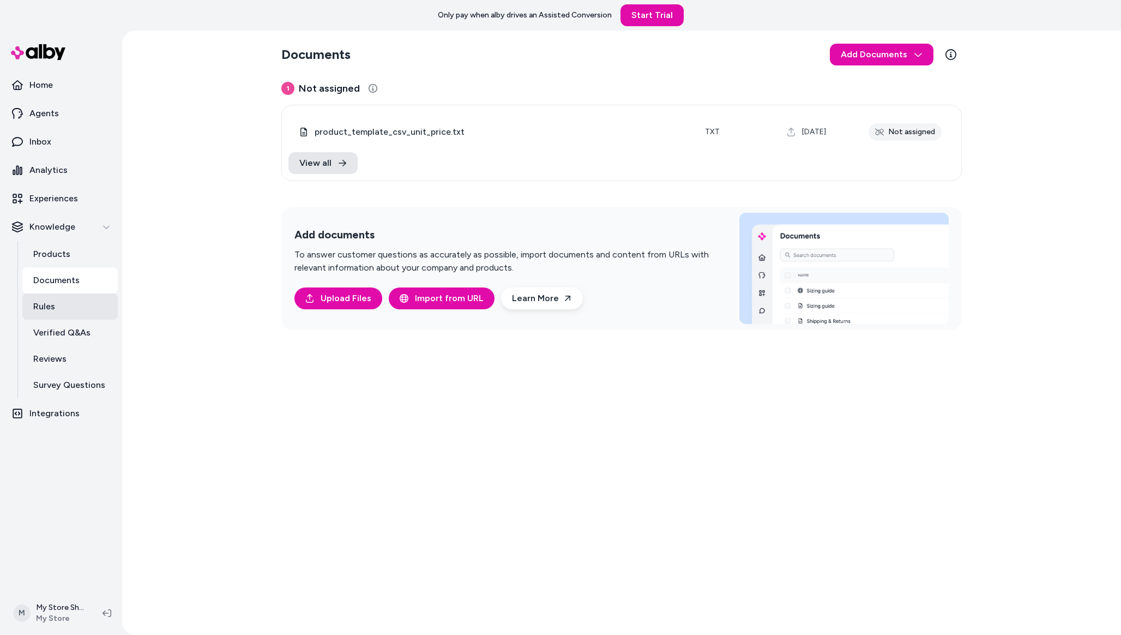
click at [71, 300] on link "Rules" at bounding box center [69, 306] width 95 height 26
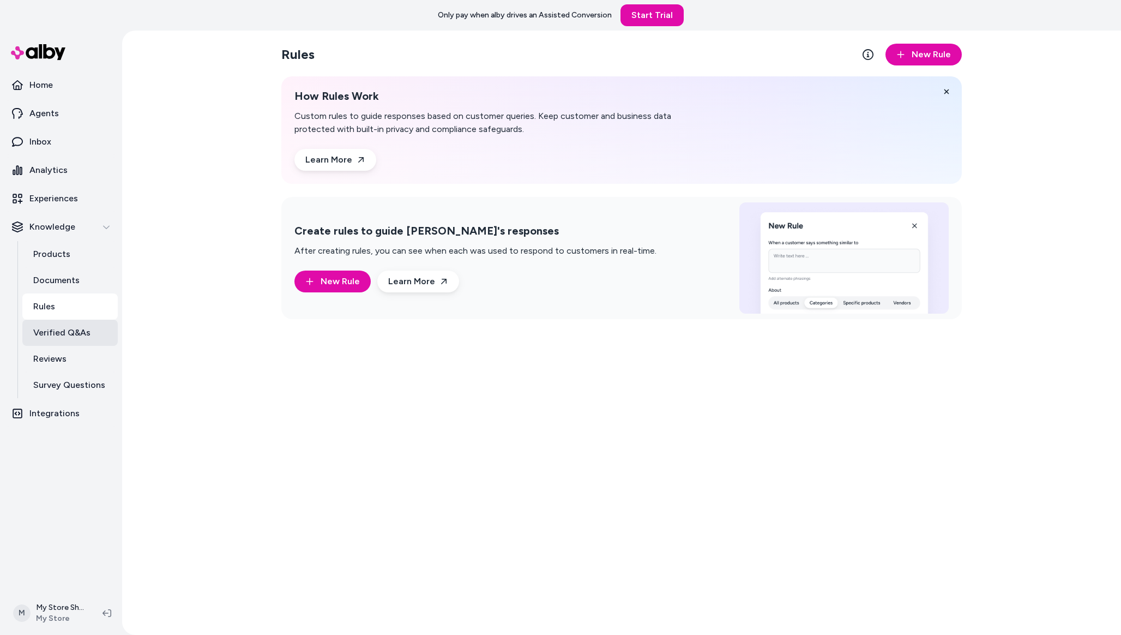
click at [71, 344] on link "Verified Q&As" at bounding box center [69, 332] width 95 height 26
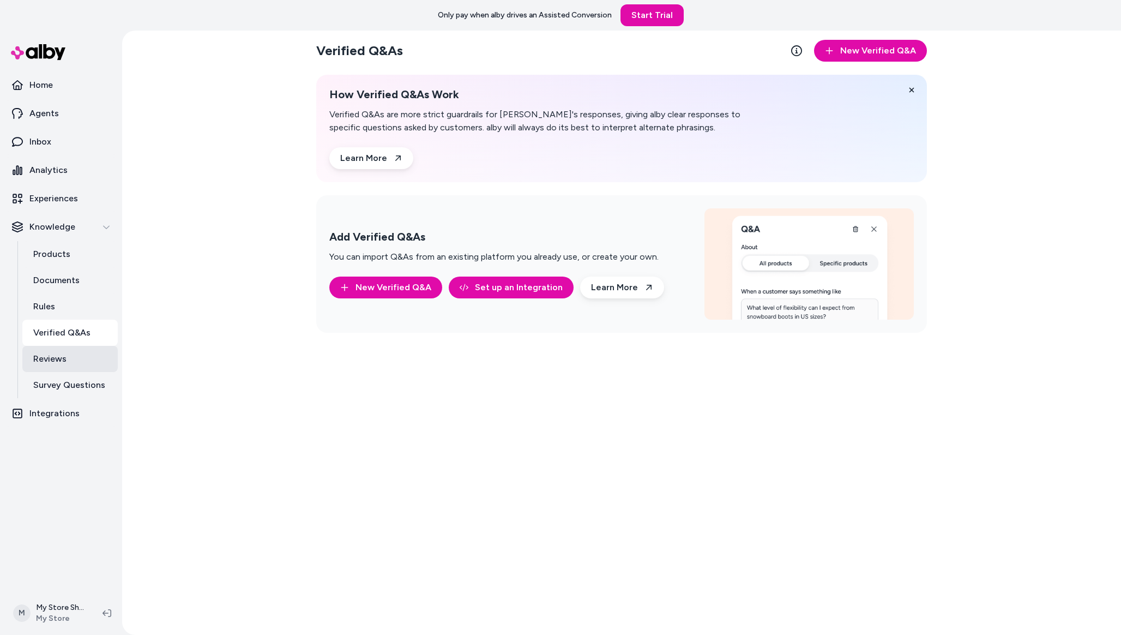
click at [70, 363] on link "Reviews" at bounding box center [69, 359] width 95 height 26
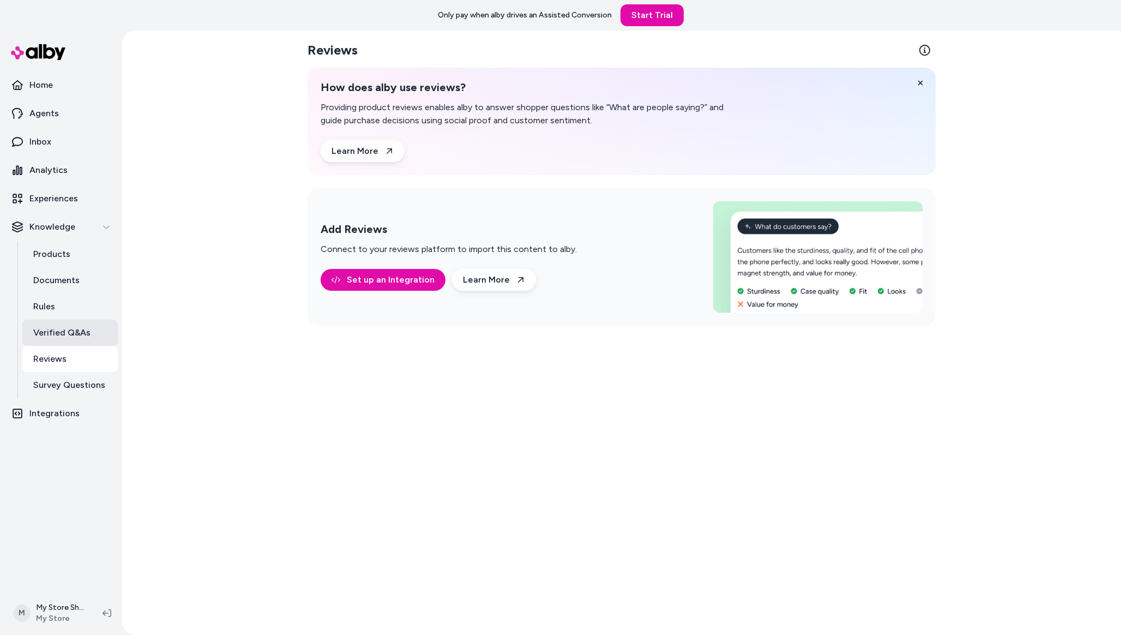
click at [67, 341] on link "Verified Q&As" at bounding box center [69, 332] width 95 height 26
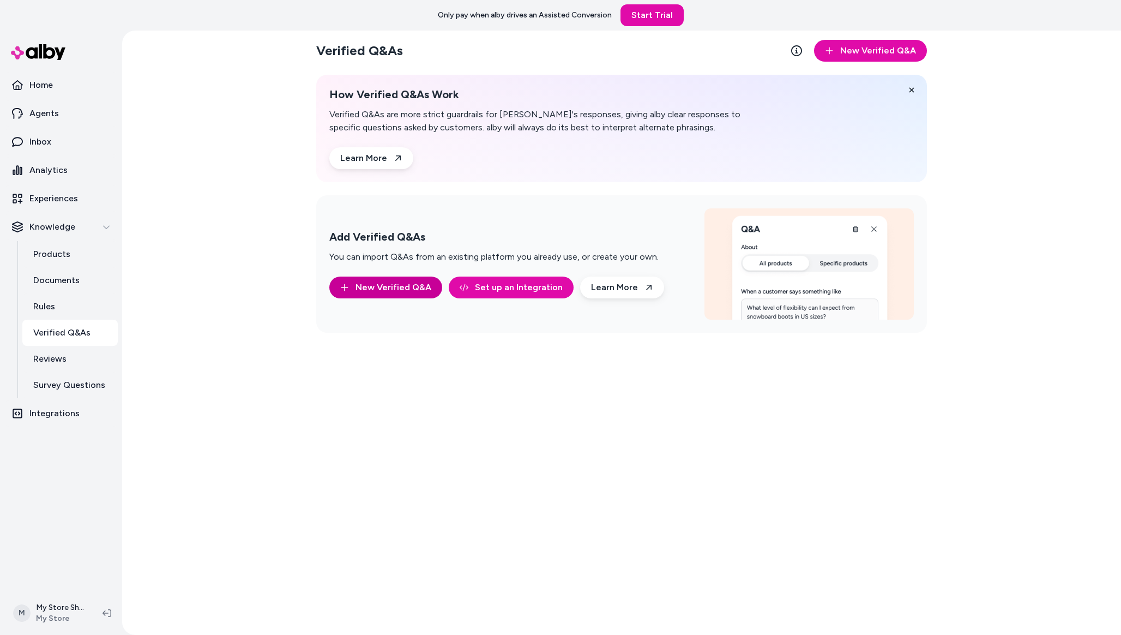
click at [392, 276] on button "New Verified Q&A" at bounding box center [385, 287] width 113 height 22
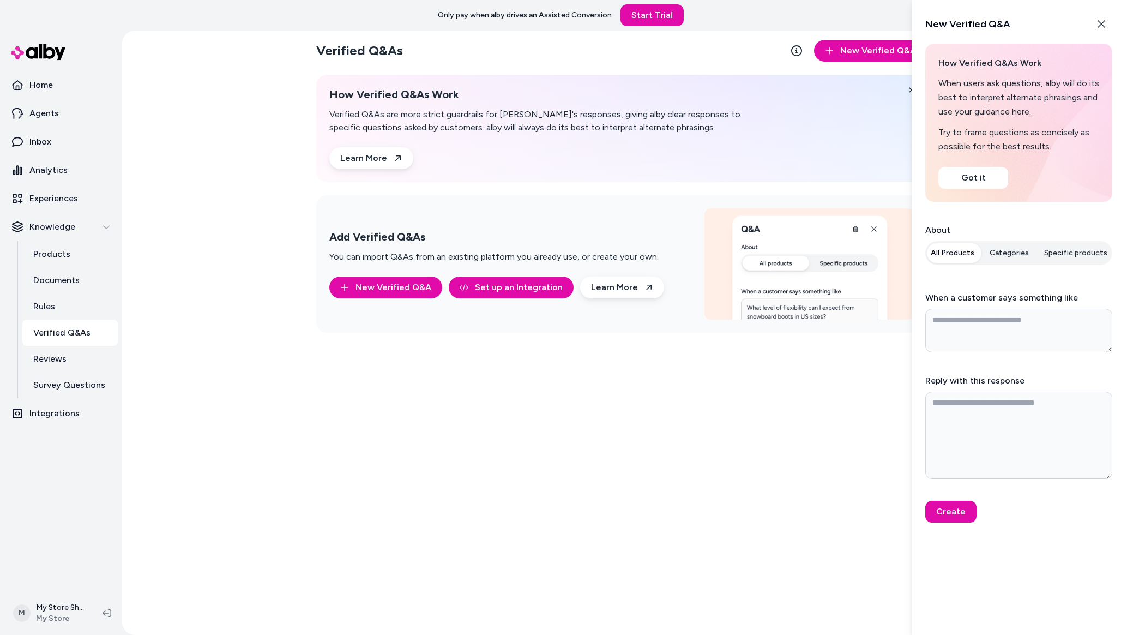
type textarea "*"
click at [824, 368] on div "Add Verified Q&As You can import Q&As from an existing platform you already use…" at bounding box center [621, 410] width 611 height 431
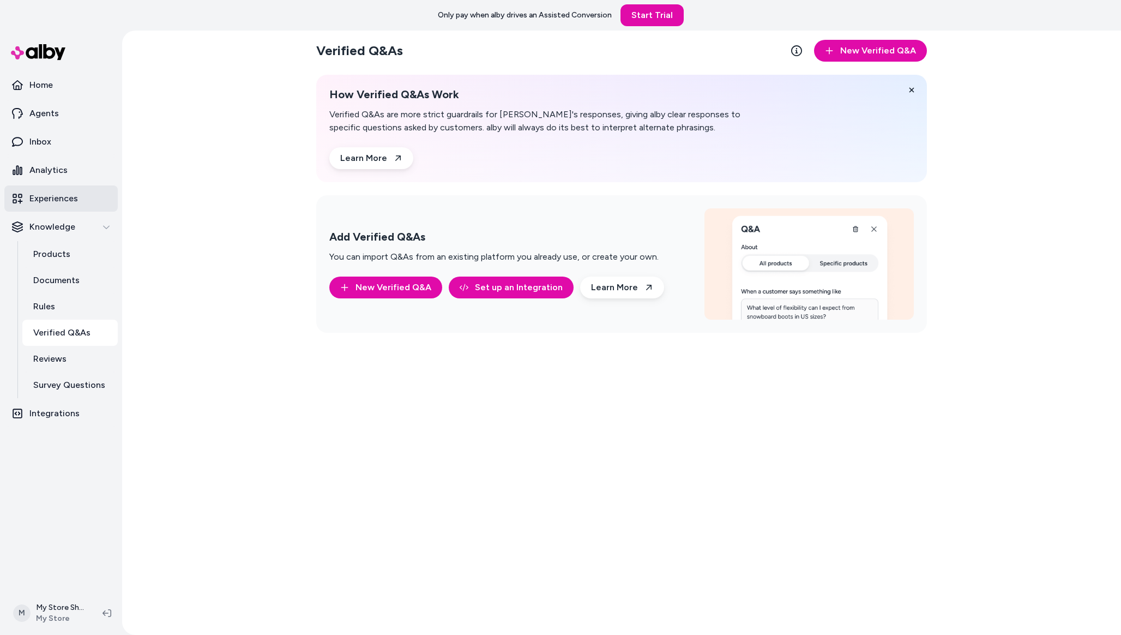
click at [44, 186] on link "Experiences" at bounding box center [60, 198] width 113 height 26
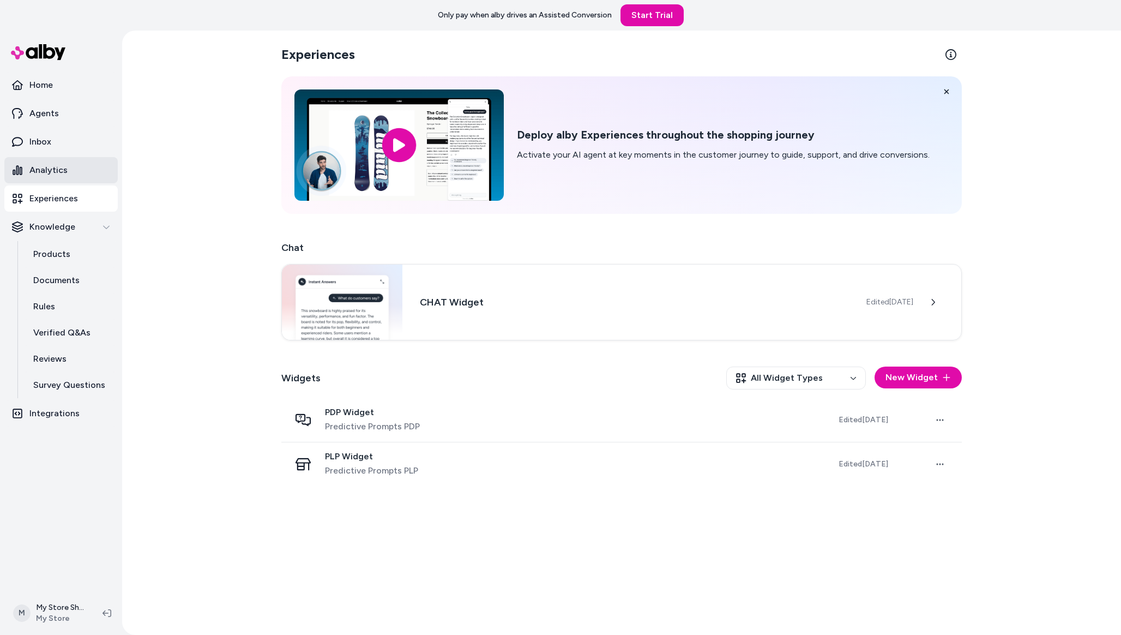
click at [44, 170] on p "Analytics" at bounding box center [48, 170] width 38 height 13
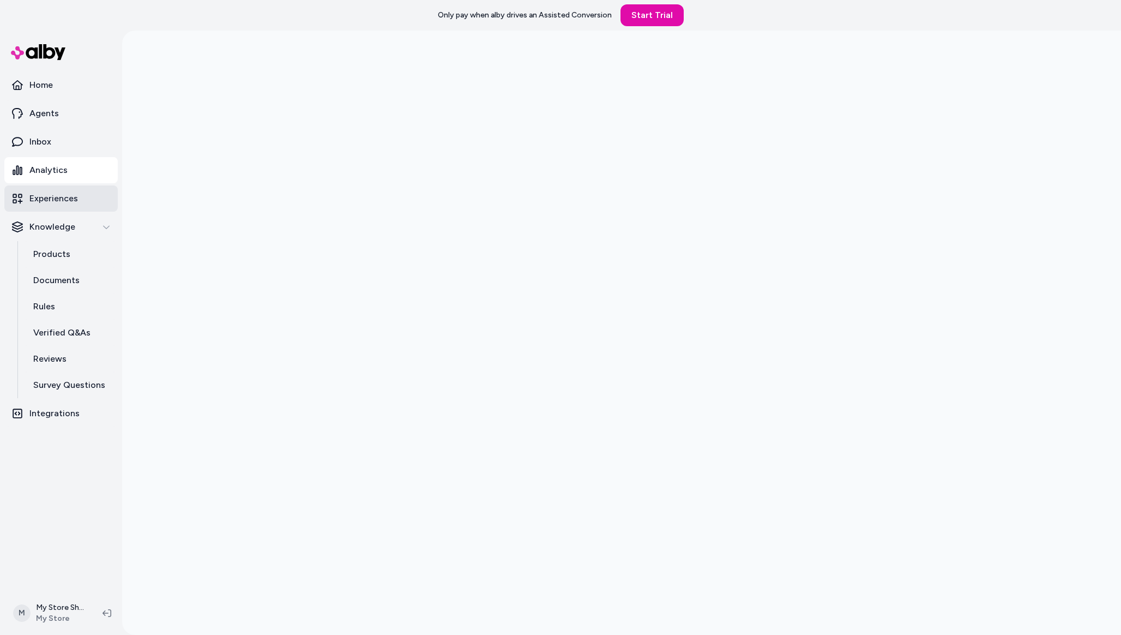
click at [57, 193] on p "Experiences" at bounding box center [53, 198] width 49 height 13
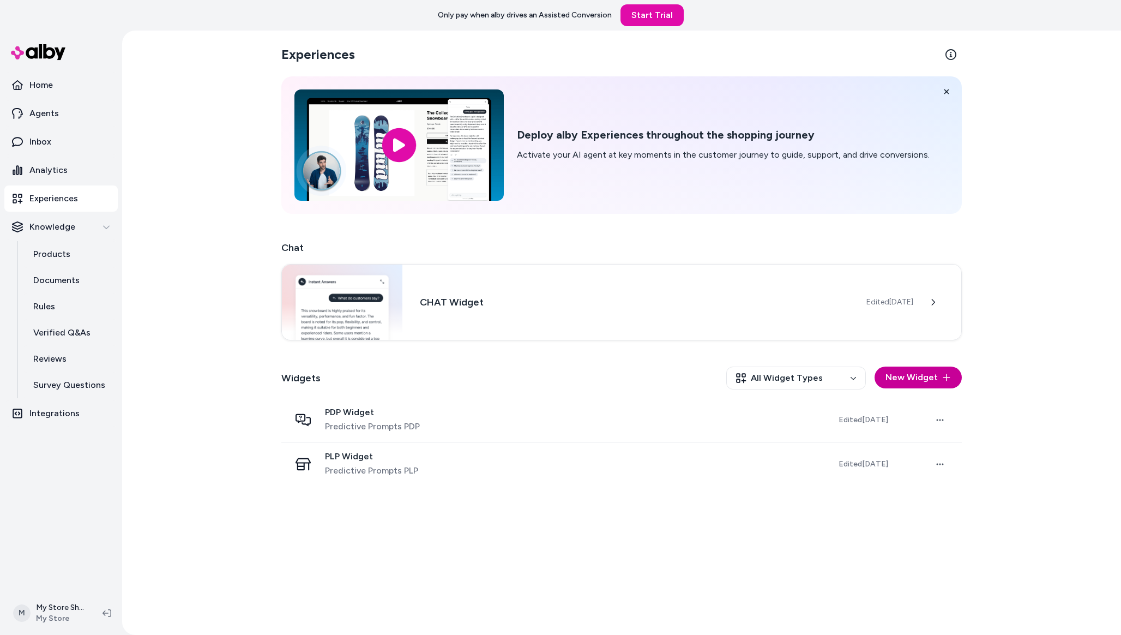
click at [939, 371] on button "New Widget" at bounding box center [917, 377] width 87 height 22
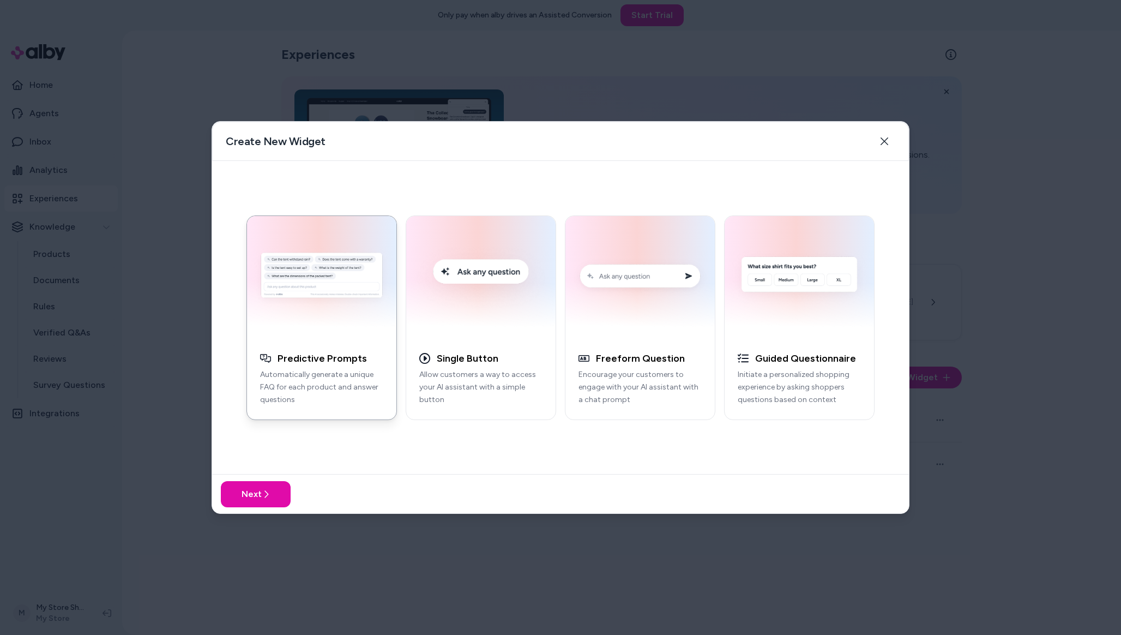
click at [407, 49] on div at bounding box center [560, 317] width 1121 height 635
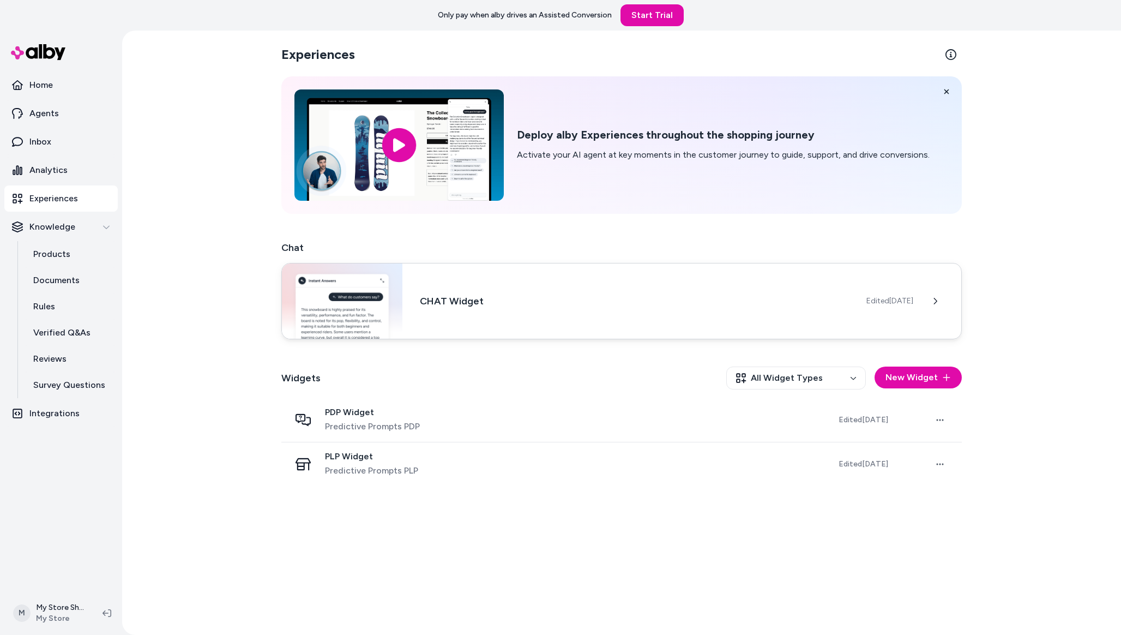
click at [313, 299] on img at bounding box center [342, 300] width 120 height 75
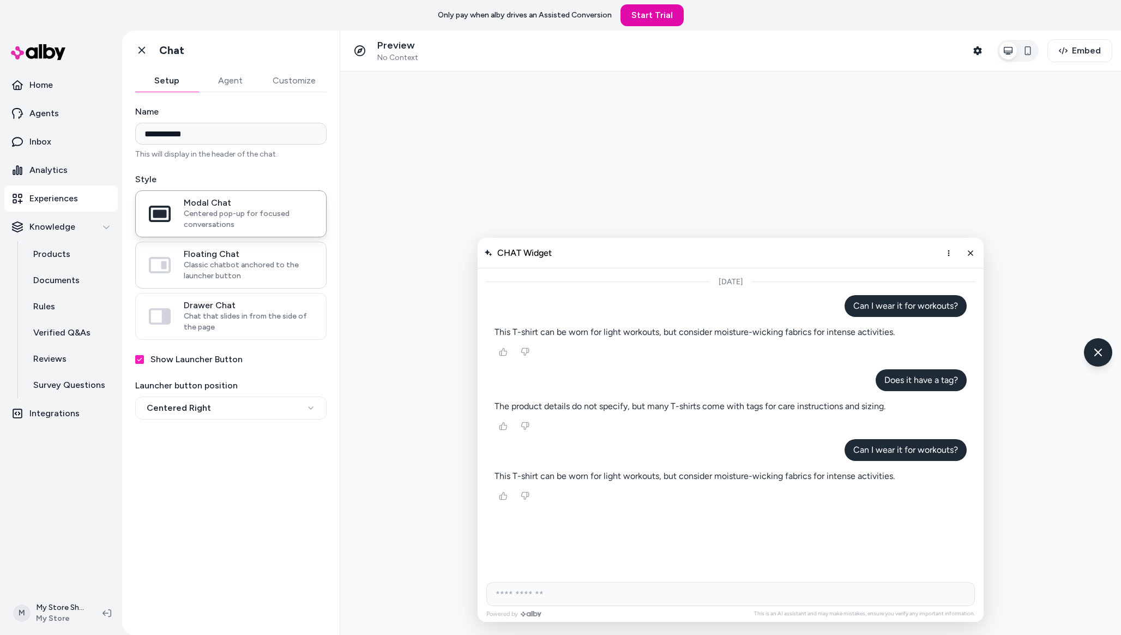
click at [255, 272] on span "Classic chatbot anchored to the launcher button" at bounding box center [248, 270] width 129 height 22
click at [0, 0] on button "Floating Chat Classic chatbot anchored to the launcher button" at bounding box center [0, 0] width 0 height 0
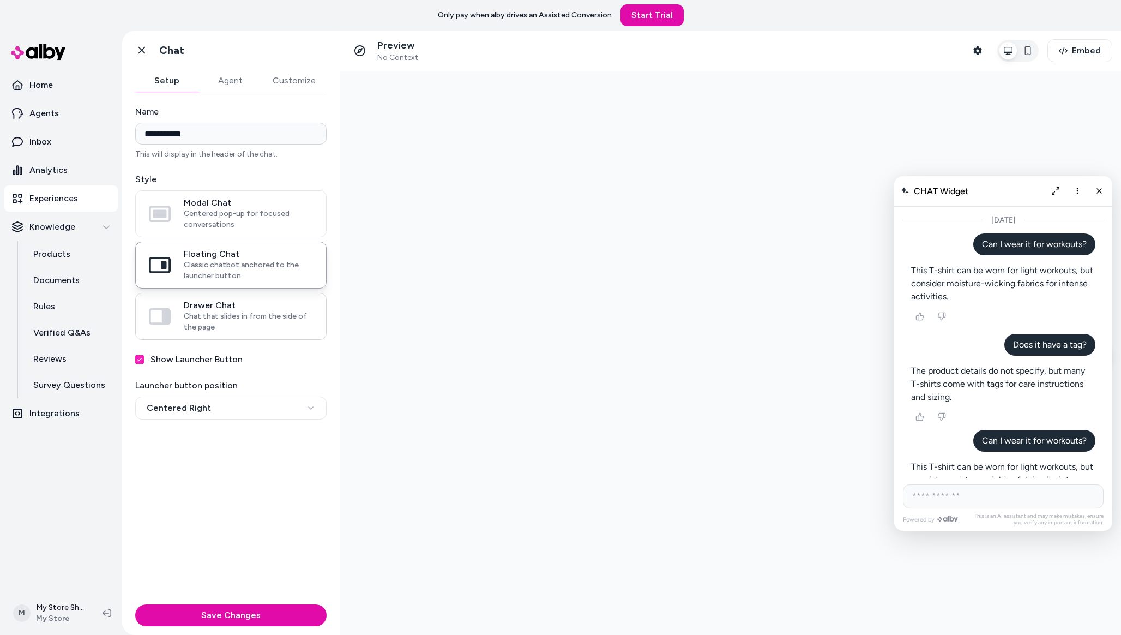
click at [254, 299] on label "Drawer Chat Chat that slides in from the side of the page" at bounding box center [231, 316] width 190 height 46
click at [0, 0] on button "Drawer Chat Chat that slides in from the side of the page" at bounding box center [0, 0] width 0 height 0
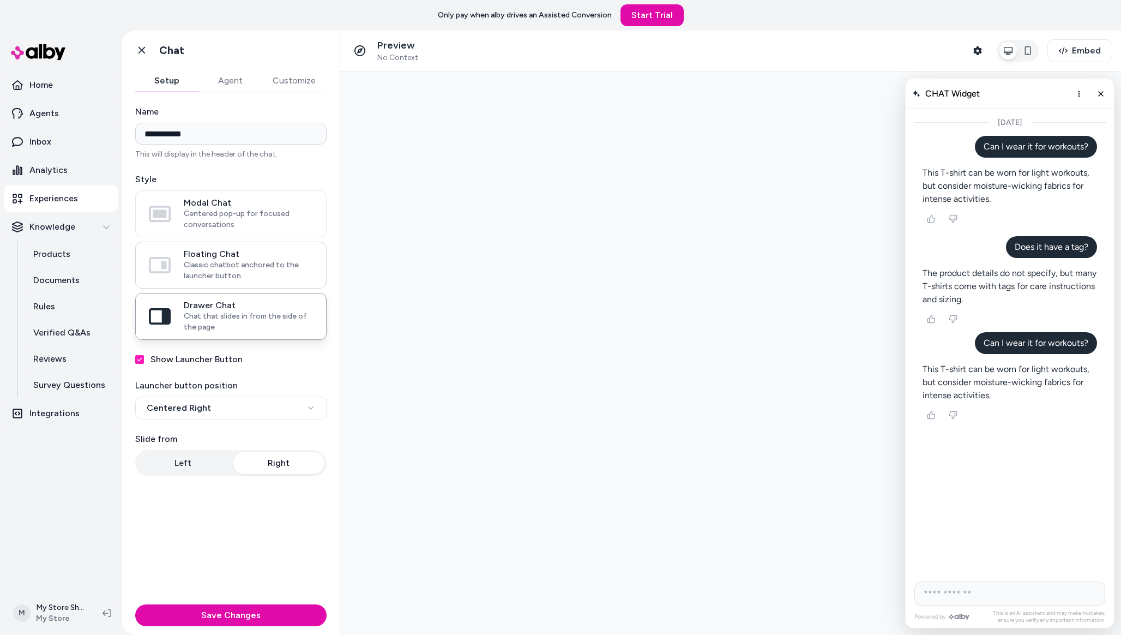
click at [254, 244] on label "Floating Chat Classic chatbot anchored to the launcher button" at bounding box center [231, 265] width 190 height 46
click at [0, 0] on button "Floating Chat Classic chatbot anchored to the launcher button" at bounding box center [0, 0] width 0 height 0
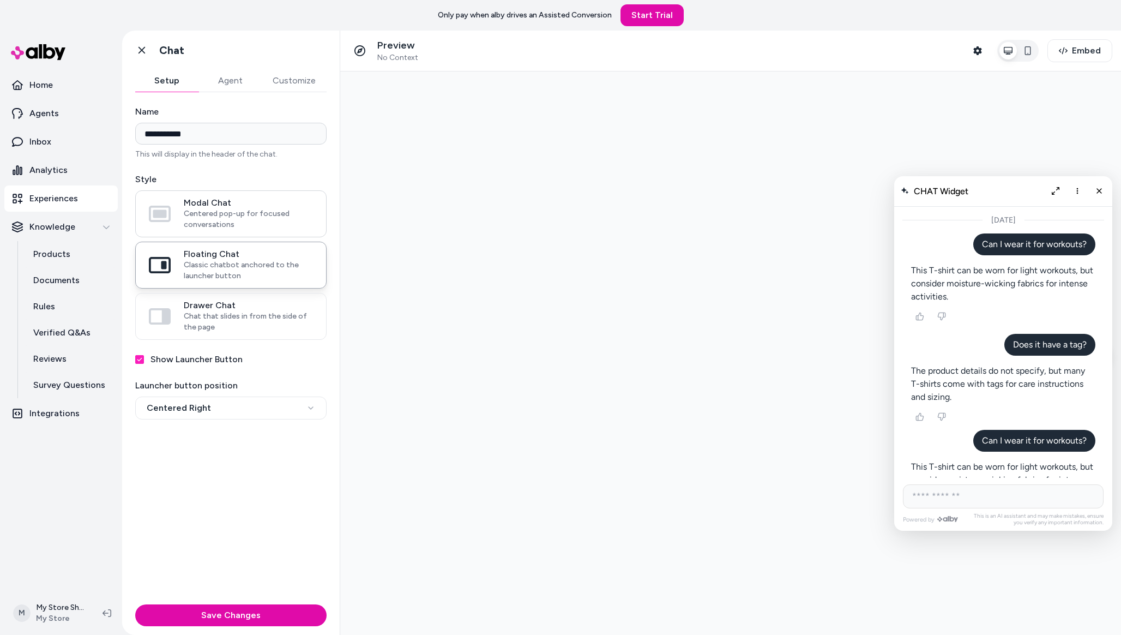
click at [246, 212] on span "Centered pop-up for focused conversations" at bounding box center [248, 219] width 129 height 22
click at [0, 0] on button "Modal Chat Centered pop-up for focused conversations" at bounding box center [0, 0] width 0 height 0
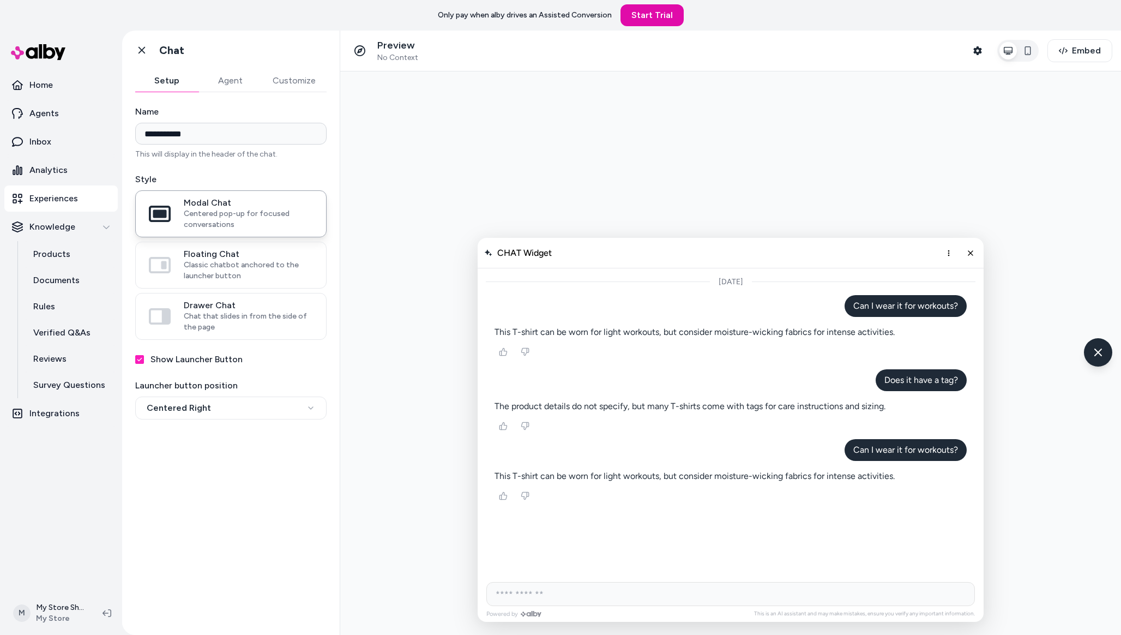
click at [230, 84] on button "Agent" at bounding box center [229, 81] width 63 height 22
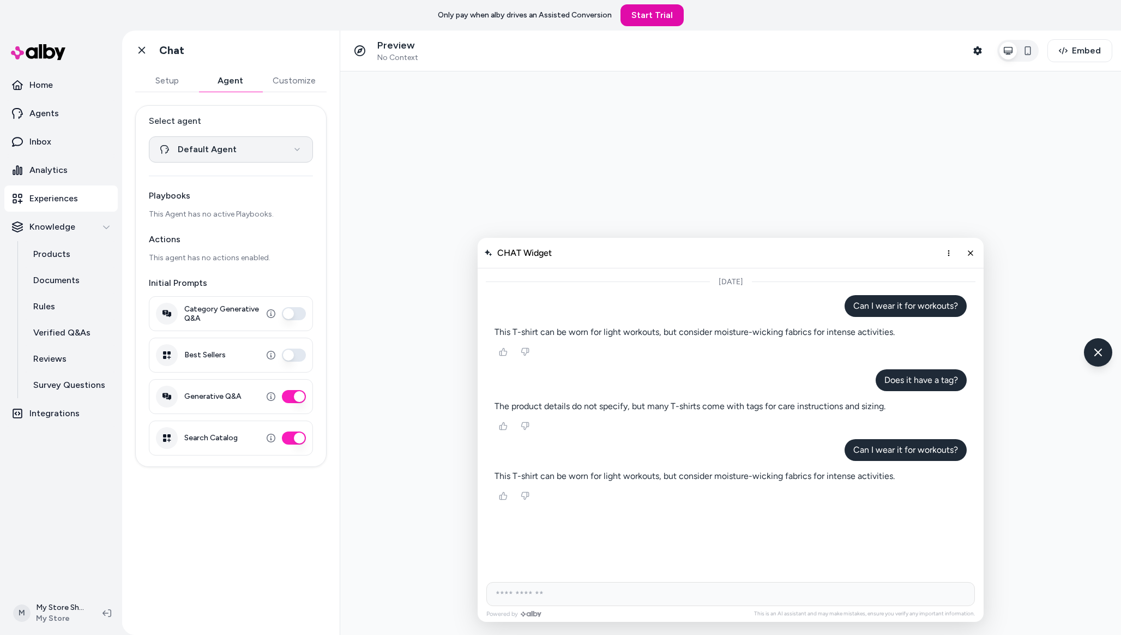
click at [232, 150] on html "**********" at bounding box center [560, 317] width 1121 height 635
click at [269, 354] on icon "button" at bounding box center [271, 355] width 9 height 9
click at [299, 88] on button "Customize" at bounding box center [294, 81] width 65 height 22
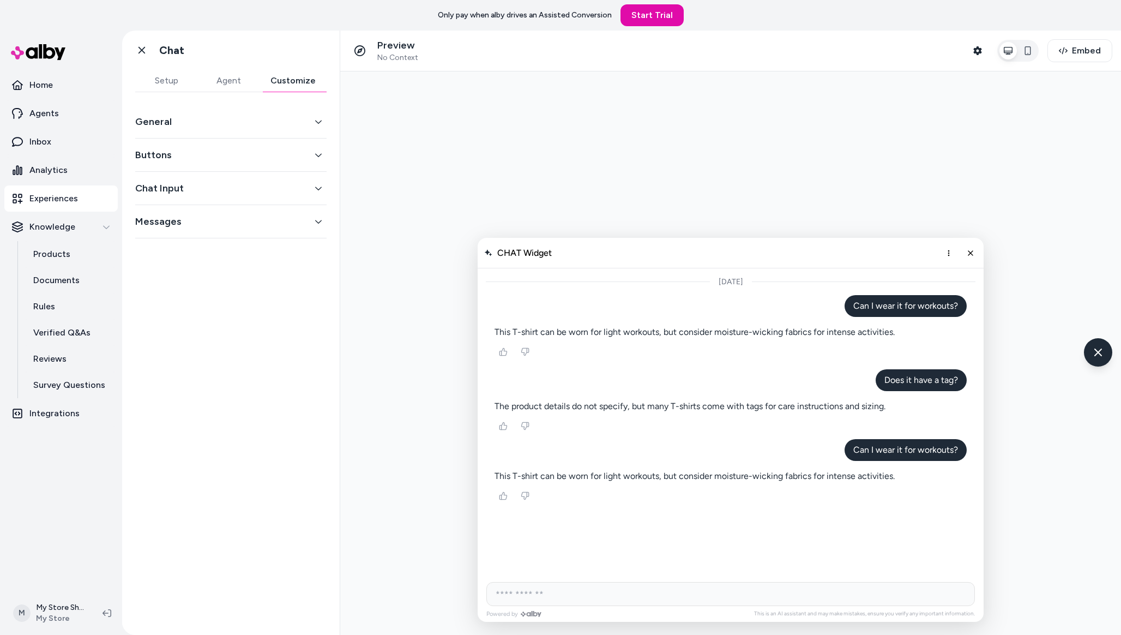
click at [233, 174] on div "Chat Input" at bounding box center [230, 188] width 191 height 33
click at [235, 162] on div "Buttons" at bounding box center [230, 154] width 191 height 33
click at [221, 182] on button "Chat Input" at bounding box center [230, 187] width 191 height 15
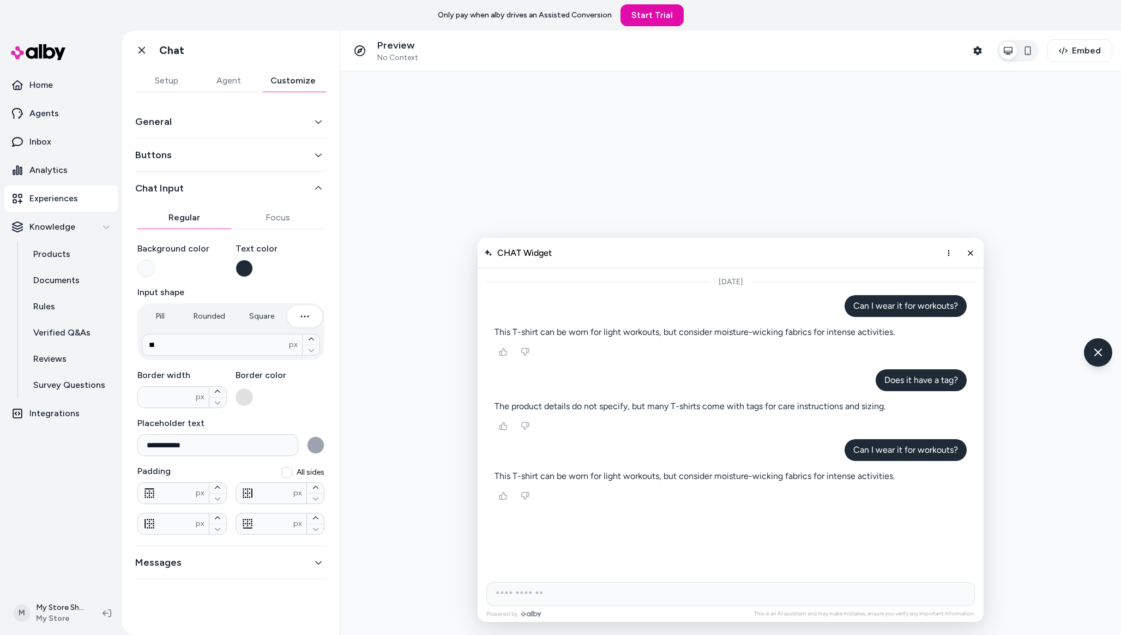
click at [221, 182] on button "Chat Input" at bounding box center [230, 187] width 191 height 15
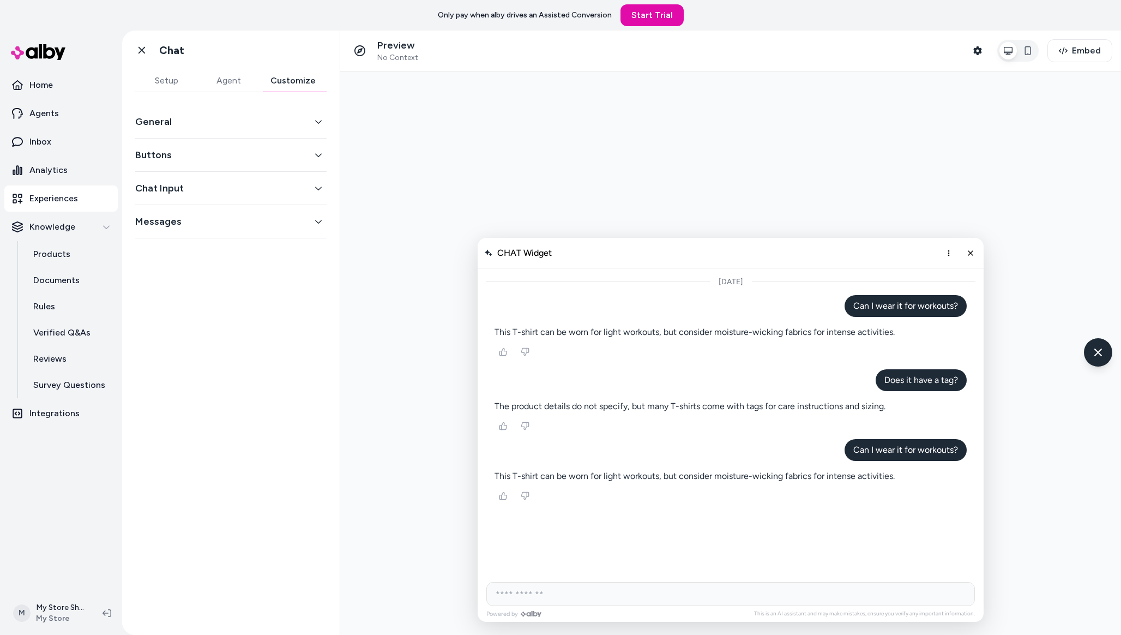
click at [208, 231] on div "Messages" at bounding box center [230, 221] width 191 height 33
click at [208, 227] on button "Messages" at bounding box center [230, 221] width 191 height 15
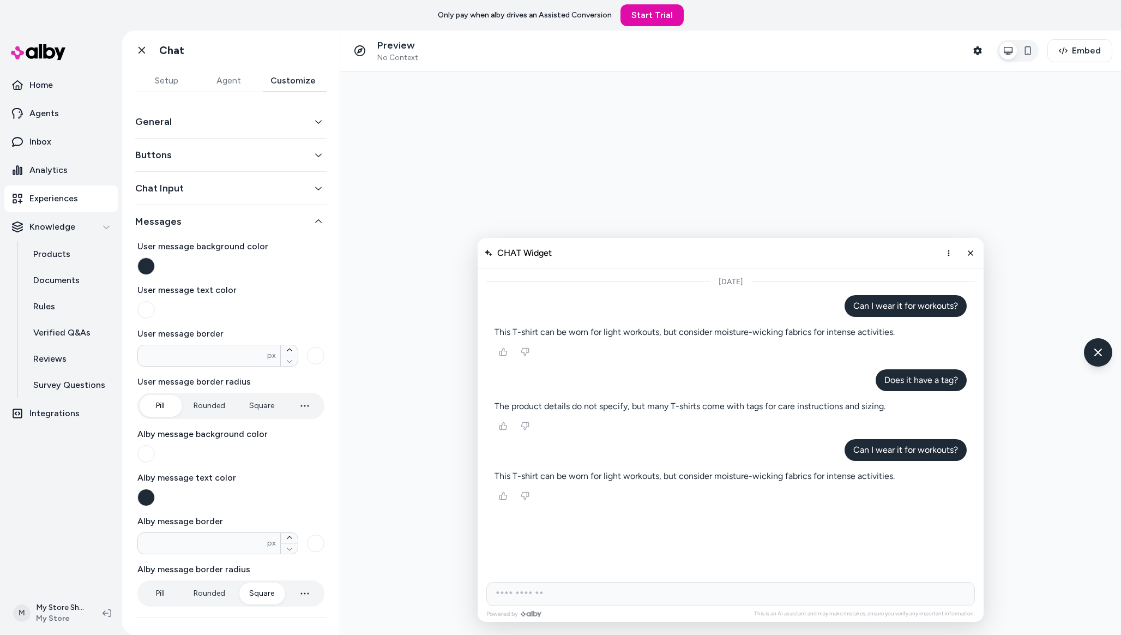
drag, startPoint x: 208, startPoint y: 227, endPoint x: 240, endPoint y: 347, distance: 124.2
click at [240, 347] on div "Messages User message background color User message text color User message bor…" at bounding box center [230, 411] width 191 height 413
click at [206, 403] on button "Rounded" at bounding box center [209, 406] width 53 height 22
click at [252, 406] on button "Square" at bounding box center [261, 406] width 47 height 22
click at [207, 404] on button "Rounded" at bounding box center [209, 406] width 53 height 22
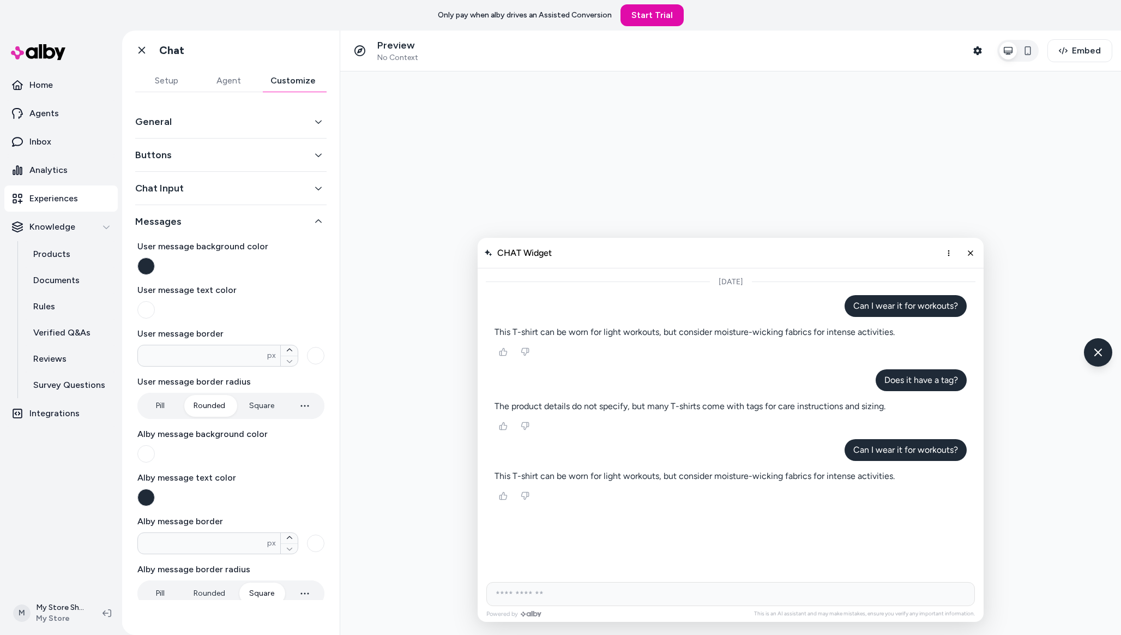
click at [147, 408] on button "Pill" at bounding box center [160, 406] width 41 height 22
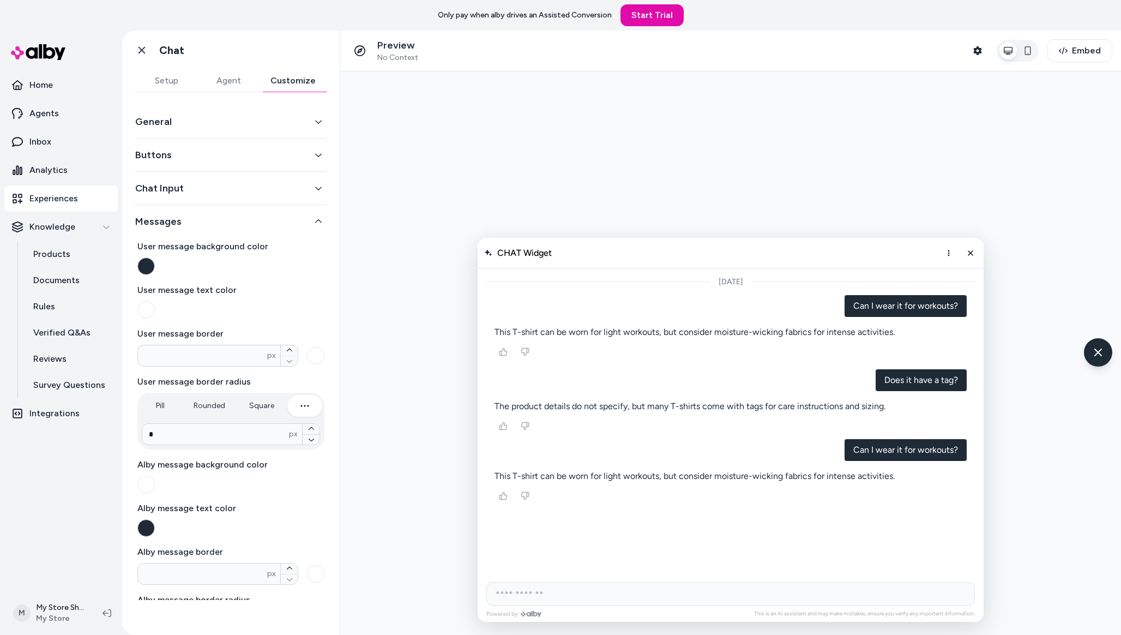
click at [306, 409] on icon "button" at bounding box center [304, 405] width 13 height 13
type input "****"
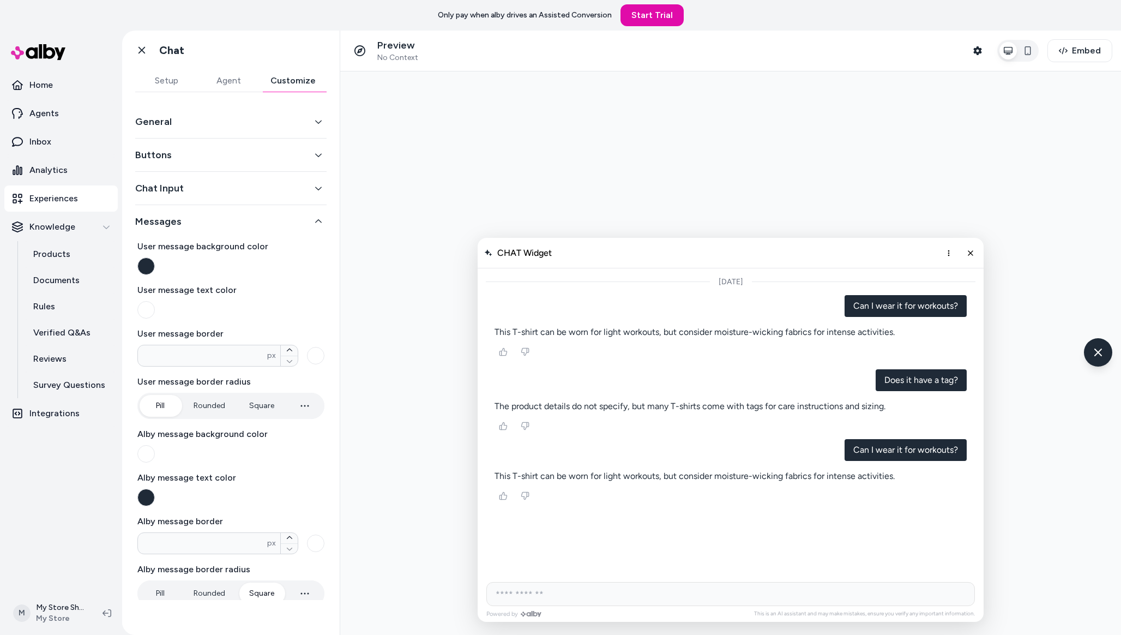
click at [172, 409] on button "Pill" at bounding box center [160, 406] width 41 height 22
click at [160, 452] on div "Alby message background color" at bounding box center [230, 444] width 187 height 35
click at [149, 452] on button "button" at bounding box center [145, 453] width 17 height 17
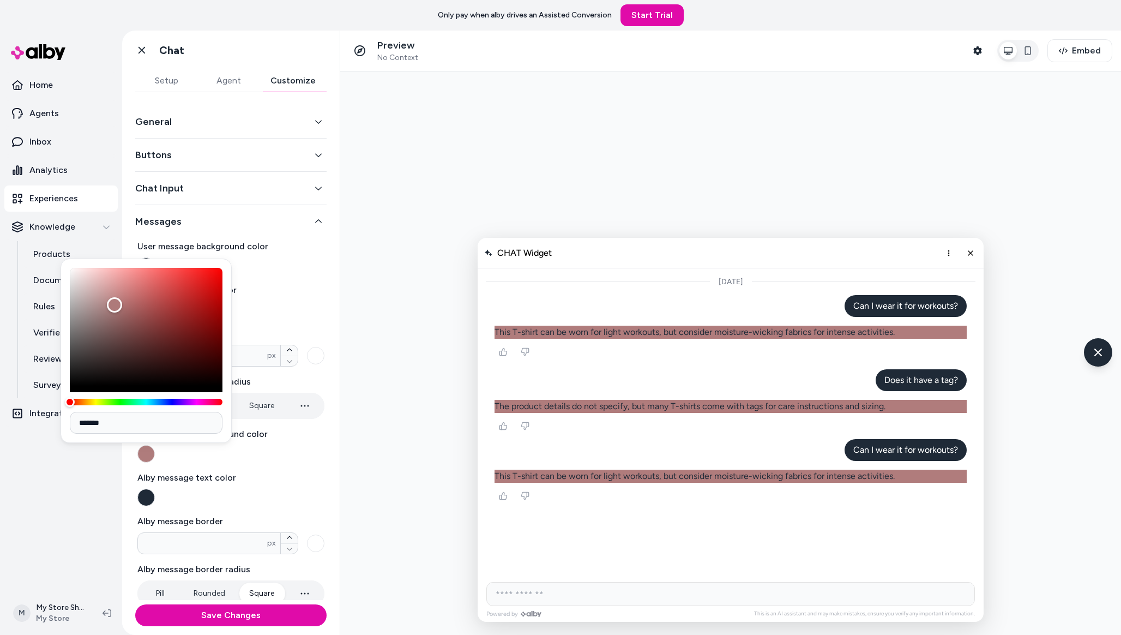
type input "*******"
drag, startPoint x: 170, startPoint y: 311, endPoint x: 118, endPoint y: 304, distance: 52.3
click at [118, 304] on div "Color" at bounding box center [146, 327] width 153 height 118
click at [232, 493] on div "Alby message text color" at bounding box center [230, 488] width 187 height 35
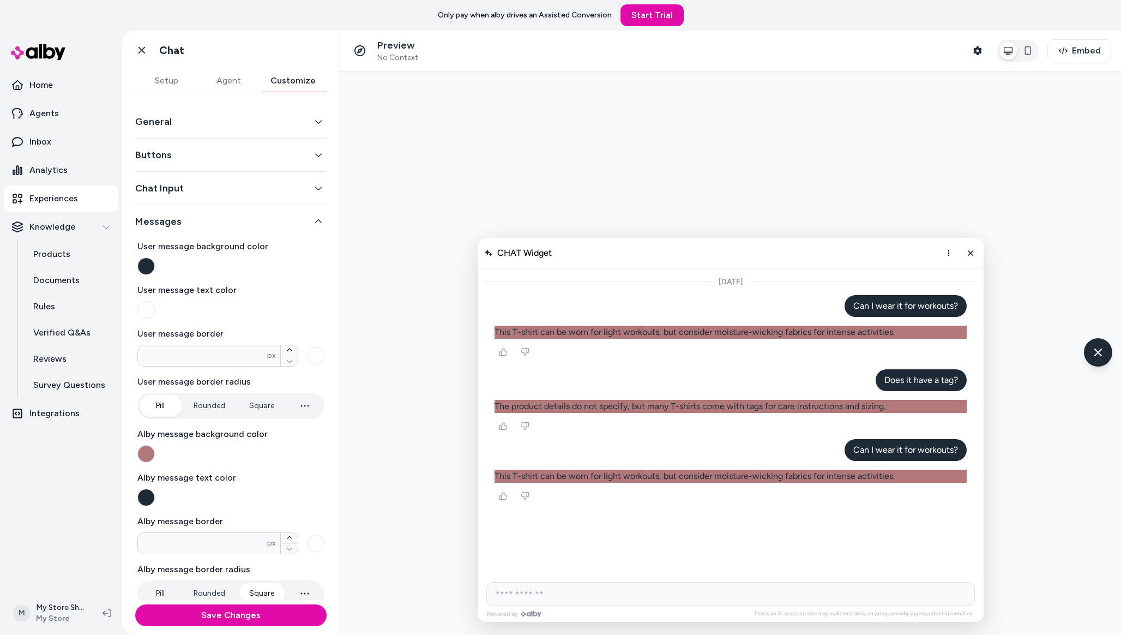
scroll to position [18, 0]
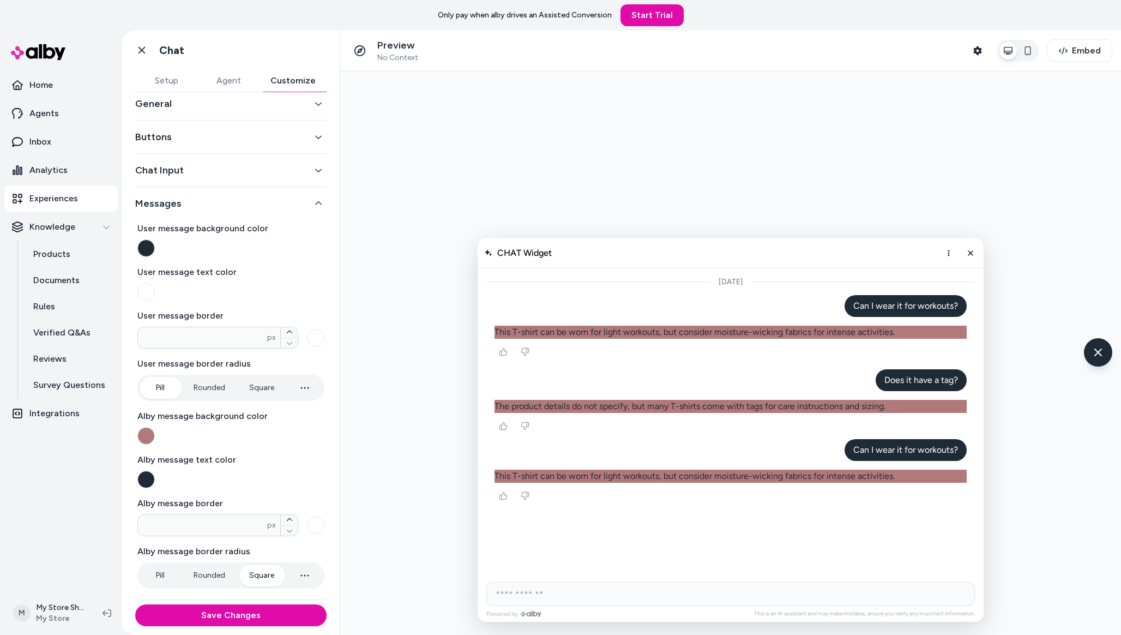
type input "*"
click at [212, 582] on button "Rounded" at bounding box center [209, 575] width 53 height 22
click at [66, 106] on link "Agents" at bounding box center [60, 113] width 113 height 26
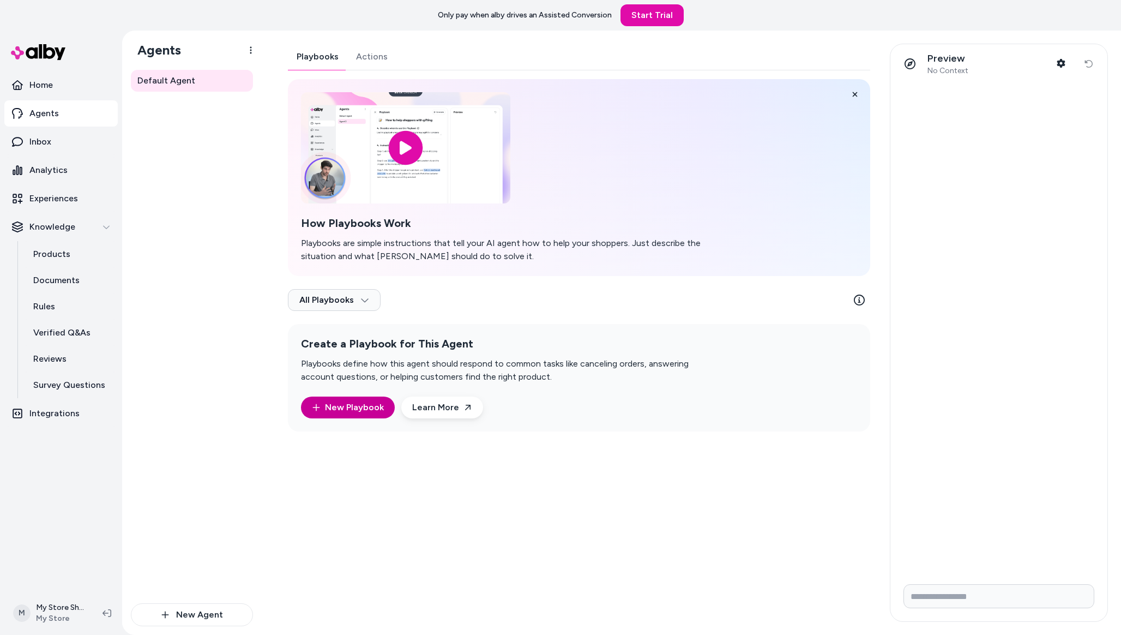
click at [358, 412] on link "New Playbook" at bounding box center [348, 407] width 72 height 13
type textarea "*"
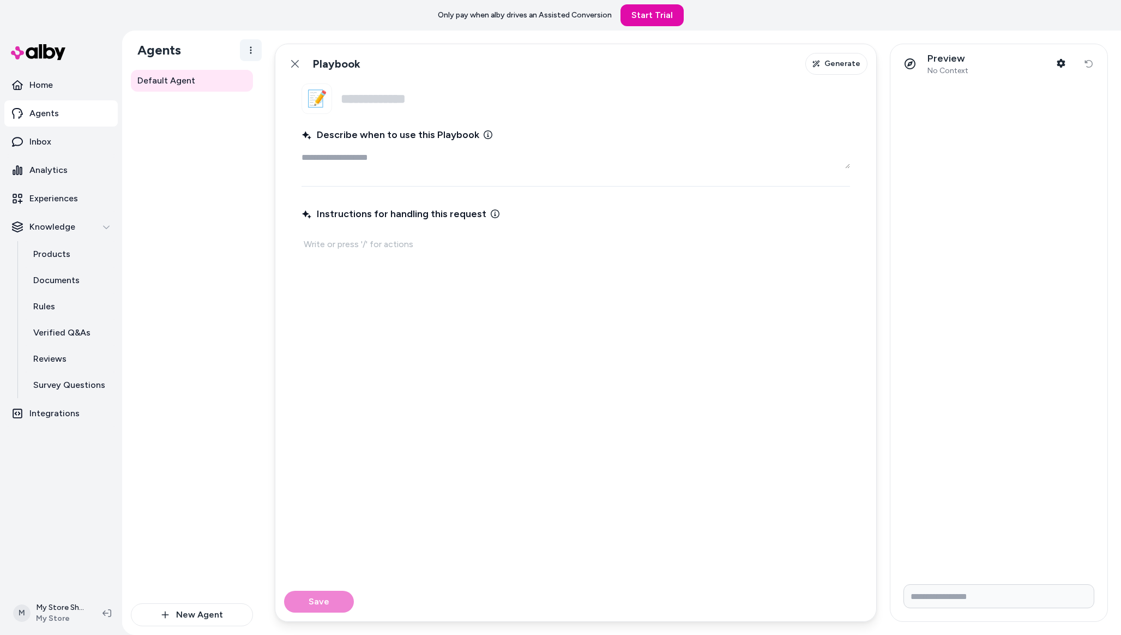
click at [254, 50] on html "Only pay when alby drives an Assisted Conversion Start Trial Home Agents Inbox …" at bounding box center [560, 317] width 1121 height 635
click at [215, 246] on html "Only pay when alby drives an Assisted Conversion Start Trial Home Agents Inbox …" at bounding box center [560, 317] width 1121 height 635
click at [180, 618] on button "New Agent" at bounding box center [192, 614] width 122 height 23
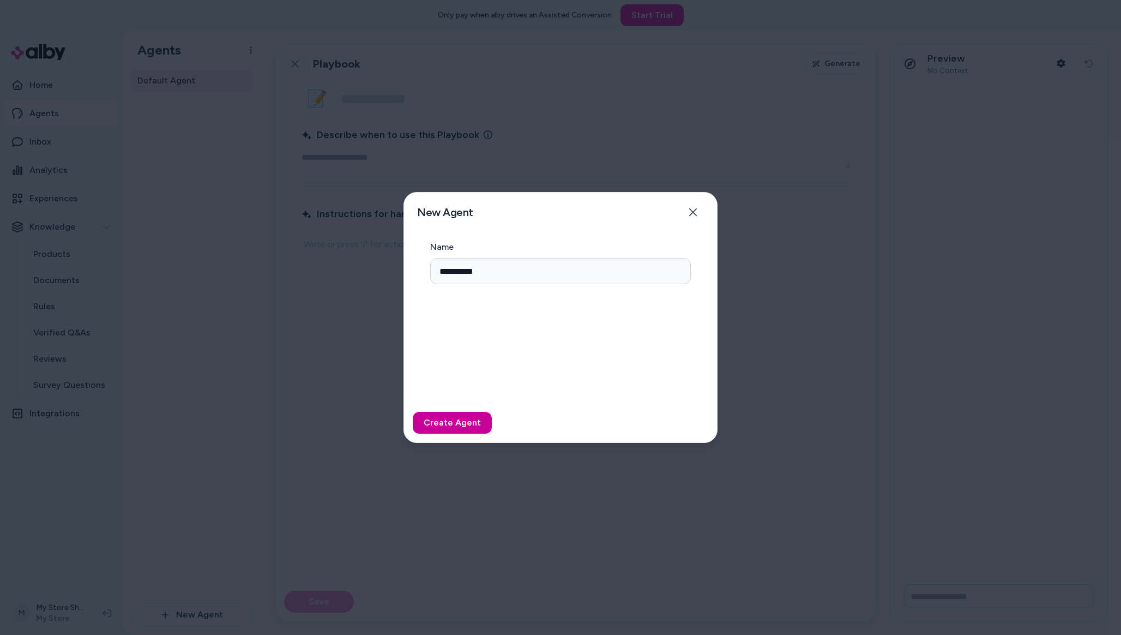
type input "**********"
click at [452, 418] on button "Create Agent" at bounding box center [452, 423] width 79 height 22
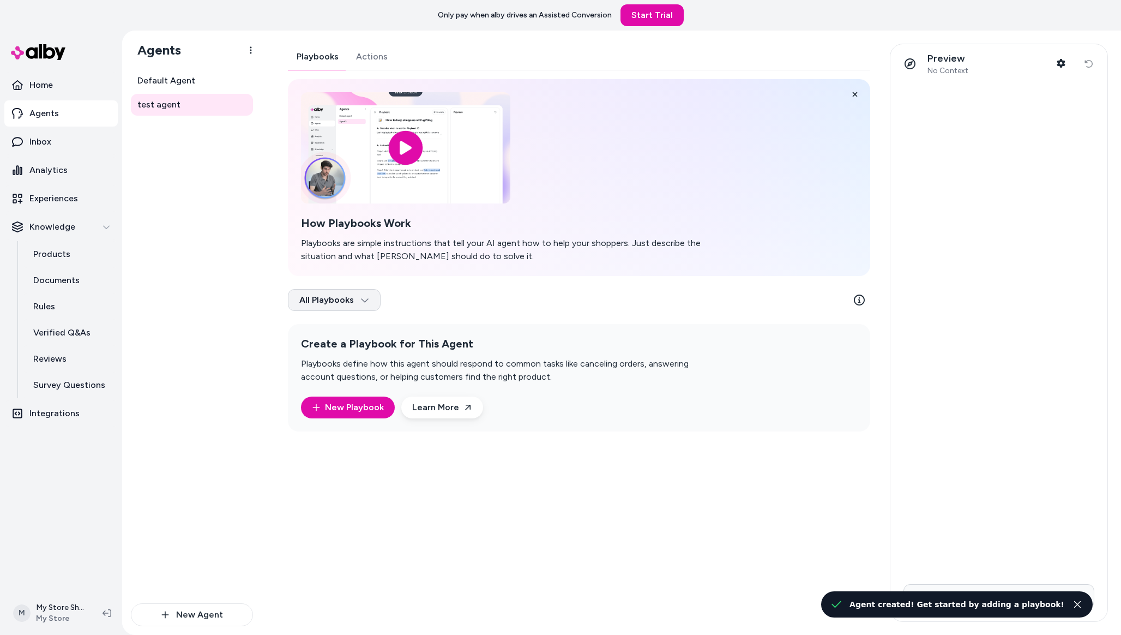
click at [352, 300] on html "Only pay when alby drives an Assisted Conversion Start Trial Home Agents Inbox …" at bounding box center [560, 317] width 1121 height 635
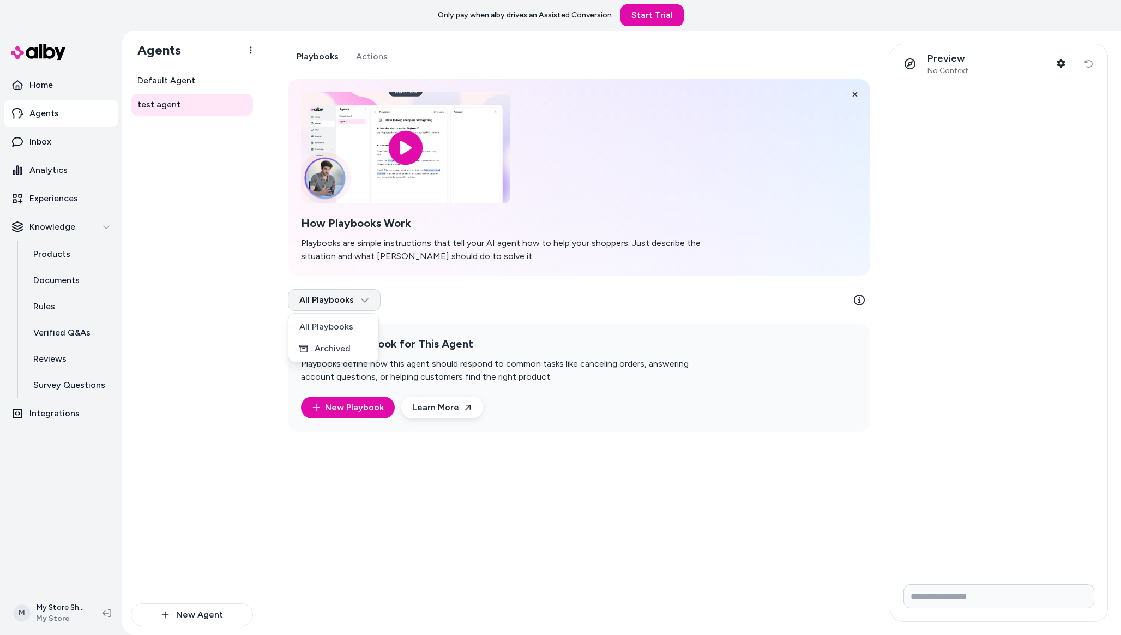
click at [352, 299] on html "Only pay when alby drives an Assisted Conversion Start Trial Home Agents Inbox …" at bounding box center [560, 317] width 1121 height 635
click at [384, 190] on input "image" at bounding box center [405, 147] width 220 height 117
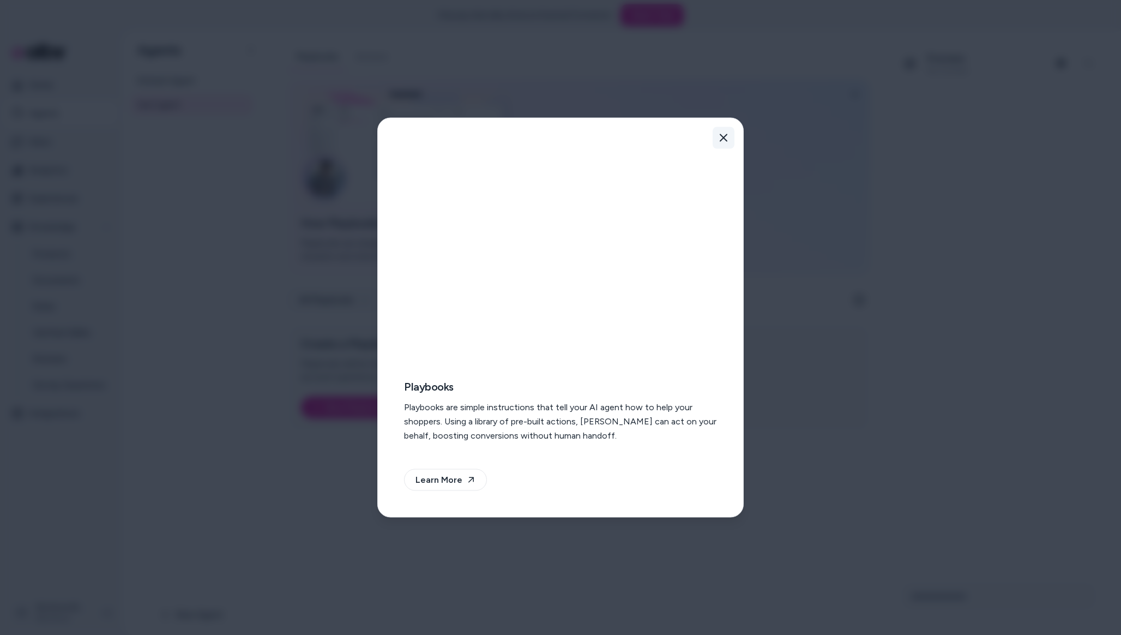
click at [720, 132] on button "Close" at bounding box center [723, 138] width 22 height 22
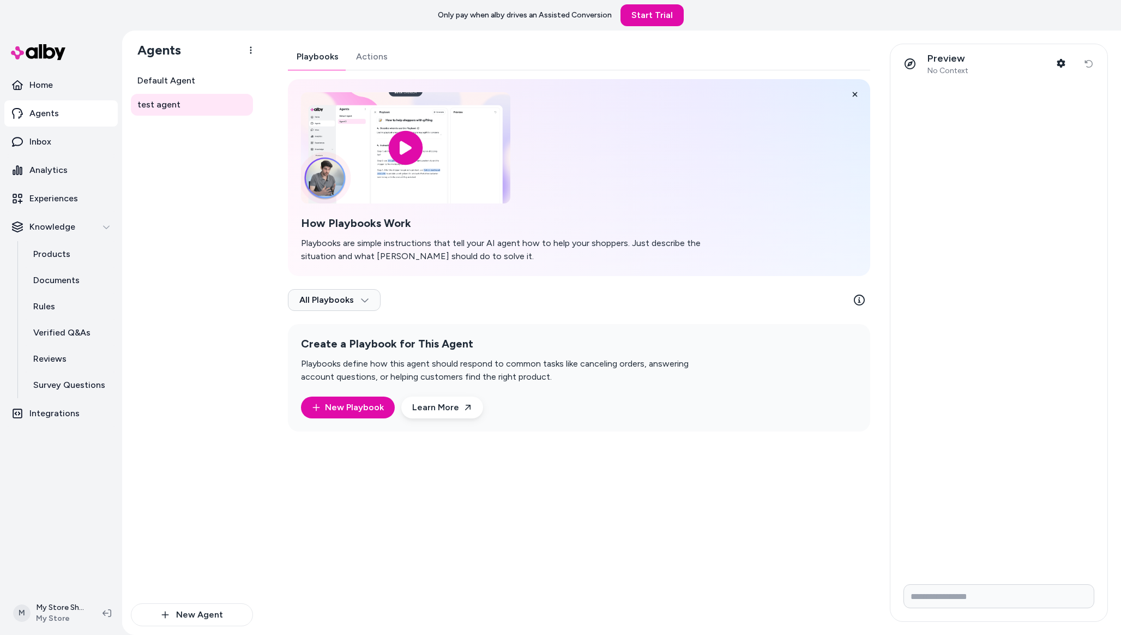
click at [353, 54] on div "Playbooks Actions How Playbooks Work Playbooks are simple instructions that tel…" at bounding box center [579, 238] width 582 height 388
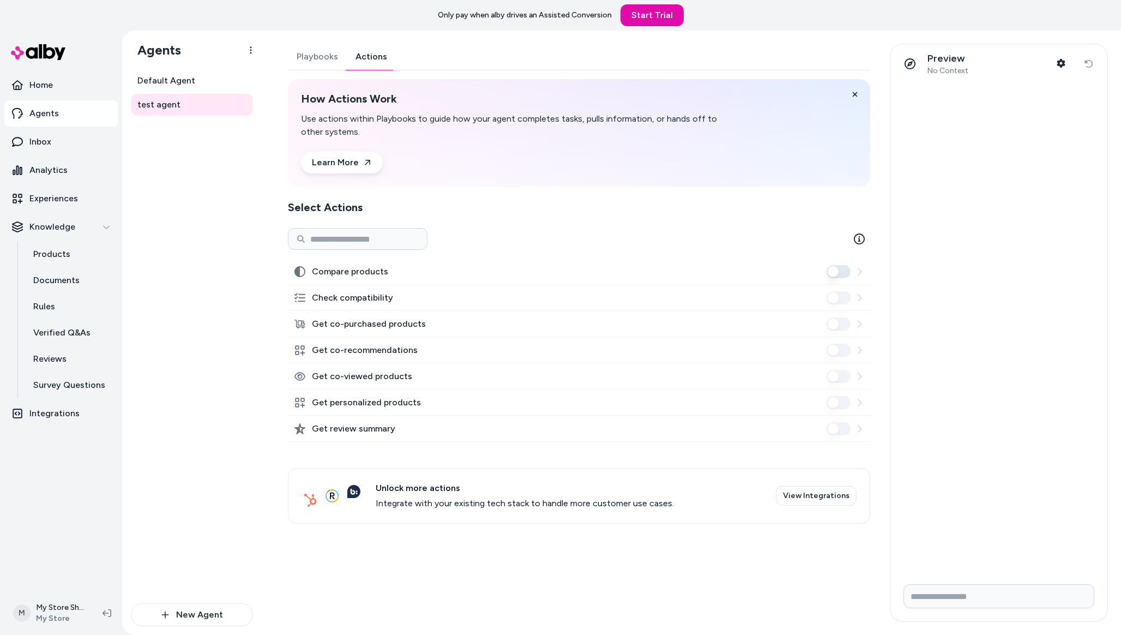
click at [390, 400] on label "Get personalized products" at bounding box center [366, 402] width 109 height 13
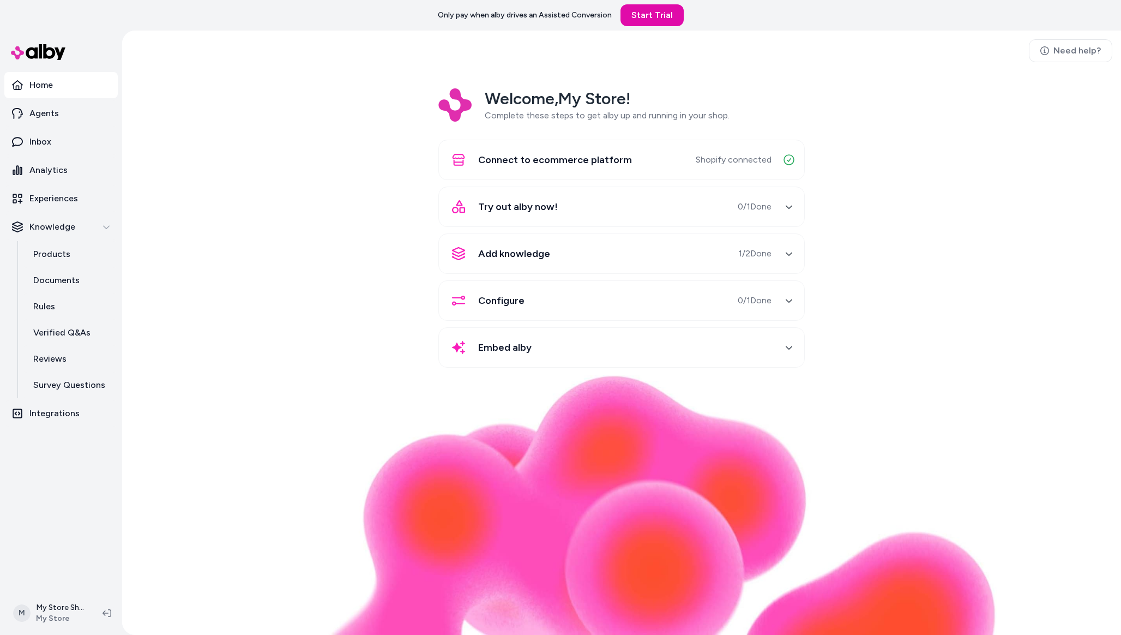
click at [605, 197] on div "Try out alby now! 0 / 1 Done" at bounding box center [608, 207] width 326 height 26
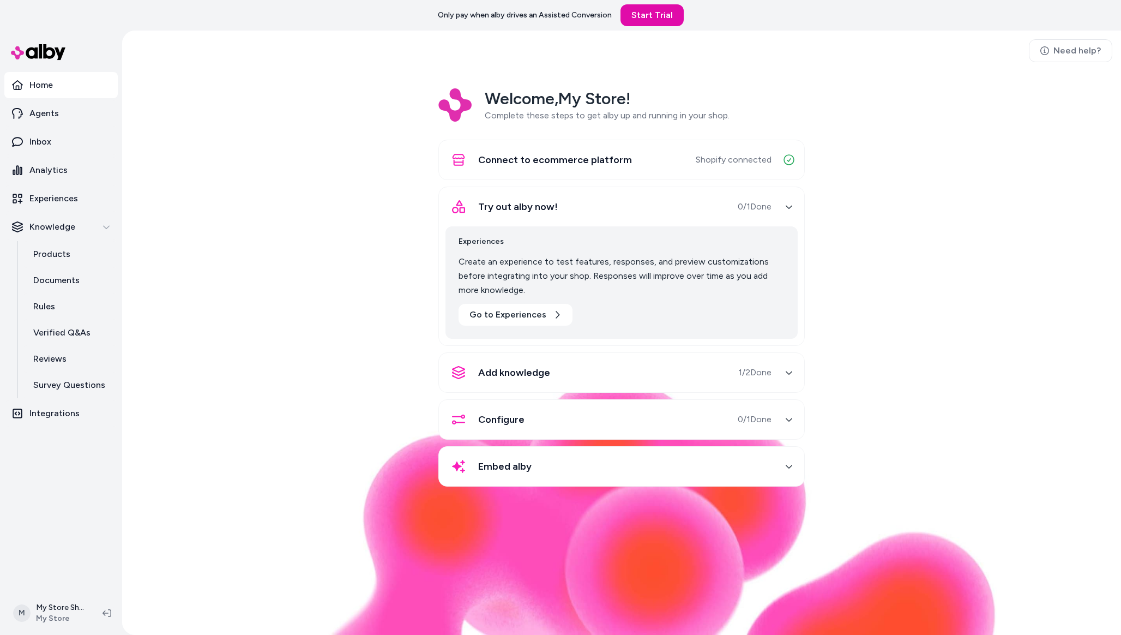
click at [605, 197] on div "Try out alby now! 0 / 1 Done" at bounding box center [608, 207] width 326 height 26
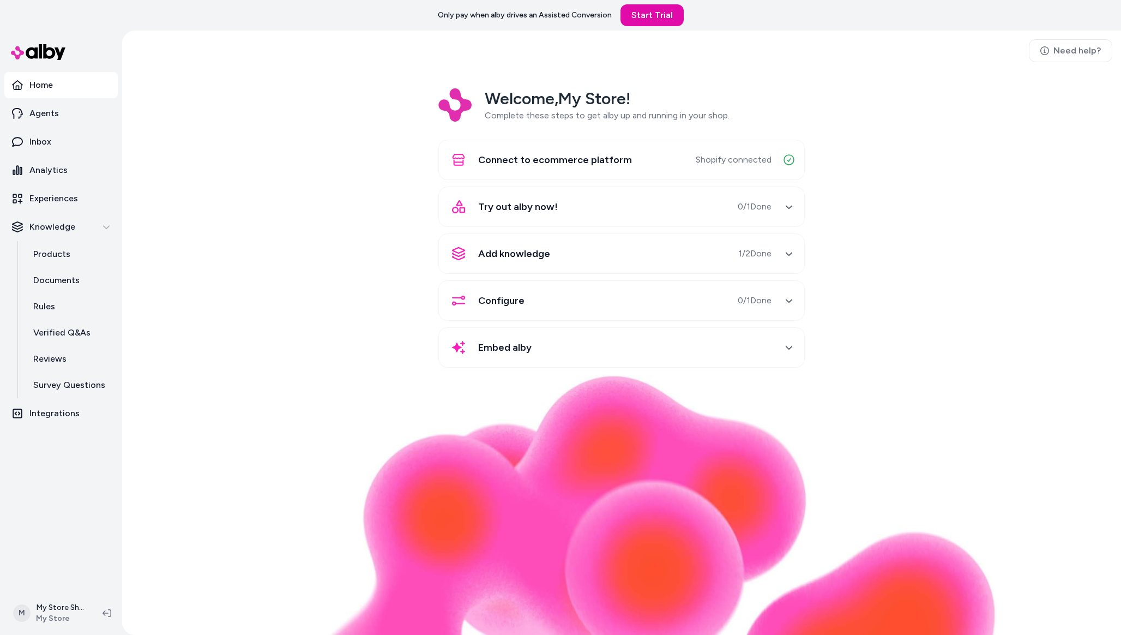
click at [600, 174] on div "Connect to ecommerce platform Shopify connected" at bounding box center [621, 160] width 366 height 40
click at [605, 157] on span "Connect to ecommerce platform" at bounding box center [555, 159] width 154 height 15
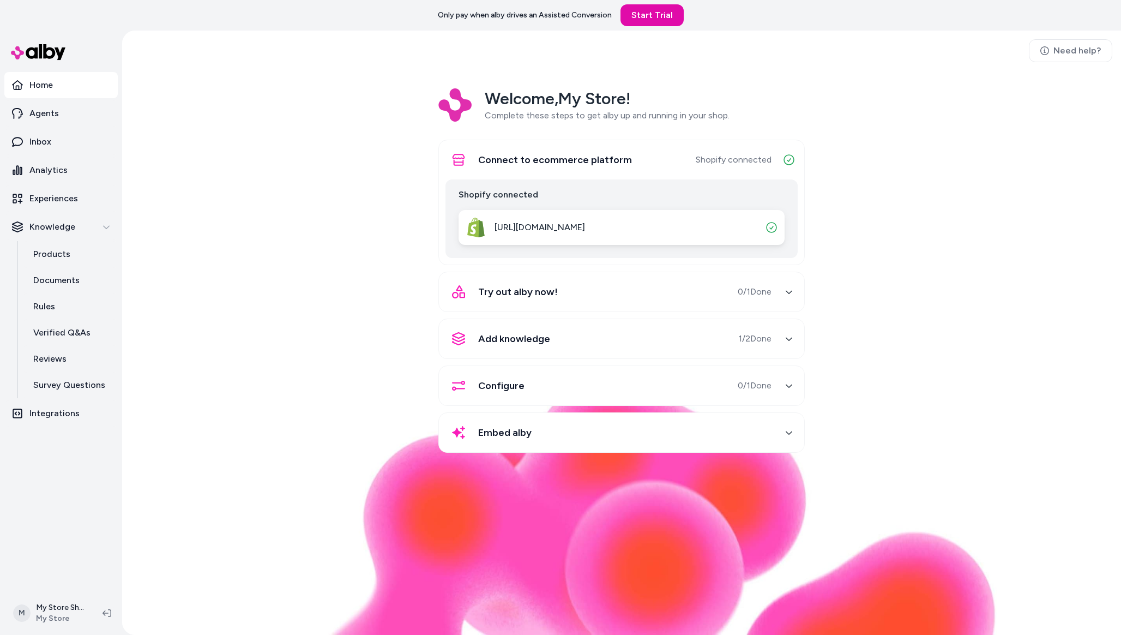
click at [62, 81] on link "Home" at bounding box center [60, 85] width 113 height 26
click at [102, 409] on link "Integrations" at bounding box center [60, 413] width 113 height 26
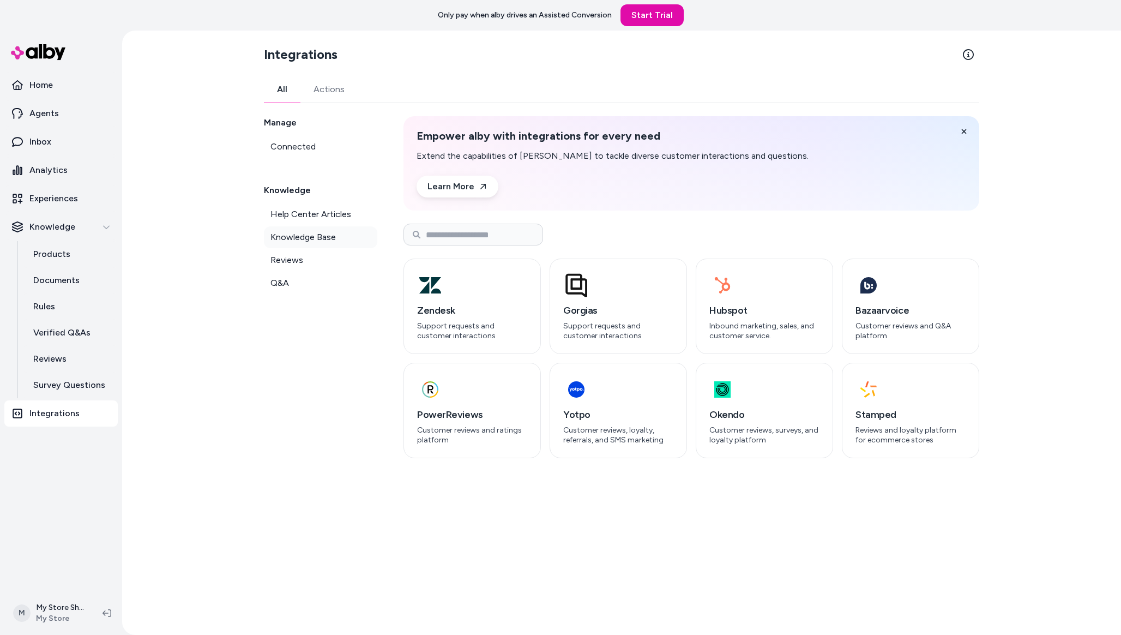
click at [309, 233] on span "Knowledge Base" at bounding box center [302, 237] width 65 height 13
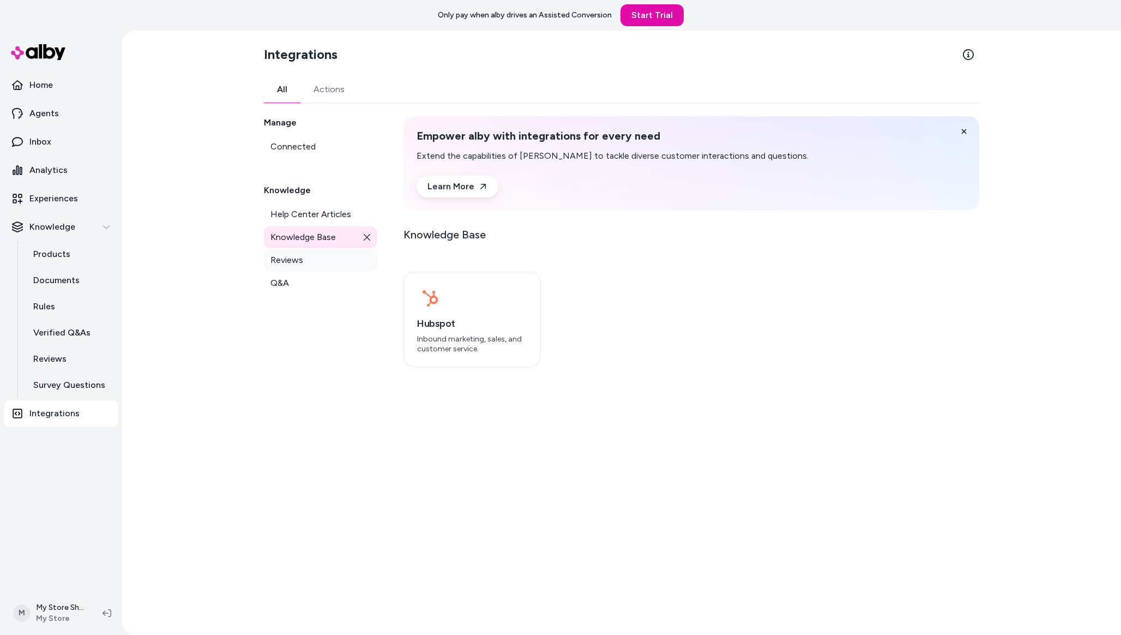
click at [295, 257] on span "Reviews" at bounding box center [286, 259] width 33 height 13
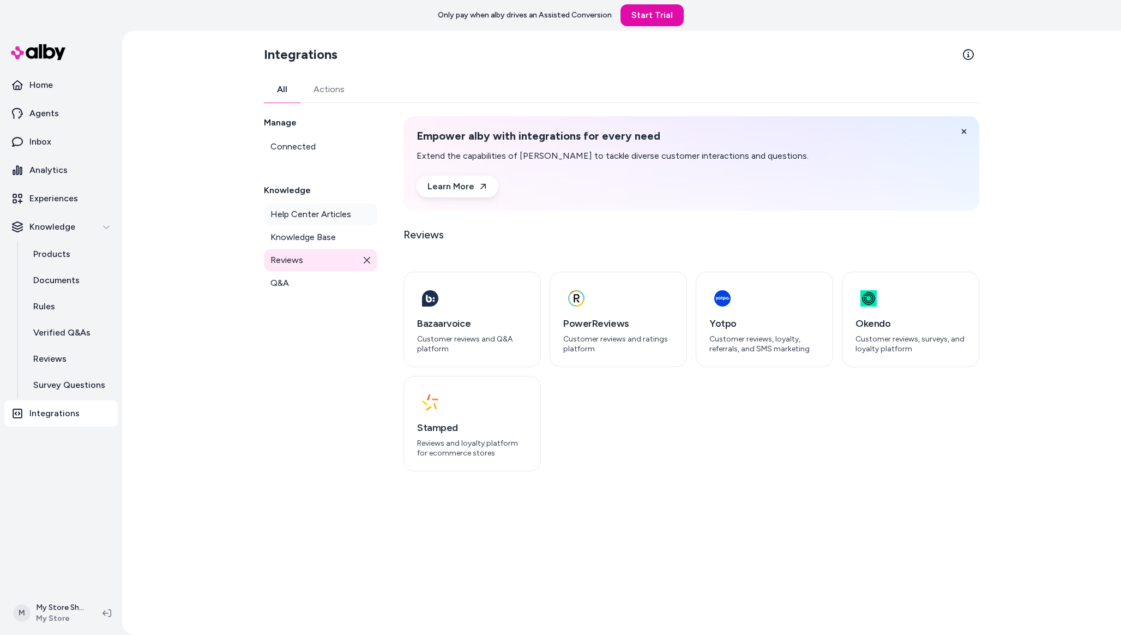
click at [318, 207] on link "Help Center Articles" at bounding box center [320, 214] width 113 height 22
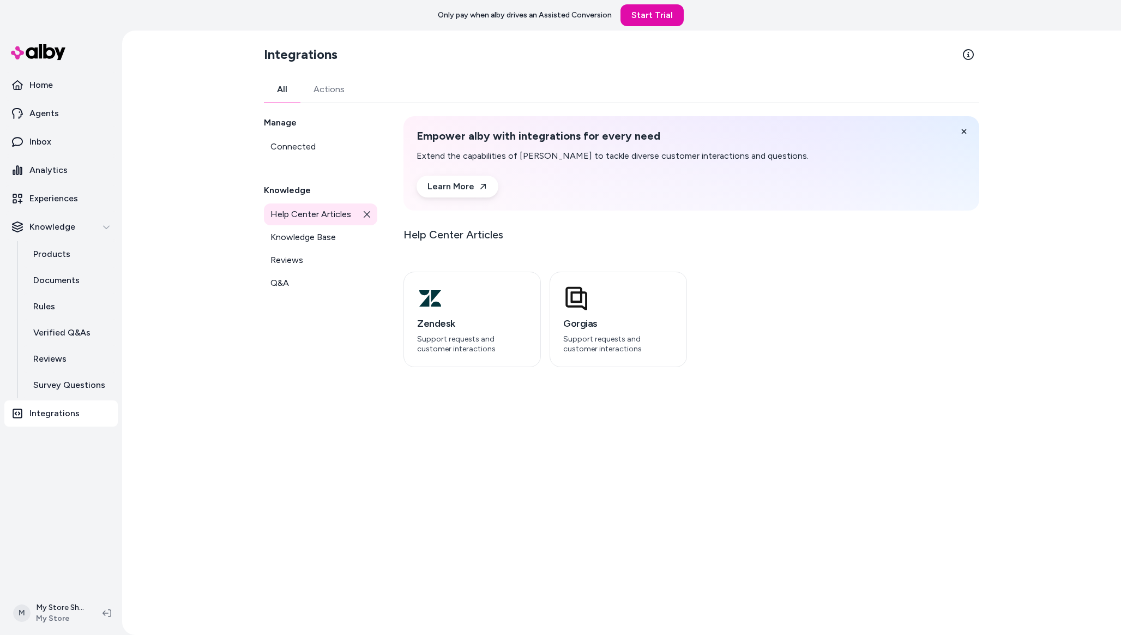
click at [303, 158] on div "Manage Connected Knowledge Help Center Articles Knowledge Base Reviews Q&A" at bounding box center [320, 241] width 113 height 251
click at [309, 141] on span "Connected" at bounding box center [292, 146] width 45 height 13
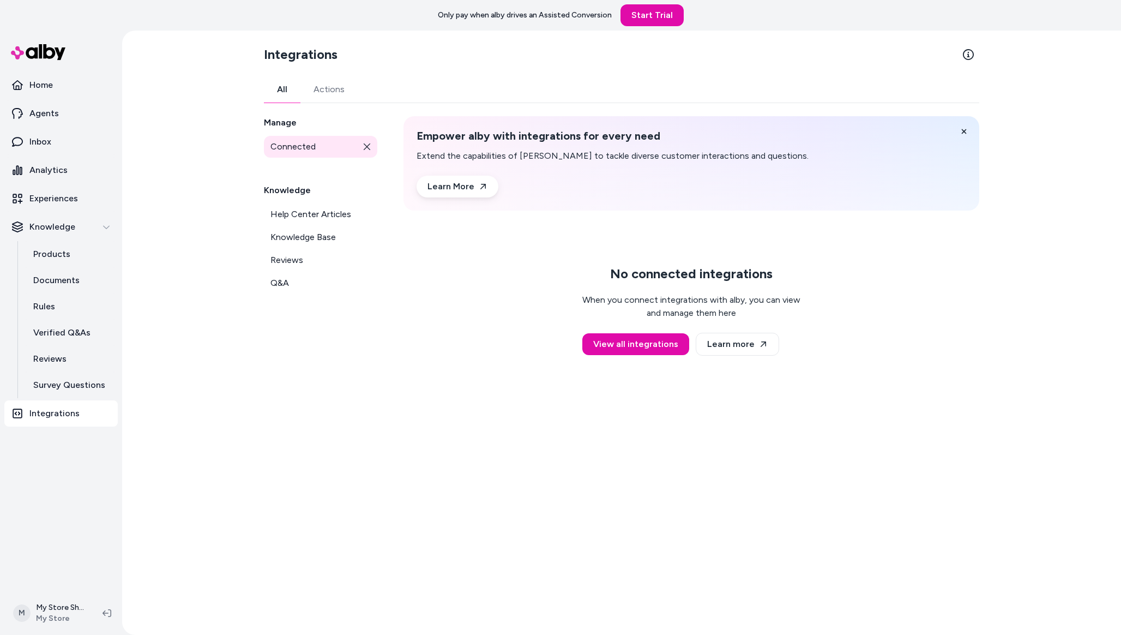
click at [333, 93] on button "Actions" at bounding box center [328, 89] width 57 height 26
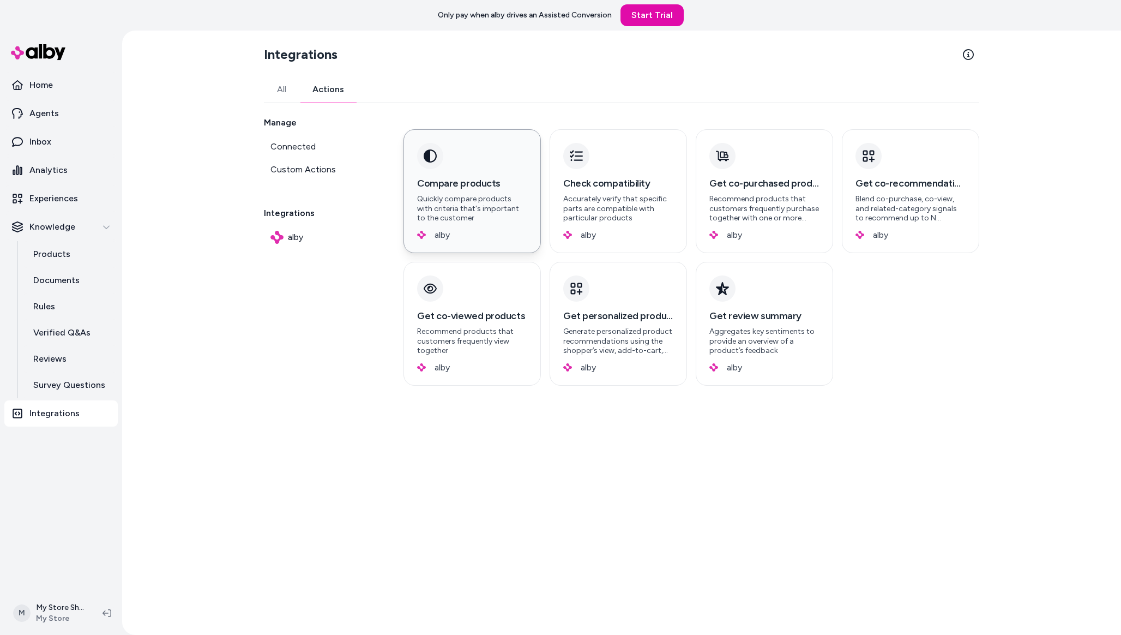
click at [506, 192] on div "Compare products Quickly compare products with criteria that's important to the…" at bounding box center [472, 199] width 110 height 47
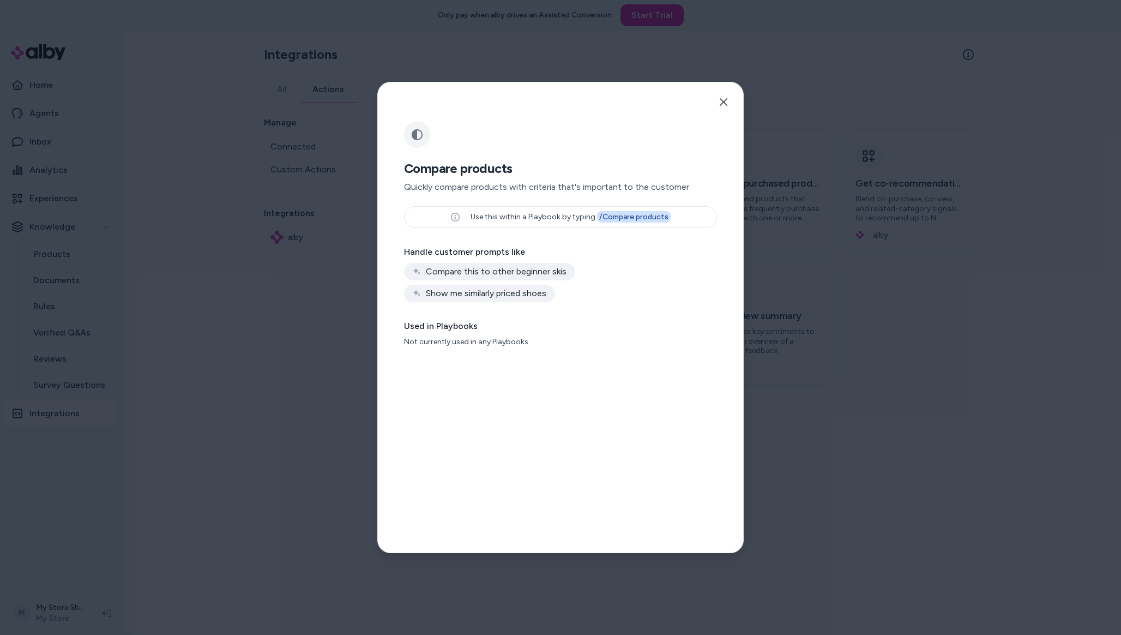
click at [777, 257] on div at bounding box center [560, 317] width 1121 height 635
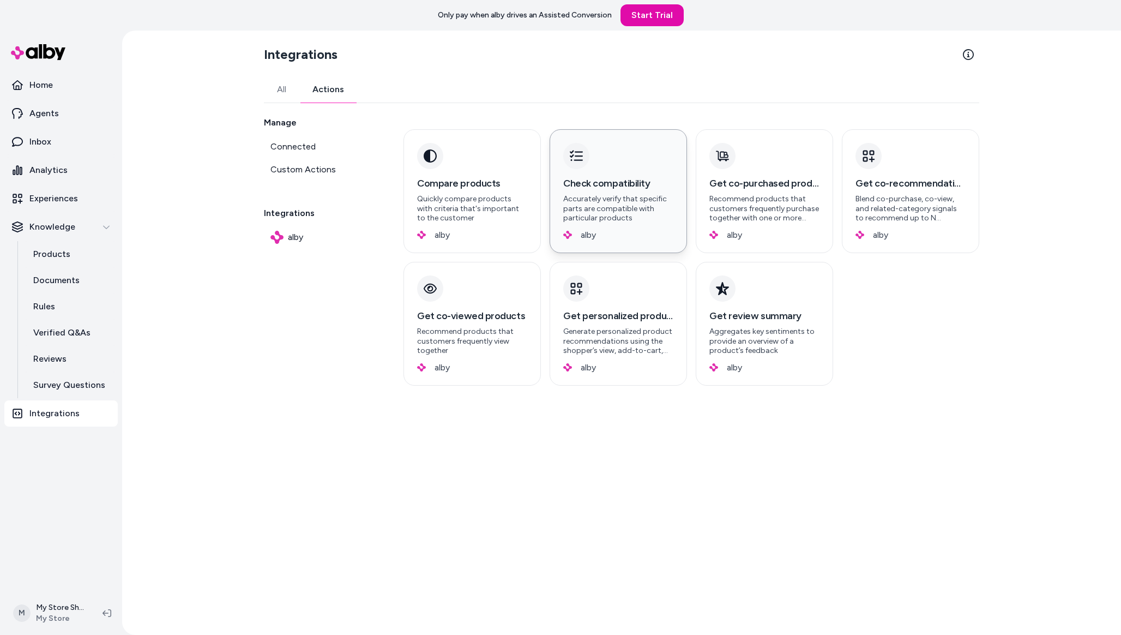
click at [666, 184] on h3 "Check compatibility" at bounding box center [618, 183] width 110 height 15
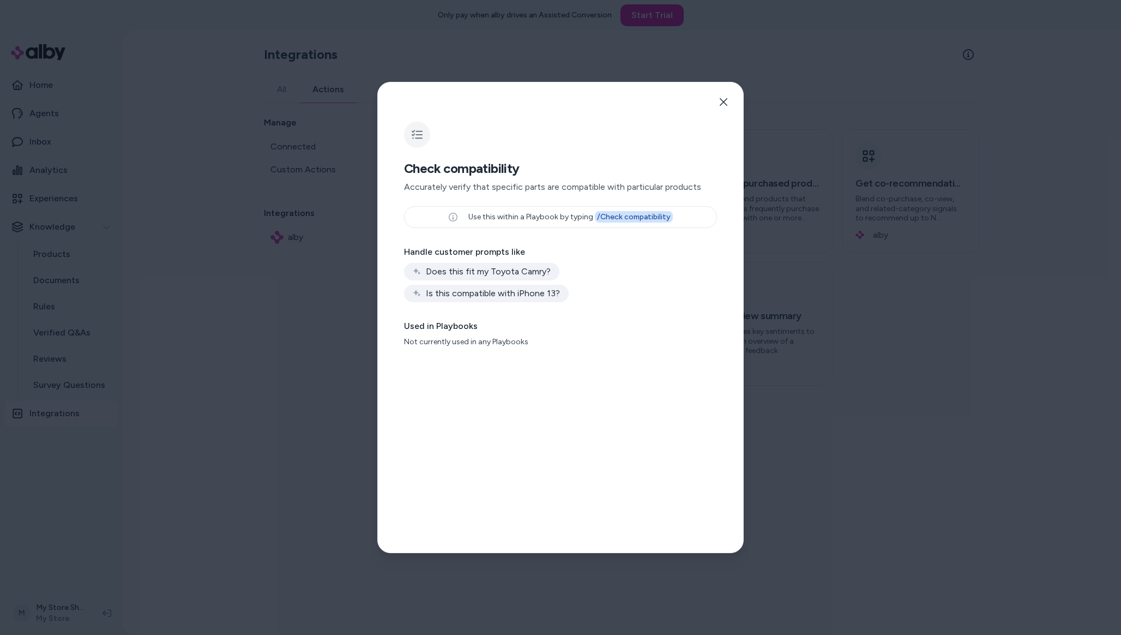
click at [789, 181] on div at bounding box center [560, 317] width 1121 height 635
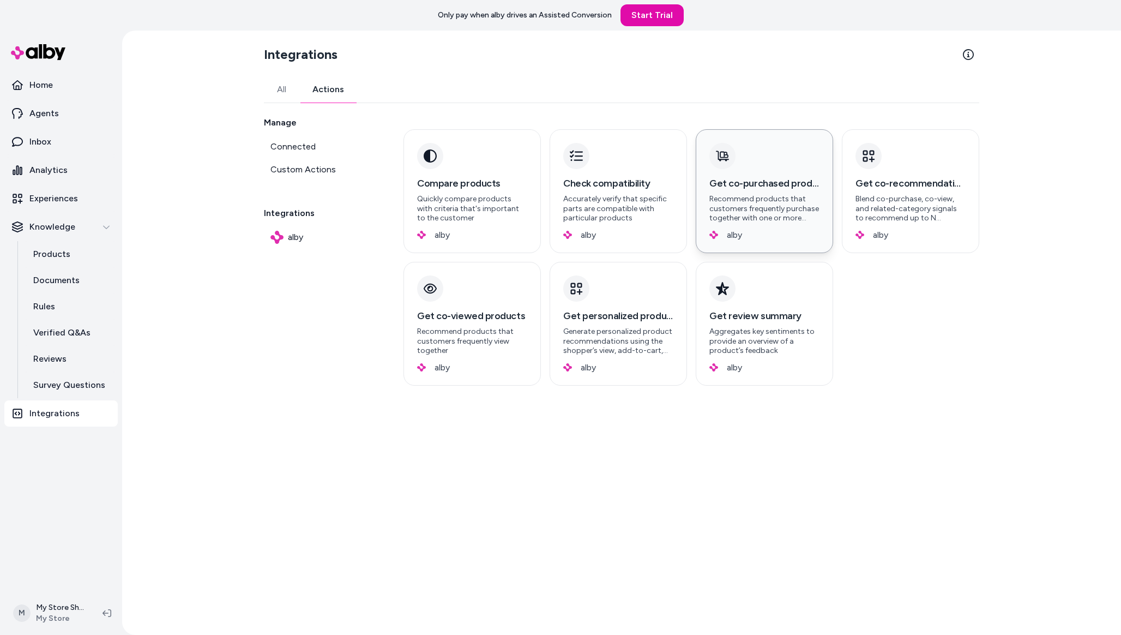
click at [760, 186] on h3 "Get co-purchased products" at bounding box center [764, 183] width 110 height 15
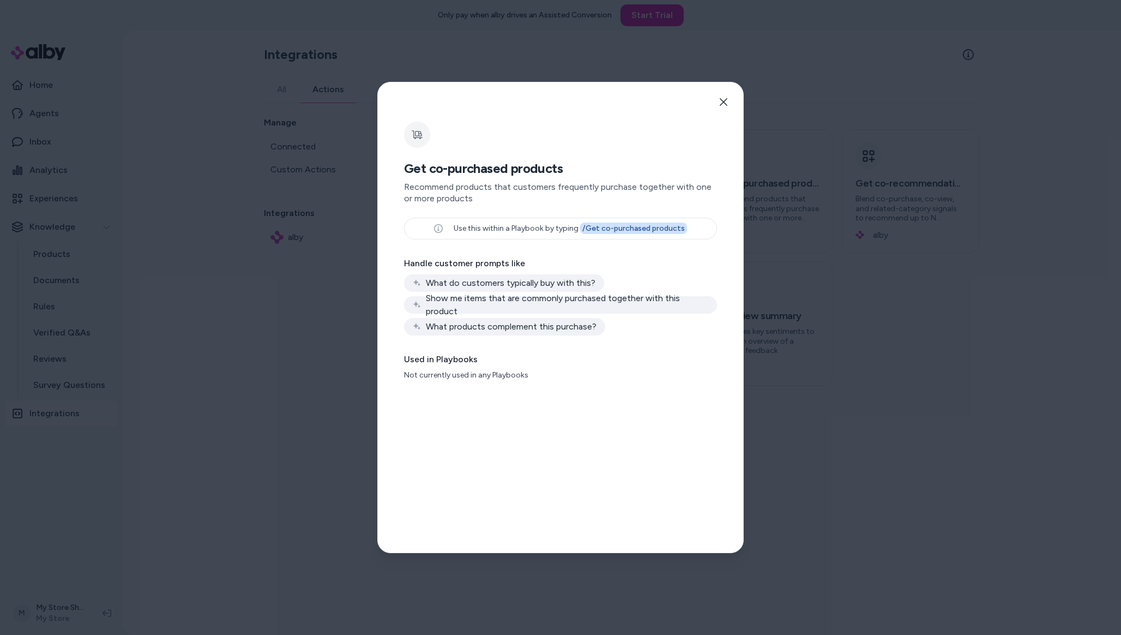
click at [521, 296] on div "Show me items that are commonly purchased together with this product" at bounding box center [560, 304] width 313 height 17
click at [421, 233] on div "Use this within a Playbook by typing / Get co-purchased products" at bounding box center [560, 229] width 313 height 22
click at [304, 255] on div at bounding box center [560, 317] width 1121 height 635
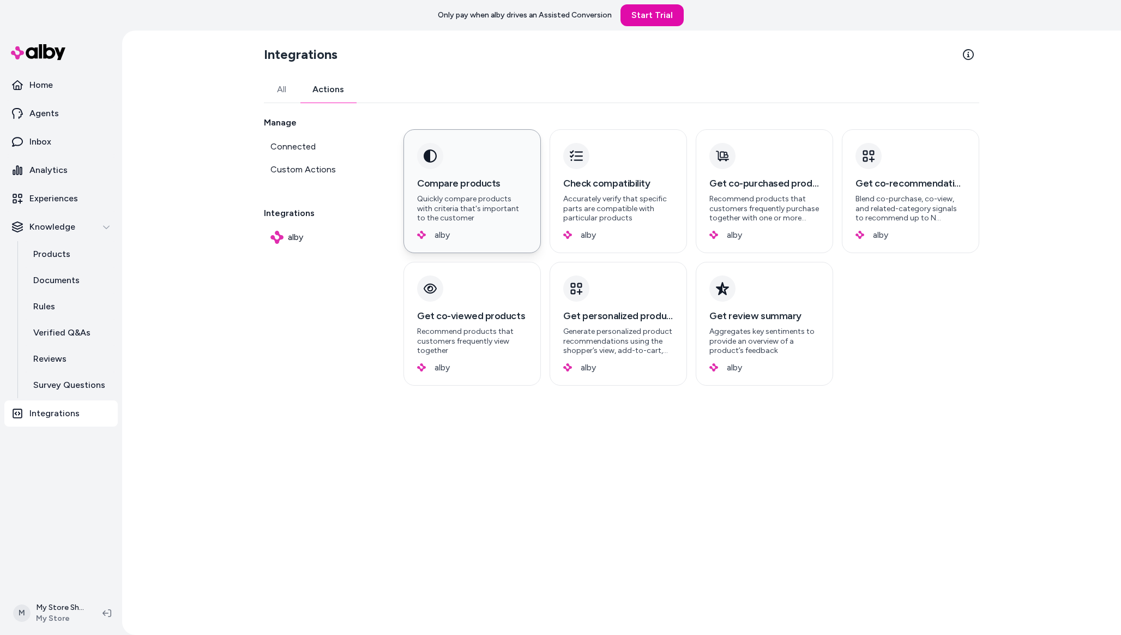
click at [494, 168] on div "Compare products Quickly compare products with criteria that's important to the…" at bounding box center [471, 191] width 137 height 124
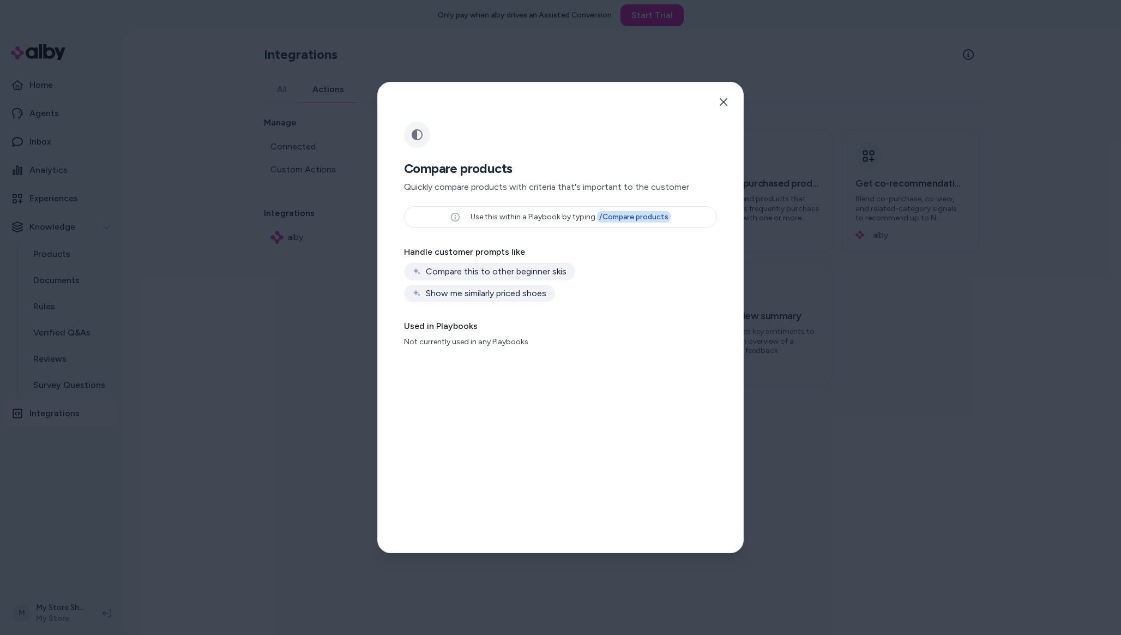
click at [841, 295] on div at bounding box center [560, 317] width 1121 height 635
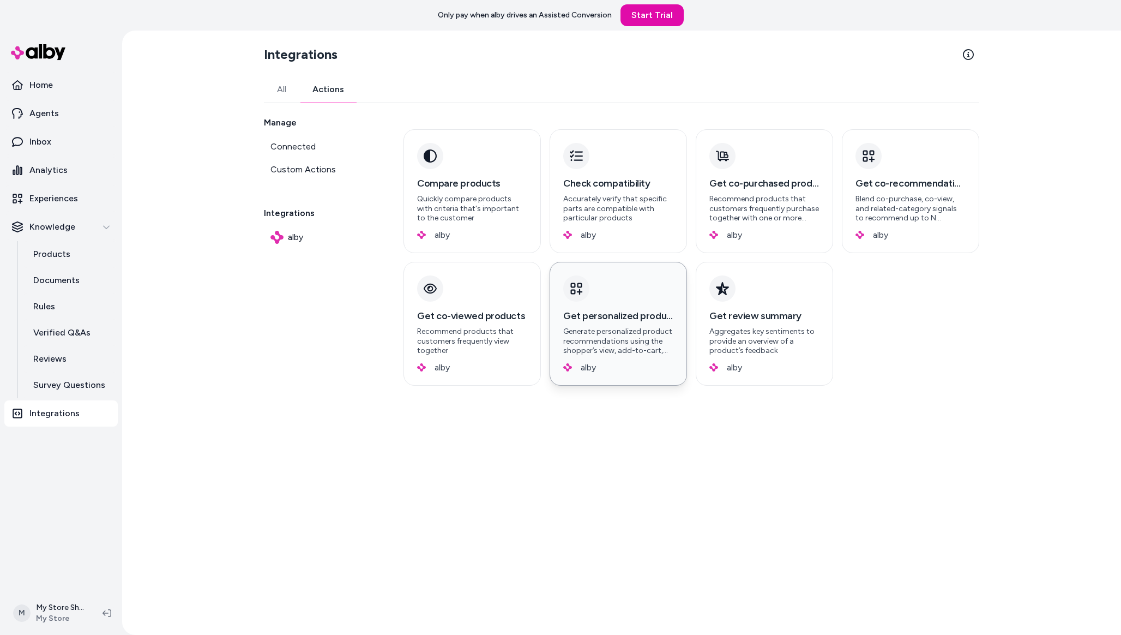
click at [582, 333] on p "Generate personalized product recommendations using the shopper’s view, add-to-…" at bounding box center [618, 341] width 110 height 29
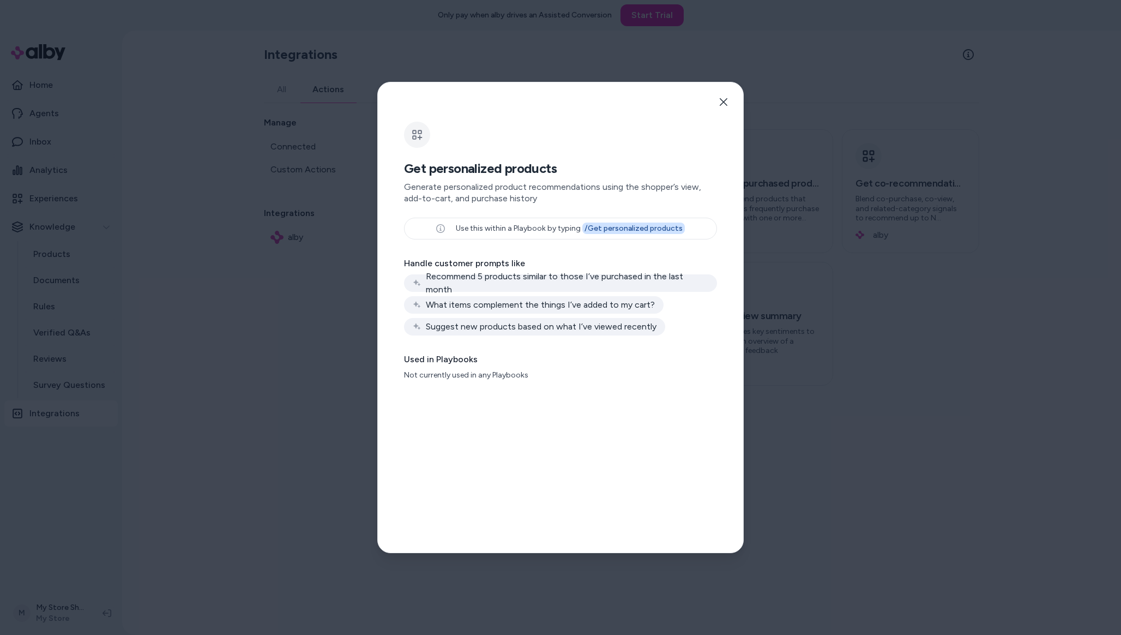
click at [104, 300] on div at bounding box center [560, 317] width 1121 height 635
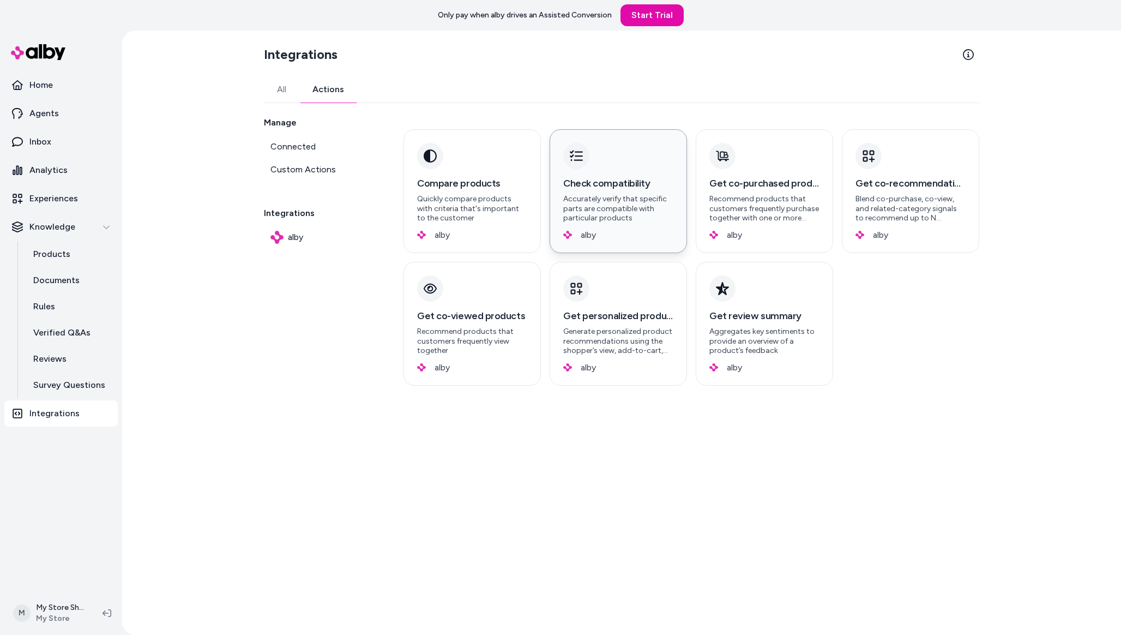
click at [590, 184] on h3 "Check compatibility" at bounding box center [618, 183] width 110 height 15
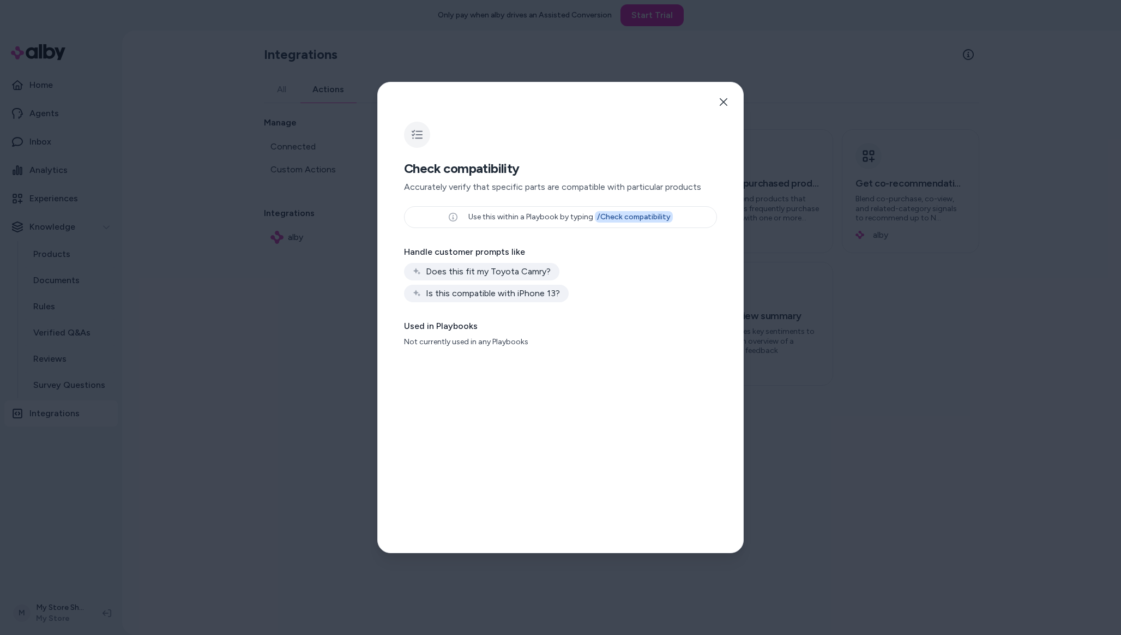
click at [160, 223] on div at bounding box center [560, 317] width 1121 height 635
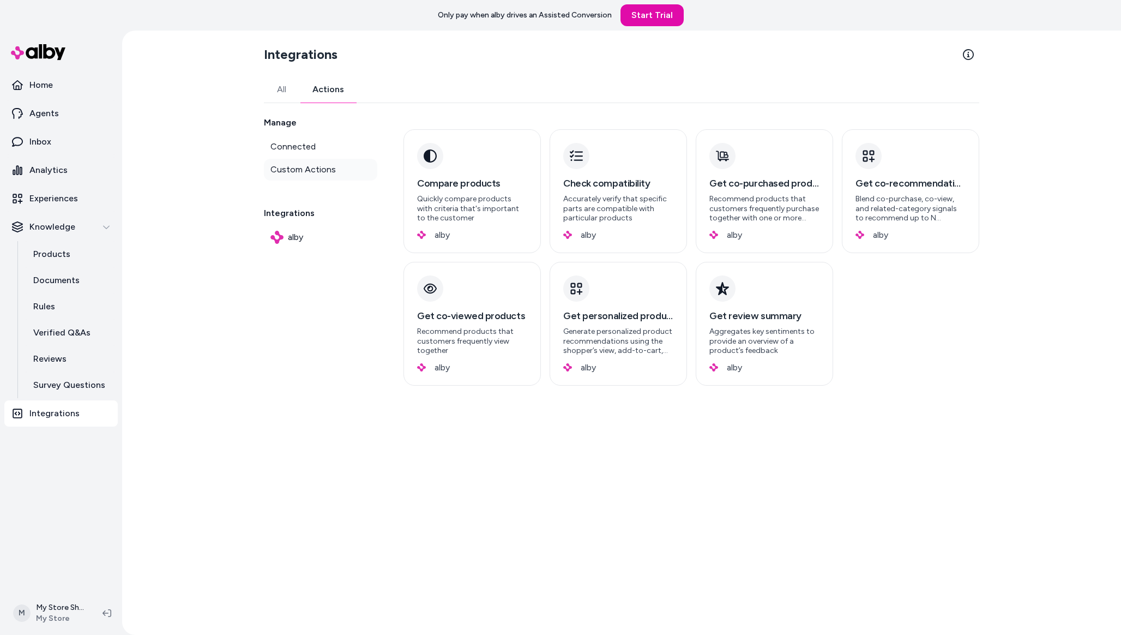
click at [318, 172] on span "Custom Actions" at bounding box center [302, 169] width 65 height 13
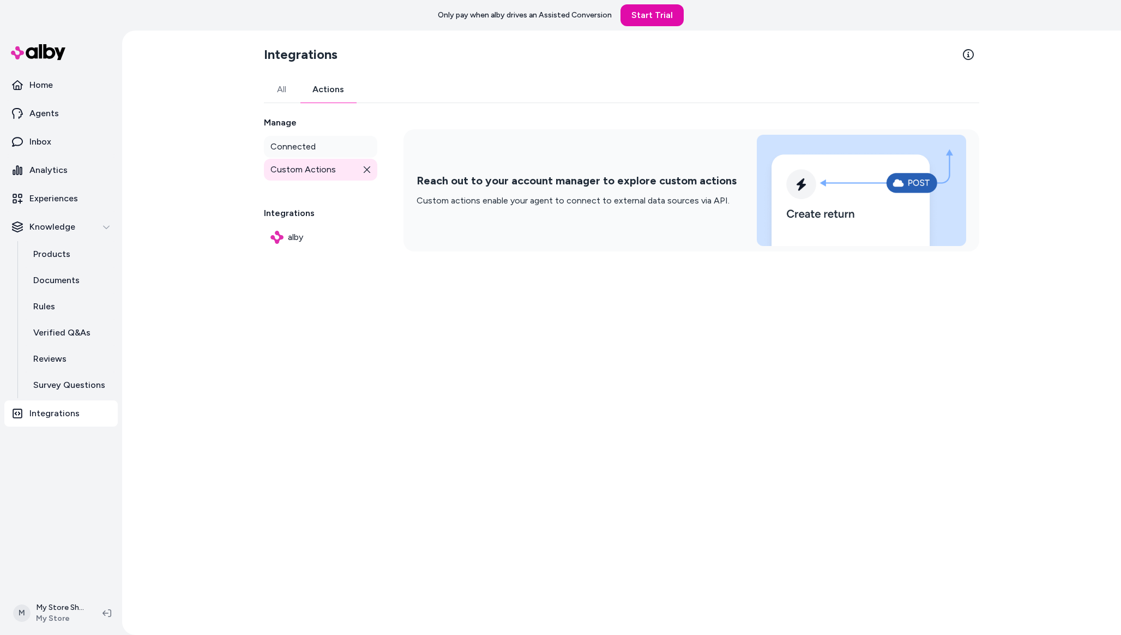
click at [322, 155] on link "Connected" at bounding box center [320, 147] width 113 height 22
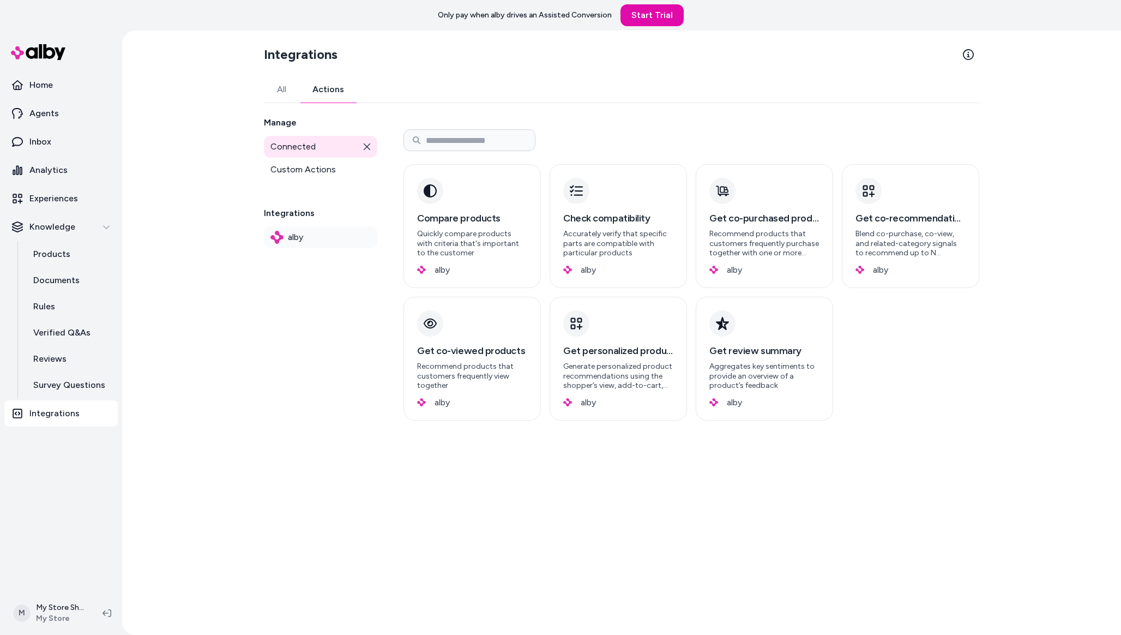
click at [299, 233] on span "alby" at bounding box center [295, 237] width 15 height 13
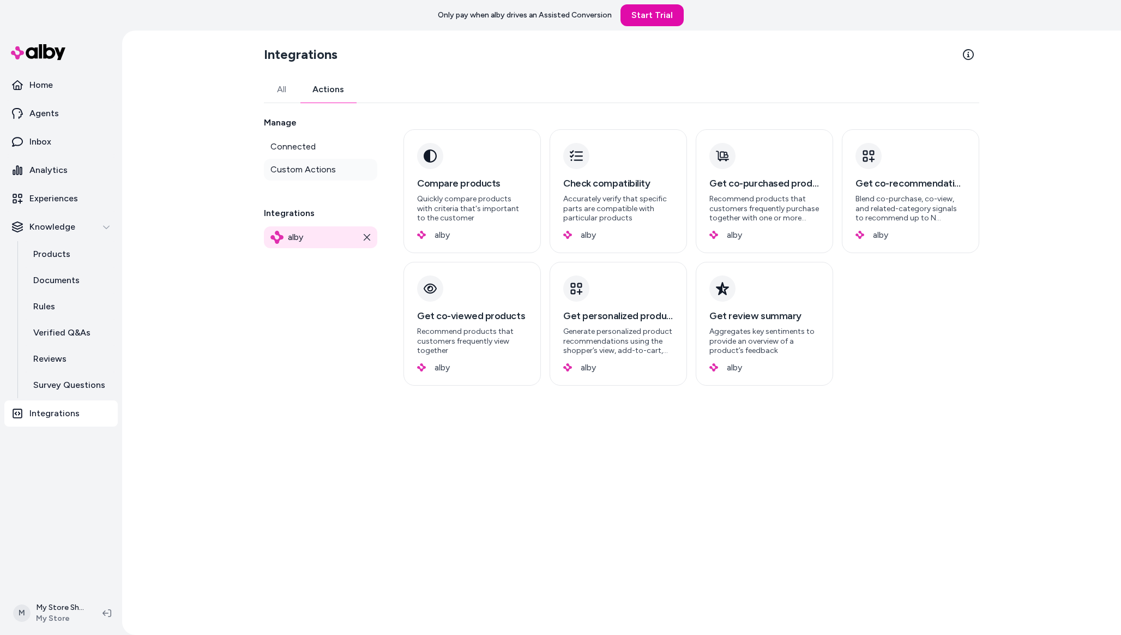
click at [299, 173] on span "Custom Actions" at bounding box center [302, 169] width 65 height 13
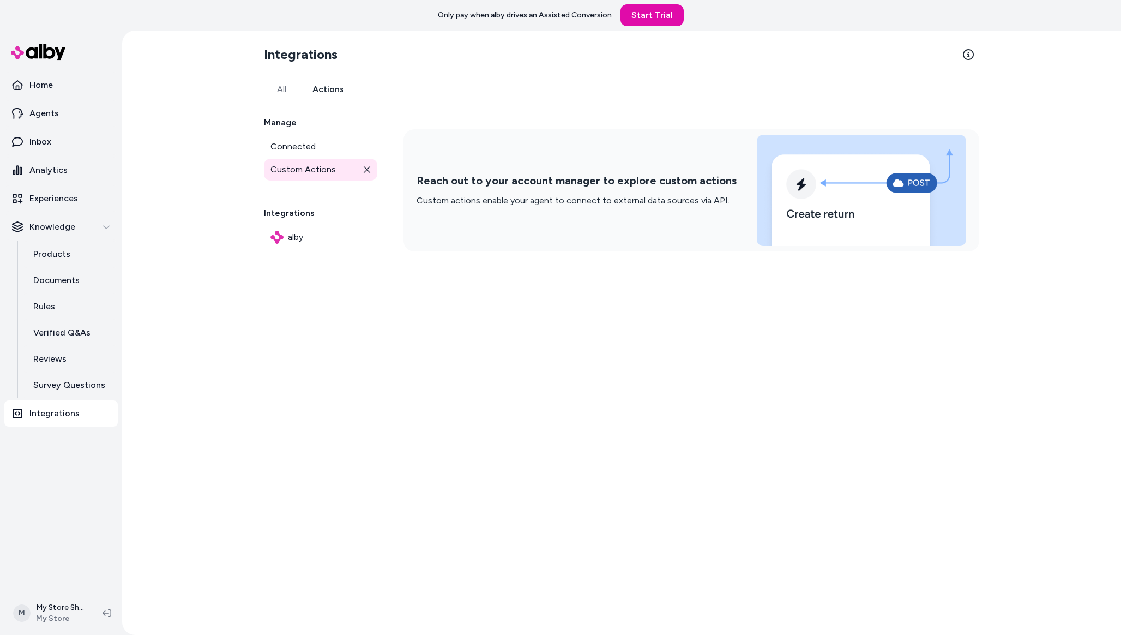
click at [294, 133] on div "Manage Connected Custom Actions" at bounding box center [320, 148] width 113 height 64
click at [289, 141] on span "Connected" at bounding box center [292, 146] width 45 height 13
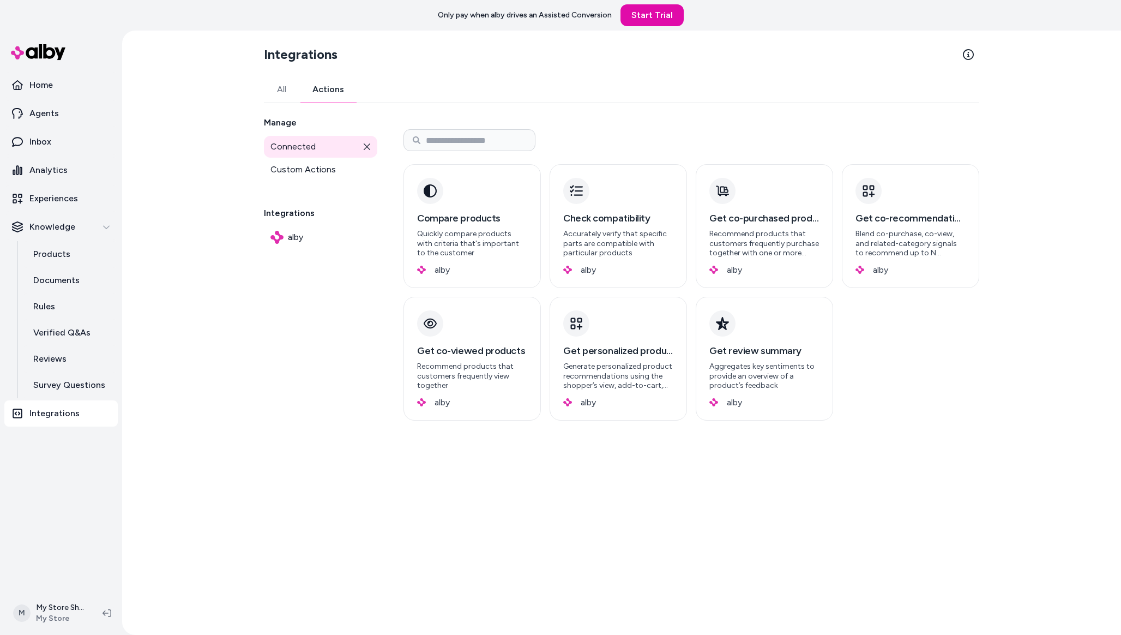
click at [289, 74] on div "Integrations All Actions Manage Connected Custom Actions Integrations alby Comp…" at bounding box center [621, 333] width 733 height 604
click at [283, 84] on button "All" at bounding box center [281, 89] width 35 height 26
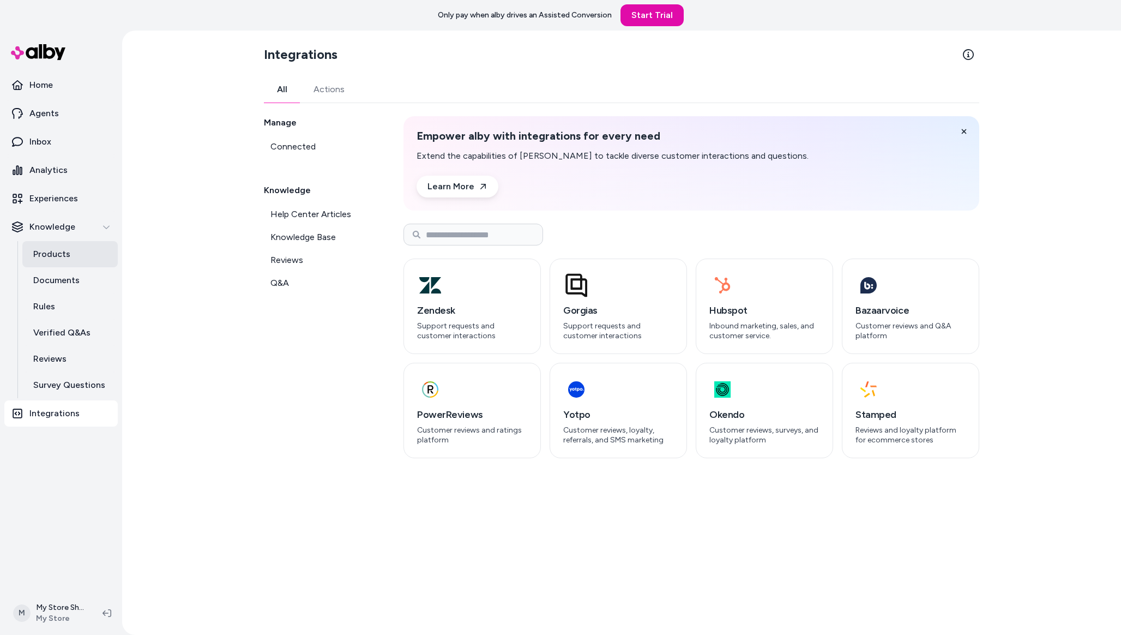
click at [71, 257] on link "Products" at bounding box center [69, 254] width 95 height 26
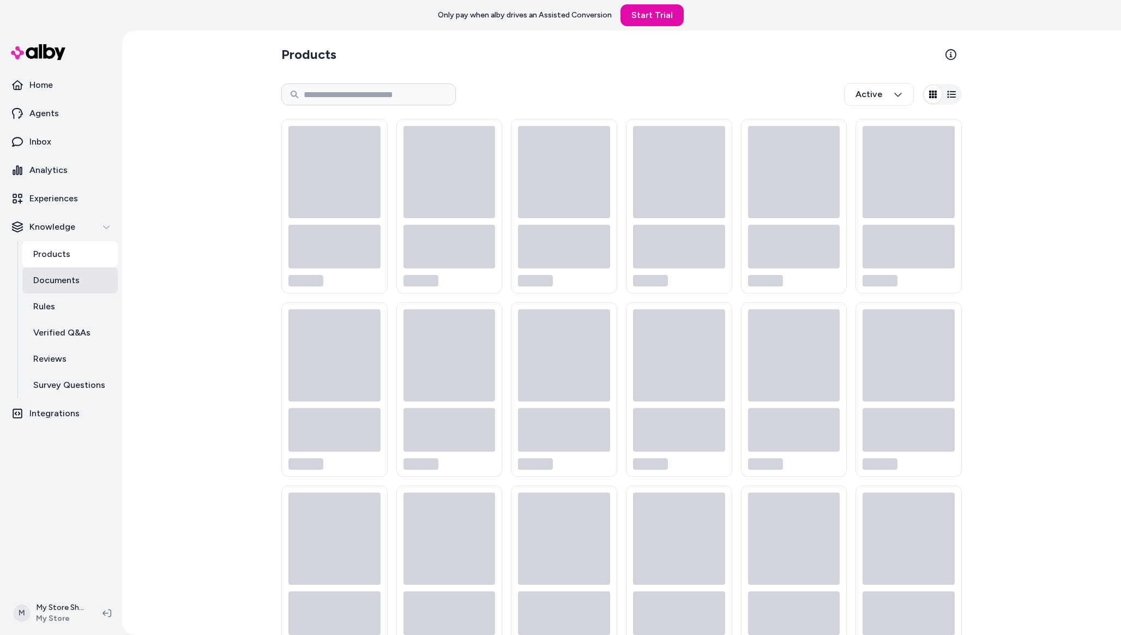
click at [68, 278] on p "Documents" at bounding box center [56, 280] width 46 height 13
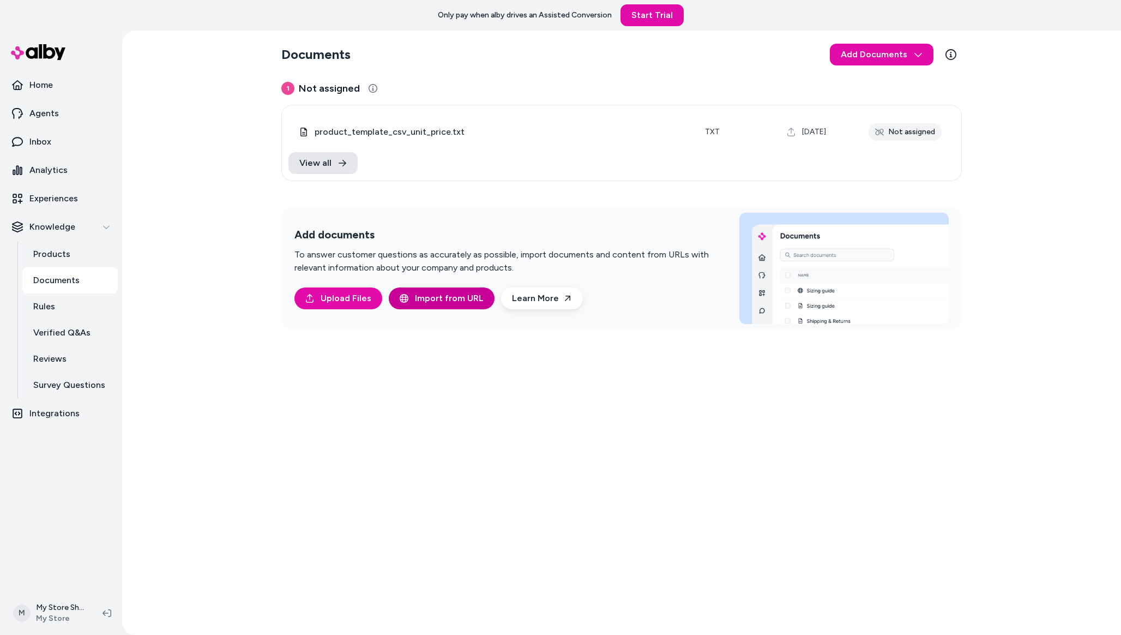
click at [423, 289] on button "Import from URL" at bounding box center [442, 298] width 106 height 22
click at [440, 298] on span "Import from URL" at bounding box center [449, 298] width 69 height 13
click at [446, 301] on span "Import from URL" at bounding box center [449, 298] width 69 height 13
click at [464, 298] on span "Import from URL" at bounding box center [449, 298] width 69 height 13
click at [545, 304] on link "Learn More" at bounding box center [542, 298] width 82 height 22
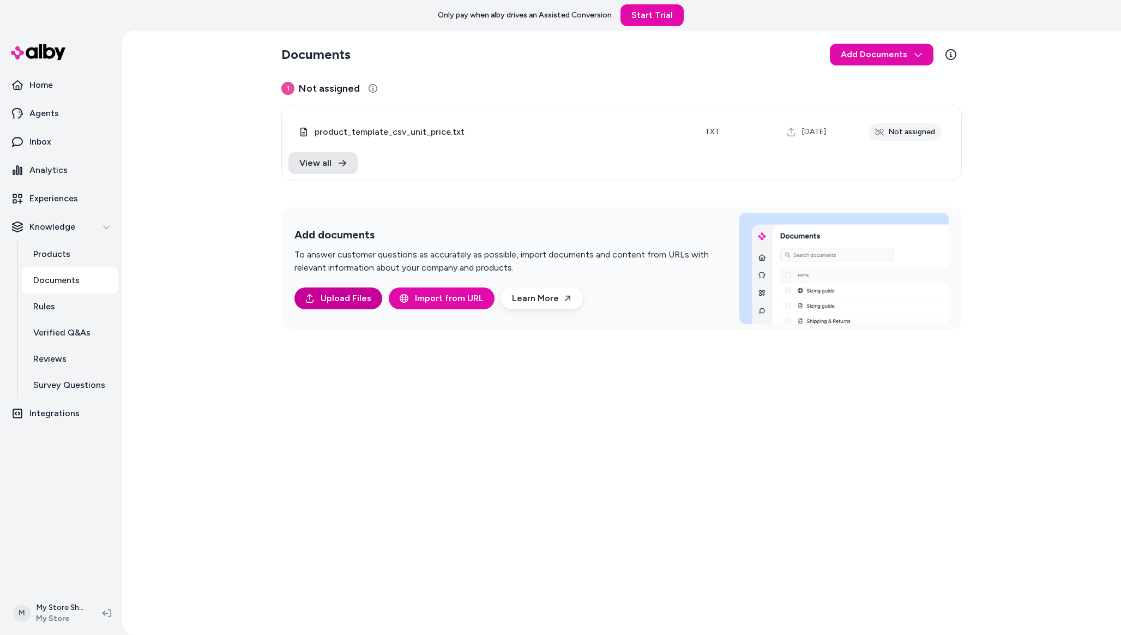
click at [343, 298] on span "Upload Files" at bounding box center [346, 298] width 51 height 13
click at [412, 297] on button "Import from URL" at bounding box center [442, 298] width 106 height 22
click at [430, 302] on span "Import from URL" at bounding box center [449, 298] width 69 height 13
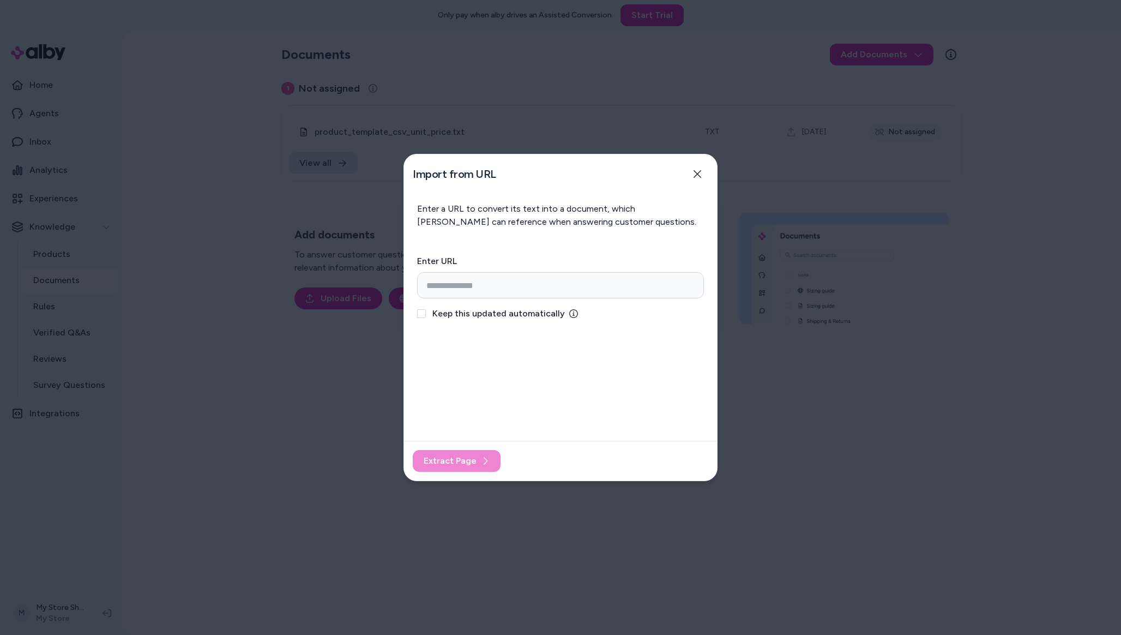
click at [253, 310] on div at bounding box center [560, 317] width 1121 height 635
click at [703, 173] on button "Close" at bounding box center [697, 174] width 22 height 22
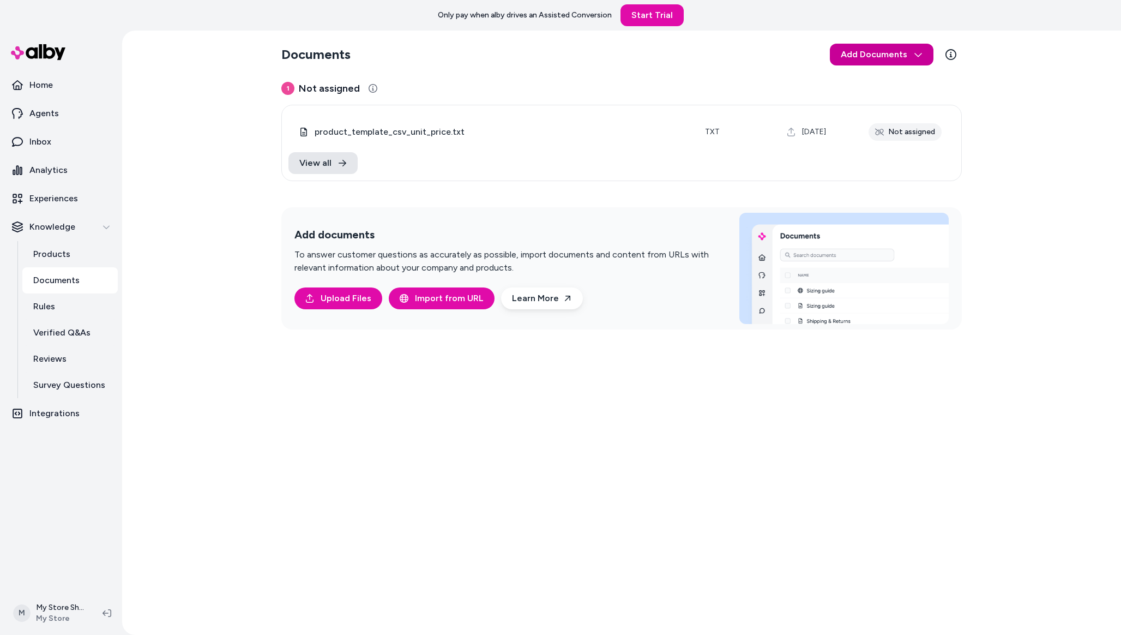
click at [916, 63] on html "Only pay when [PERSON_NAME] drives an Assisted Conversion Start Trial Home Agen…" at bounding box center [560, 317] width 1121 height 635
click at [940, 74] on html "Only pay when [PERSON_NAME] drives an Assisted Conversion Start Trial Home Agen…" at bounding box center [560, 317] width 1121 height 635
click at [950, 59] on icon at bounding box center [950, 54] width 11 height 11
